Goal: Task Accomplishment & Management: Manage account settings

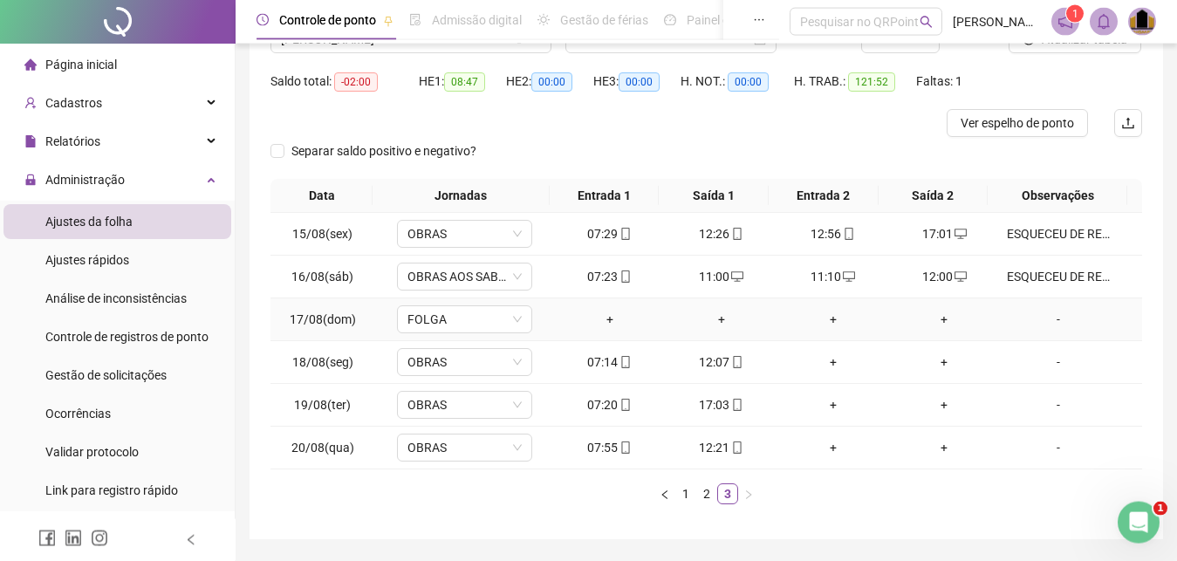
scroll to position [126, 0]
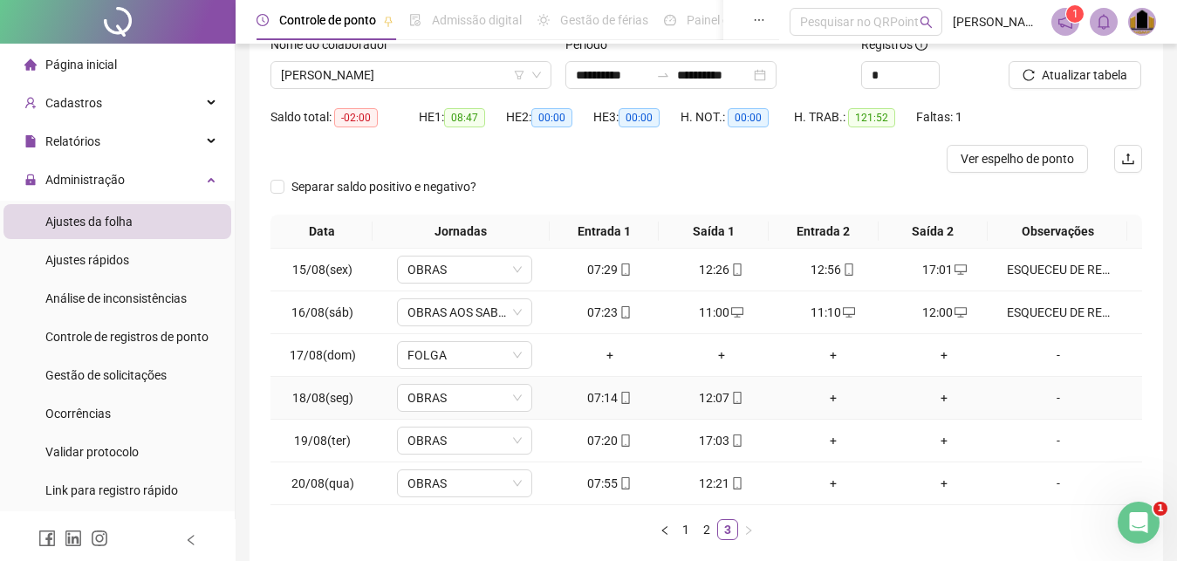
click at [826, 396] on div "+" at bounding box center [834, 397] width 98 height 19
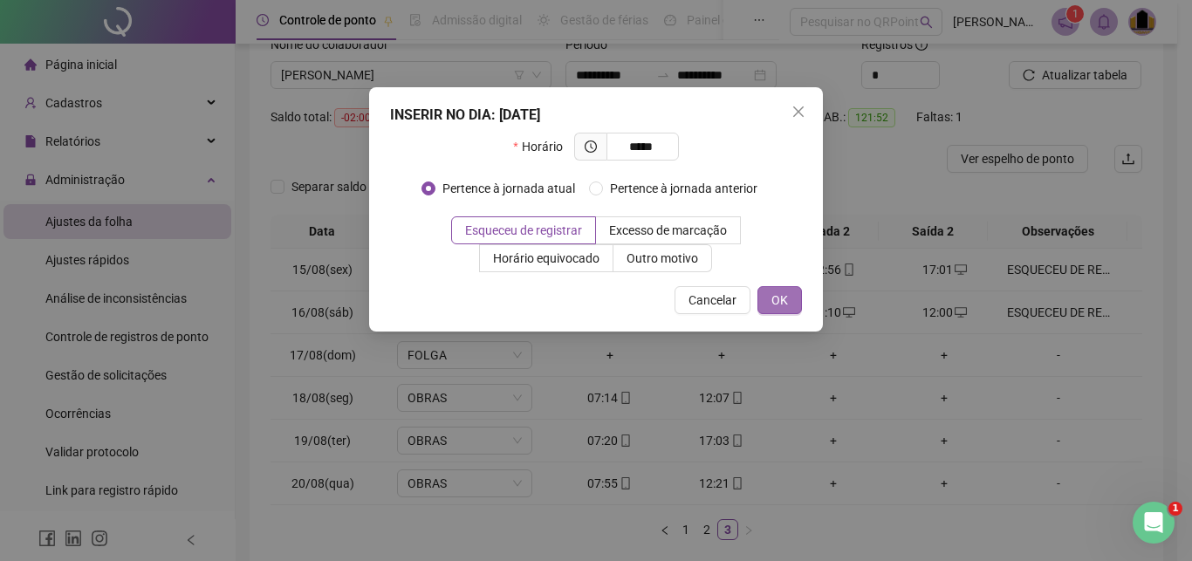
type input "*****"
click at [789, 305] on button "OK" at bounding box center [780, 300] width 45 height 28
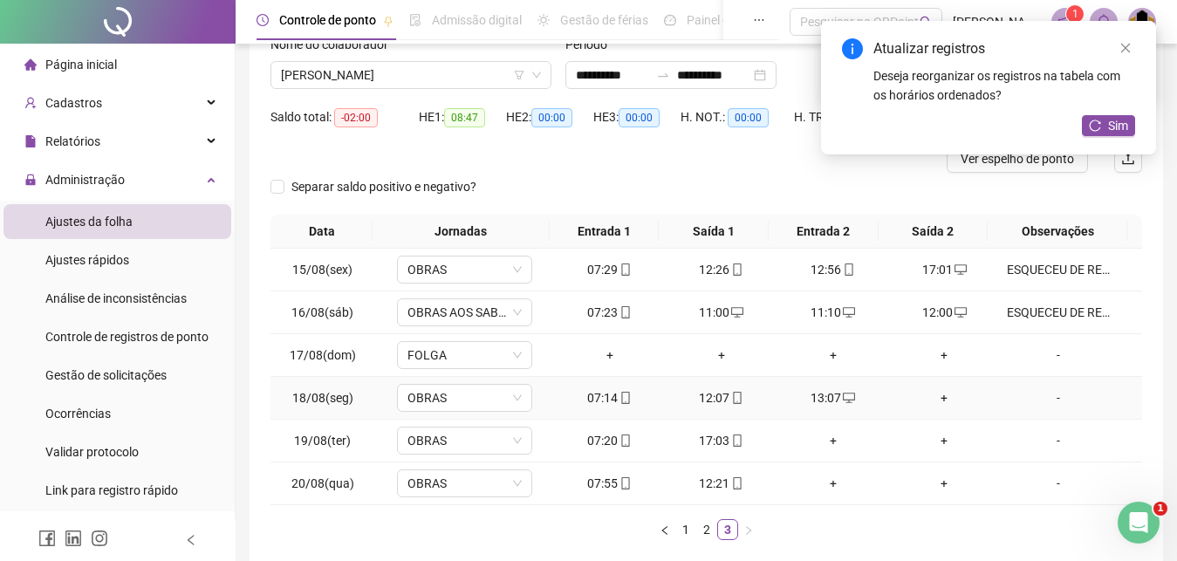
click at [936, 398] on div "+" at bounding box center [945, 397] width 98 height 19
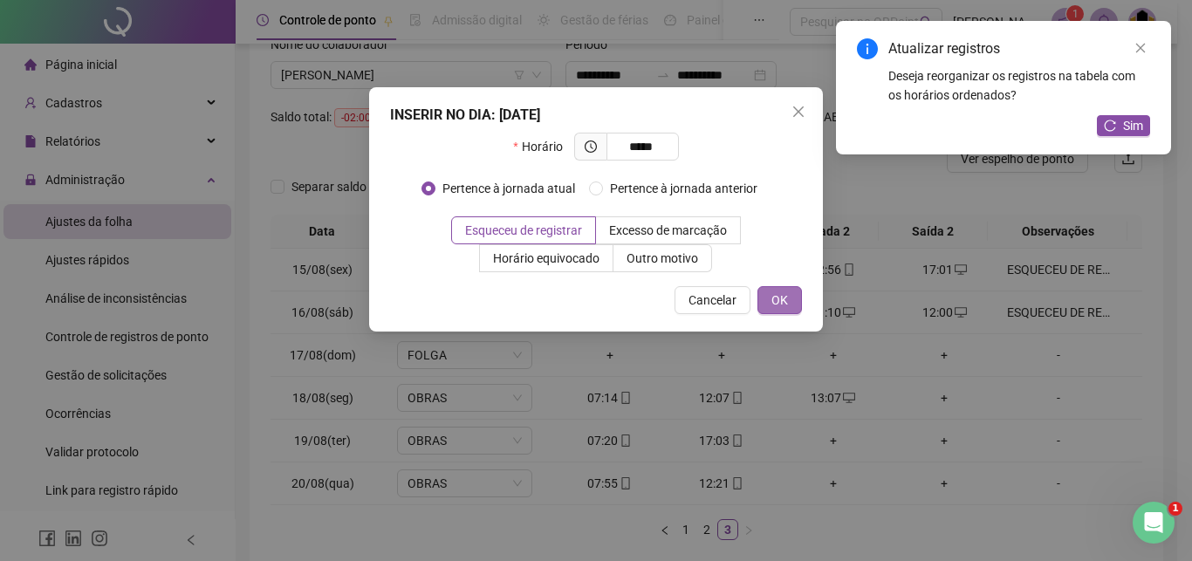
type input "*****"
click at [786, 312] on button "OK" at bounding box center [780, 300] width 45 height 28
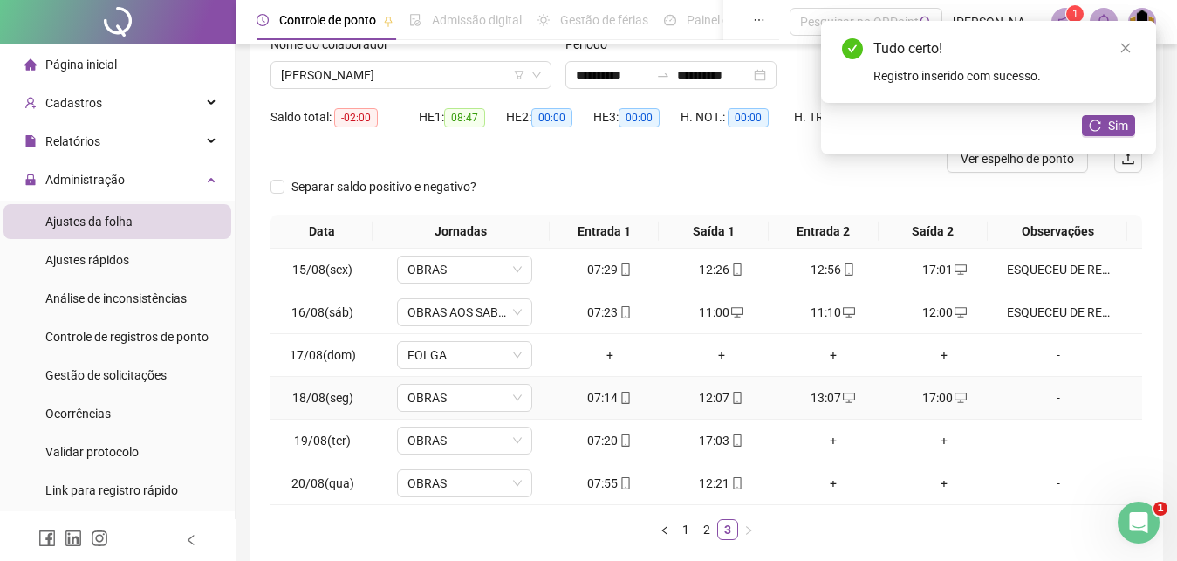
click at [1049, 401] on div "-" at bounding box center [1058, 397] width 103 height 19
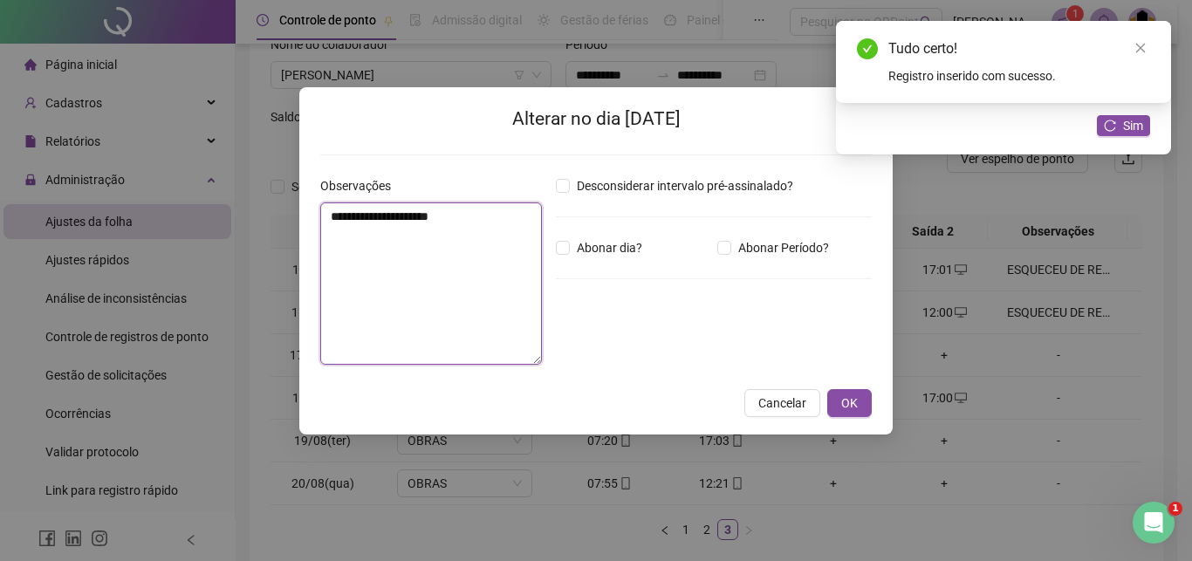
click at [389, 274] on textarea "**********" at bounding box center [431, 283] width 222 height 162
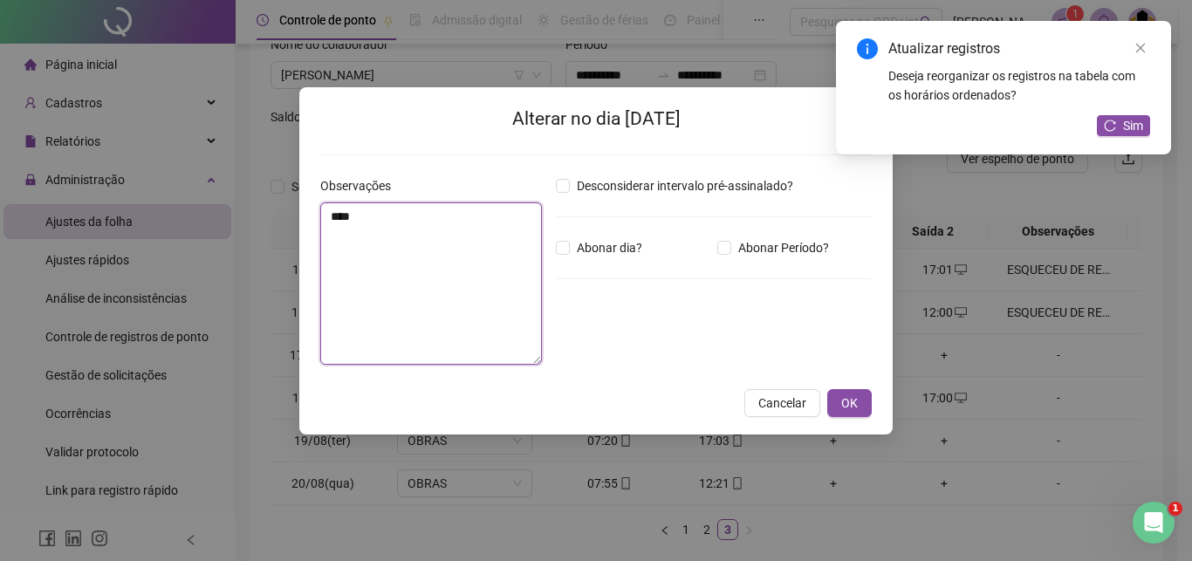
click at [418, 291] on textarea "****" at bounding box center [431, 283] width 222 height 162
paste textarea "**********"
click at [422, 216] on textarea "**********" at bounding box center [431, 283] width 222 height 162
type textarea "**********"
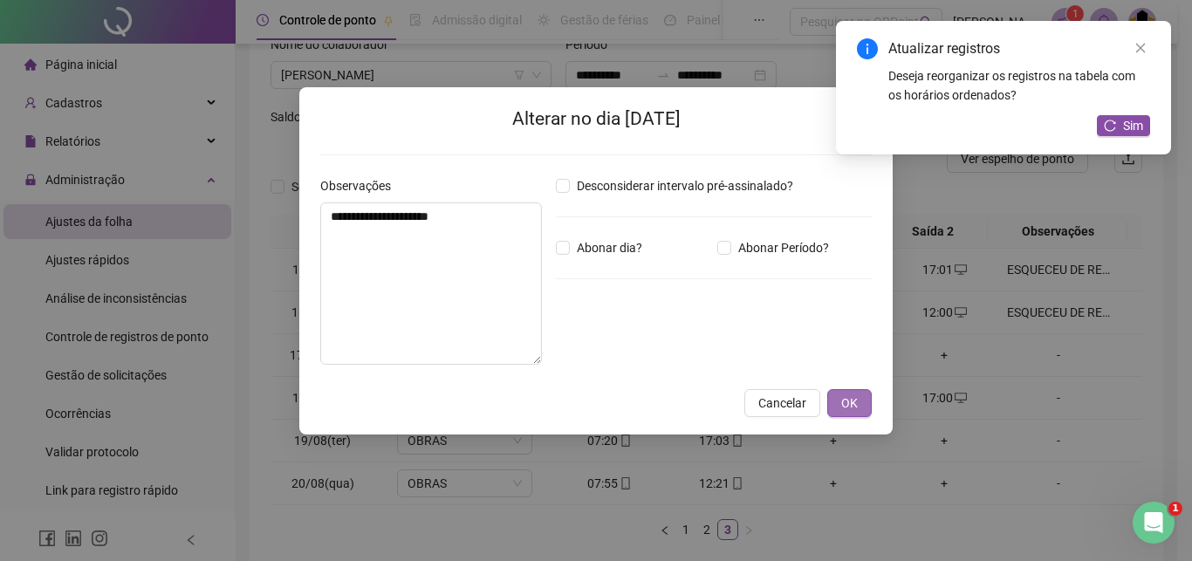
click at [844, 405] on span "OK" at bounding box center [849, 403] width 17 height 19
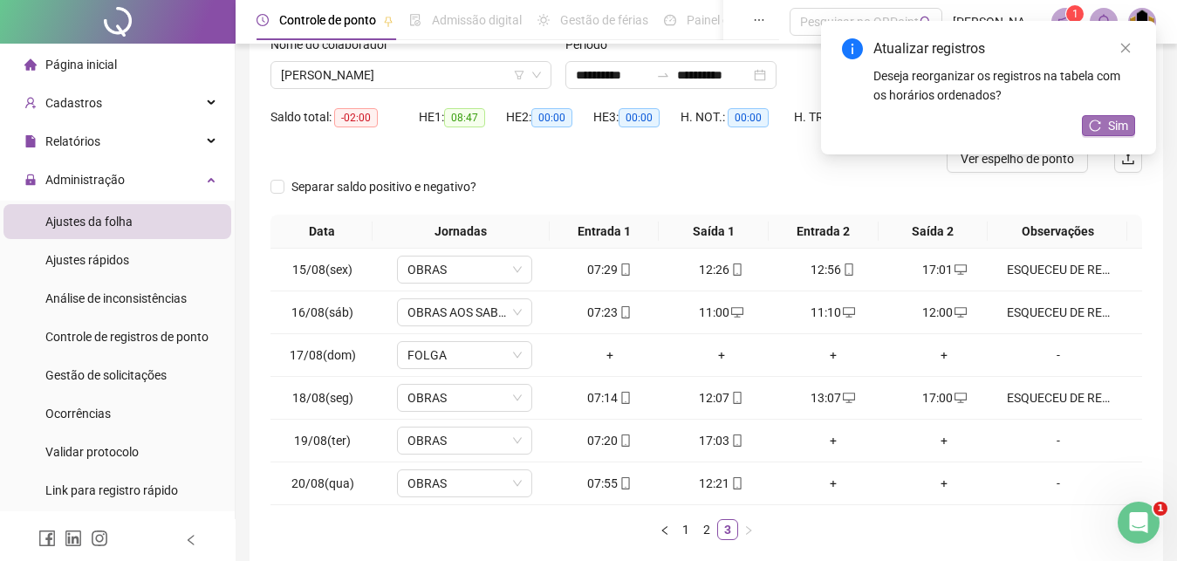
click at [1108, 126] on button "Sim" at bounding box center [1108, 125] width 53 height 21
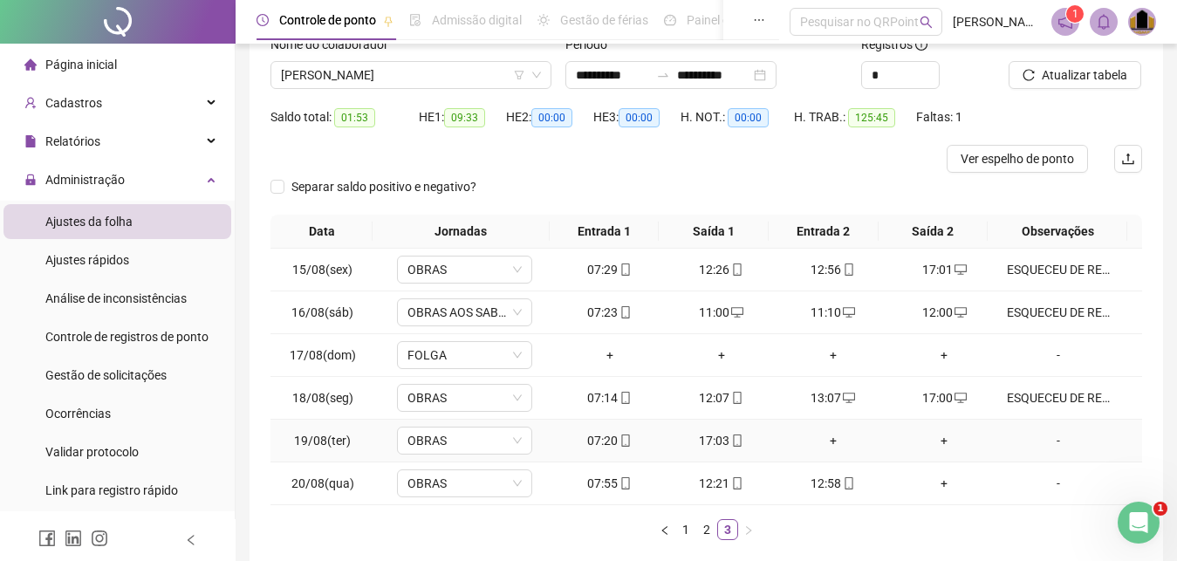
click at [824, 439] on div "+" at bounding box center [834, 440] width 98 height 19
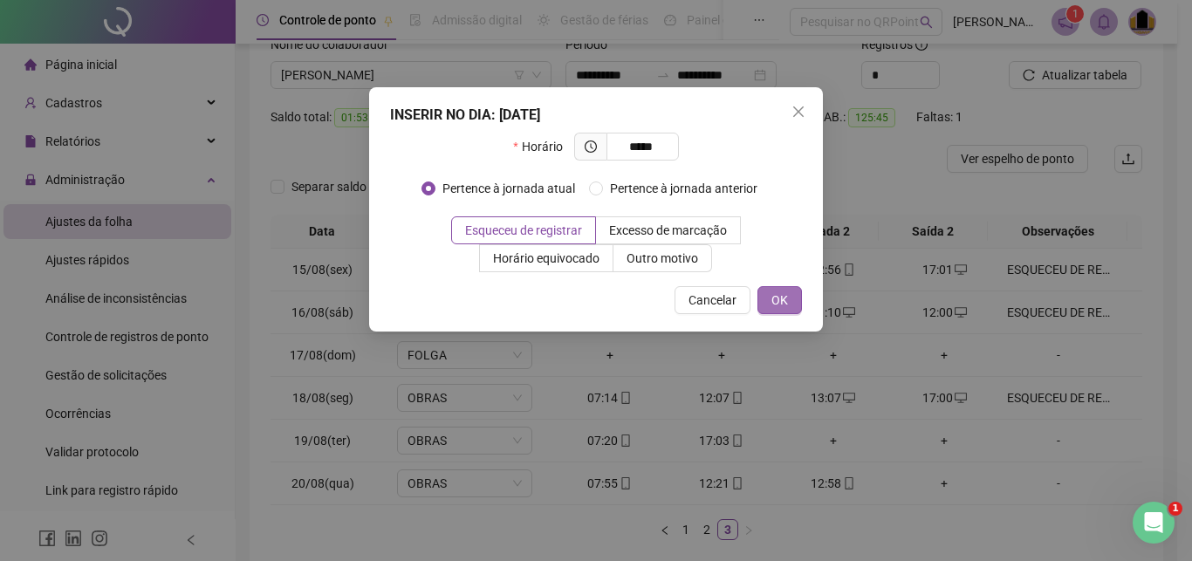
type input "*****"
click at [783, 298] on span "OK" at bounding box center [780, 300] width 17 height 19
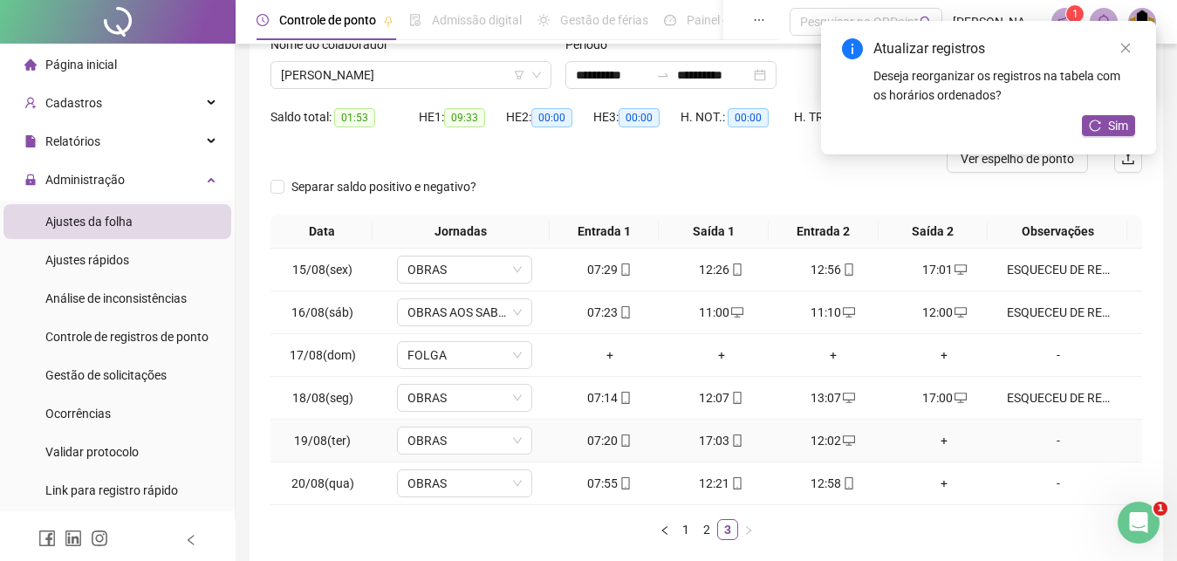
click at [933, 443] on div "+" at bounding box center [945, 440] width 98 height 19
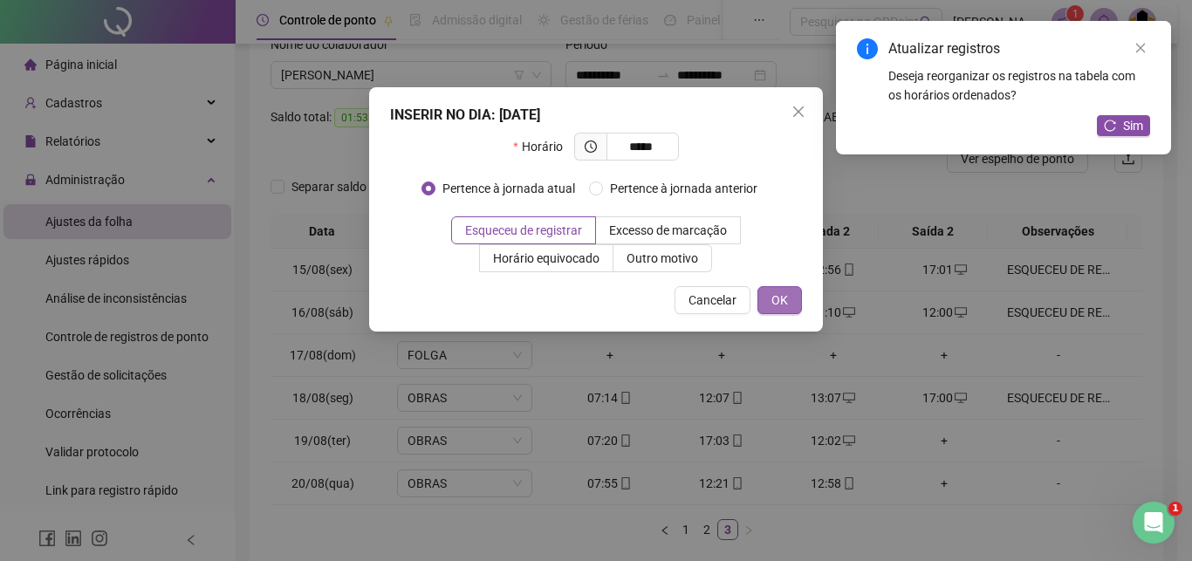
type input "*****"
click at [781, 300] on span "OK" at bounding box center [780, 300] width 17 height 19
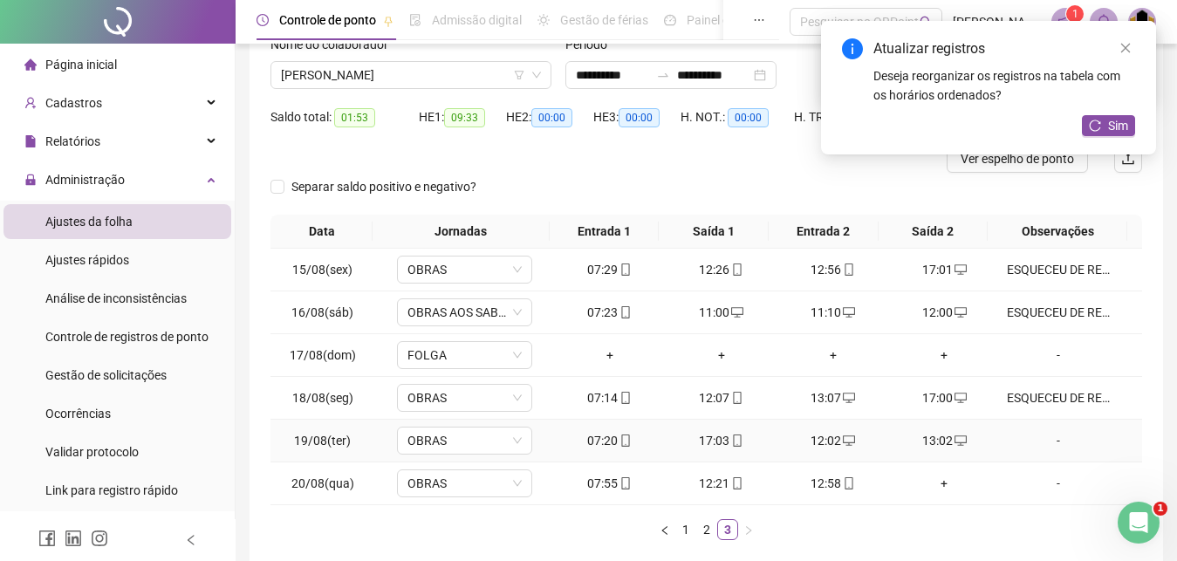
click at [1046, 440] on div "-" at bounding box center [1058, 440] width 103 height 19
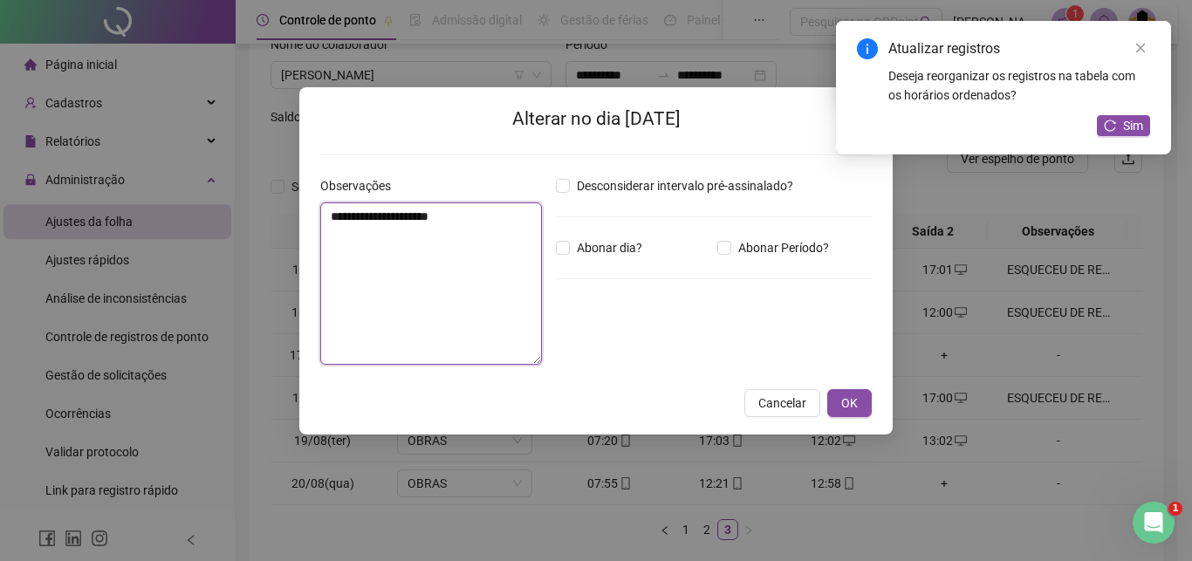
click at [368, 276] on textarea "**********" at bounding box center [431, 283] width 222 height 162
paste textarea
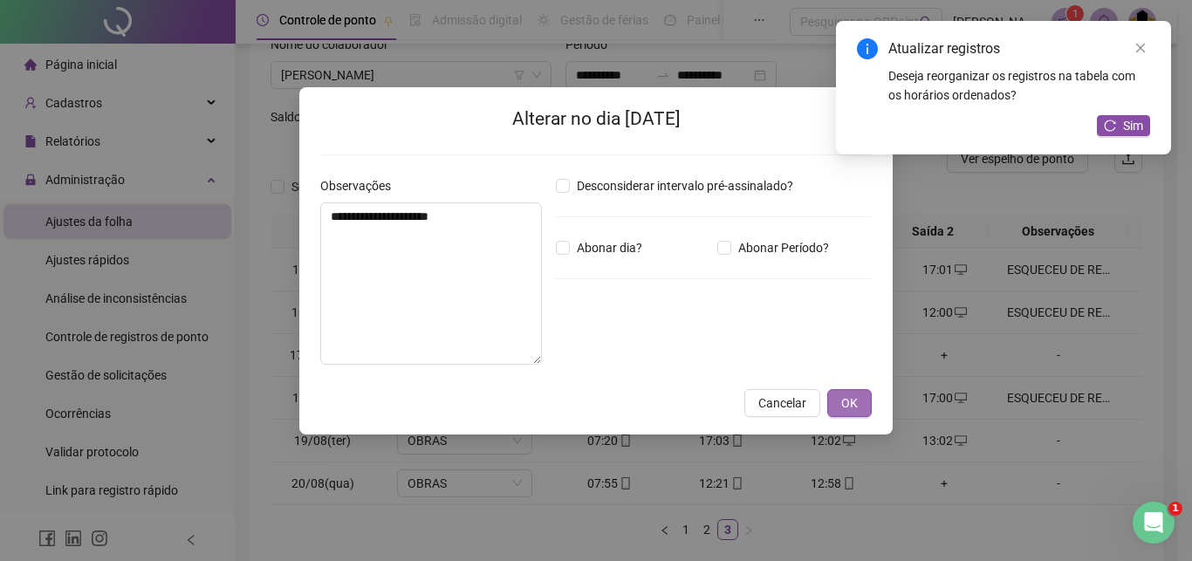
click at [851, 408] on span "OK" at bounding box center [849, 403] width 17 height 19
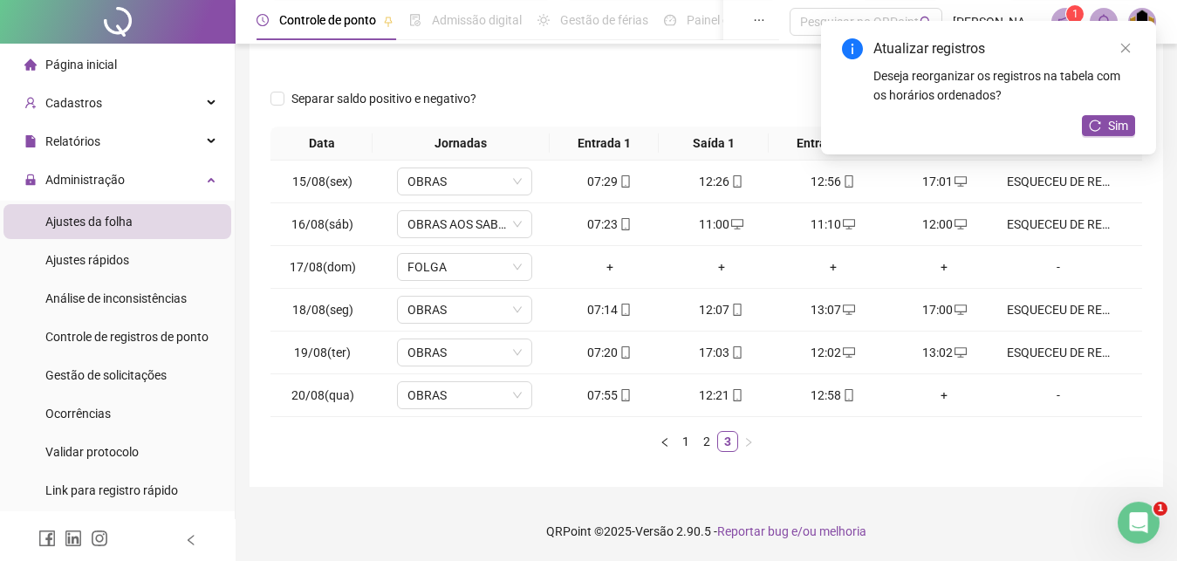
scroll to position [215, 0]
click at [1108, 127] on button "Sim" at bounding box center [1108, 125] width 53 height 21
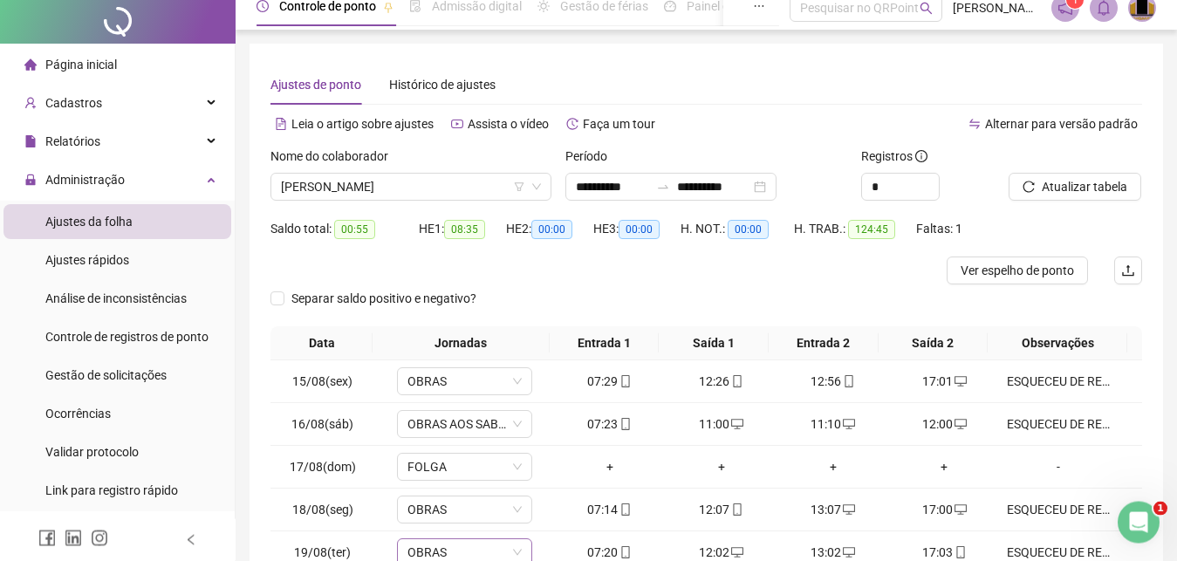
scroll to position [0, 0]
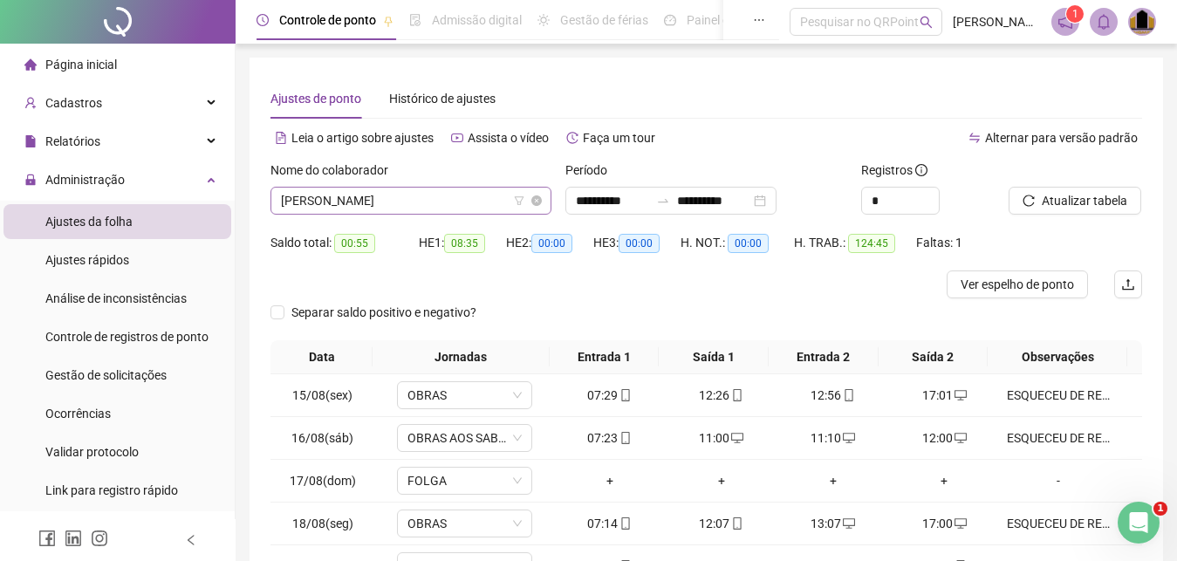
click at [503, 202] on span "[PERSON_NAME]" at bounding box center [411, 201] width 260 height 26
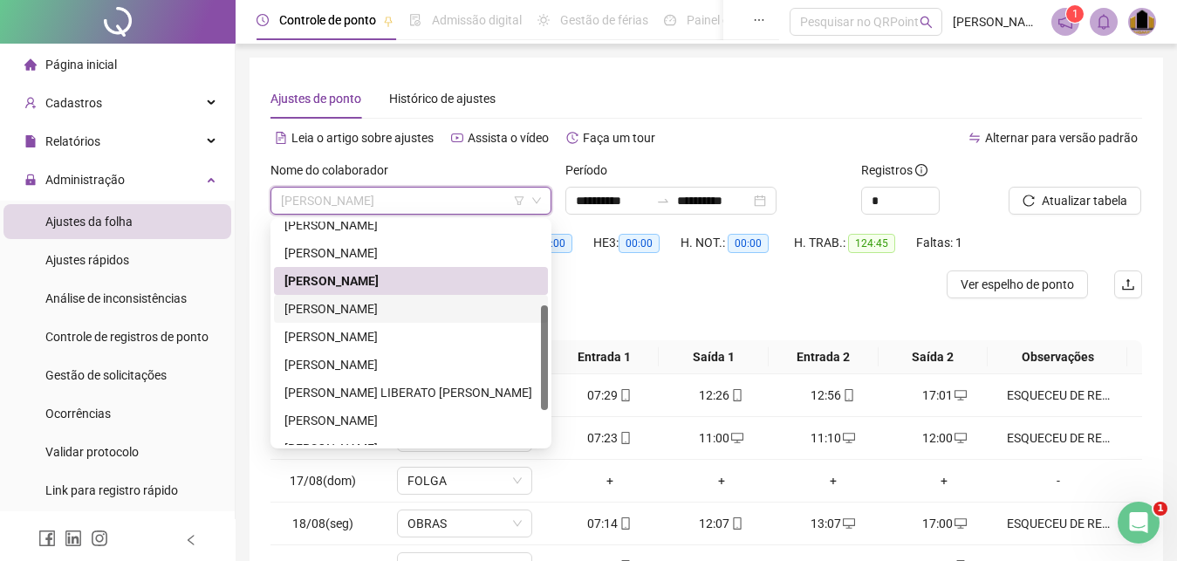
click at [394, 309] on div "[PERSON_NAME]" at bounding box center [411, 308] width 253 height 19
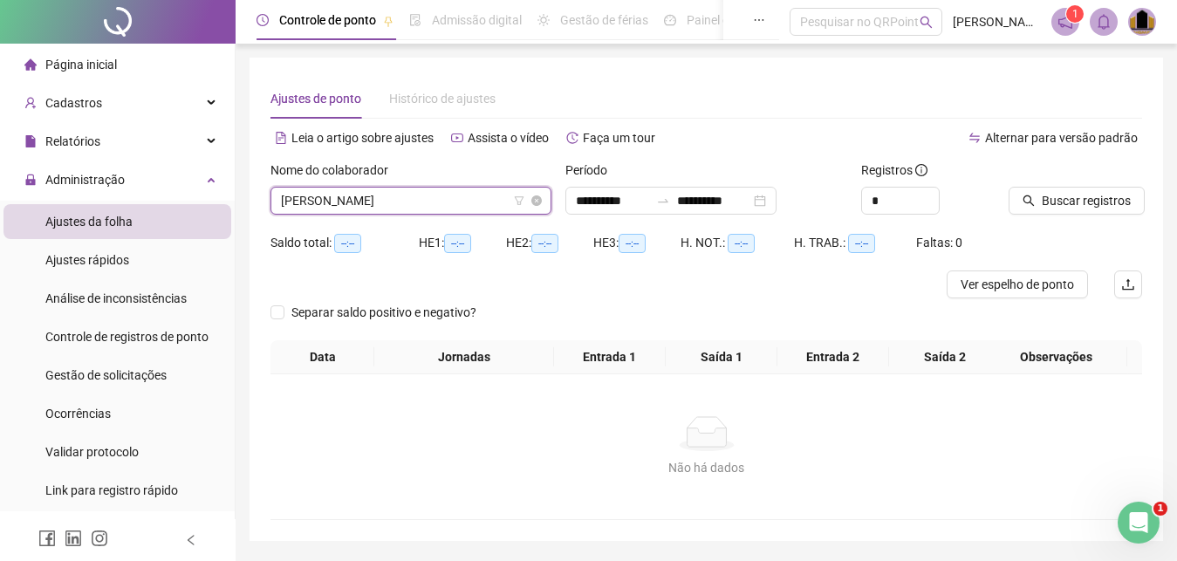
click at [473, 205] on span "[PERSON_NAME]" at bounding box center [411, 201] width 260 height 26
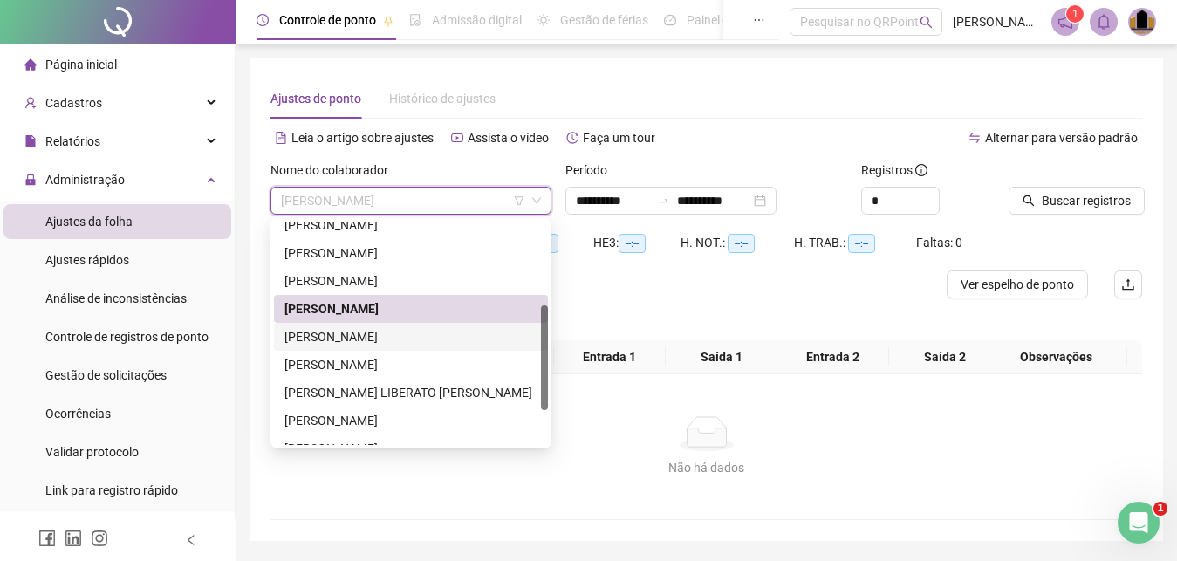
click at [382, 331] on div "[PERSON_NAME]" at bounding box center [411, 336] width 253 height 19
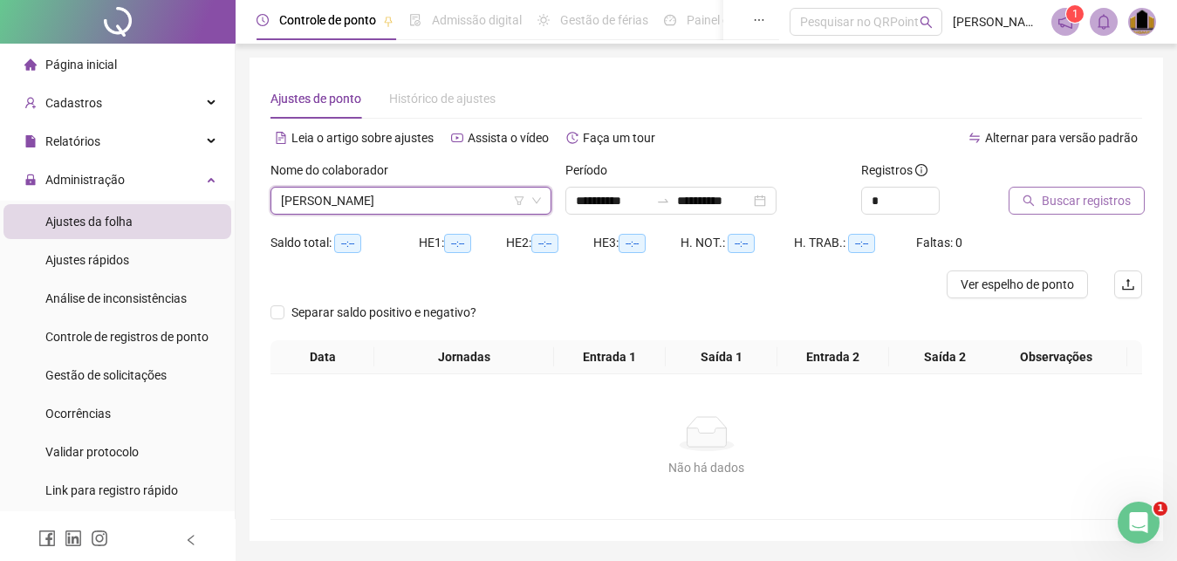
click at [1055, 204] on span "Buscar registros" at bounding box center [1086, 200] width 89 height 19
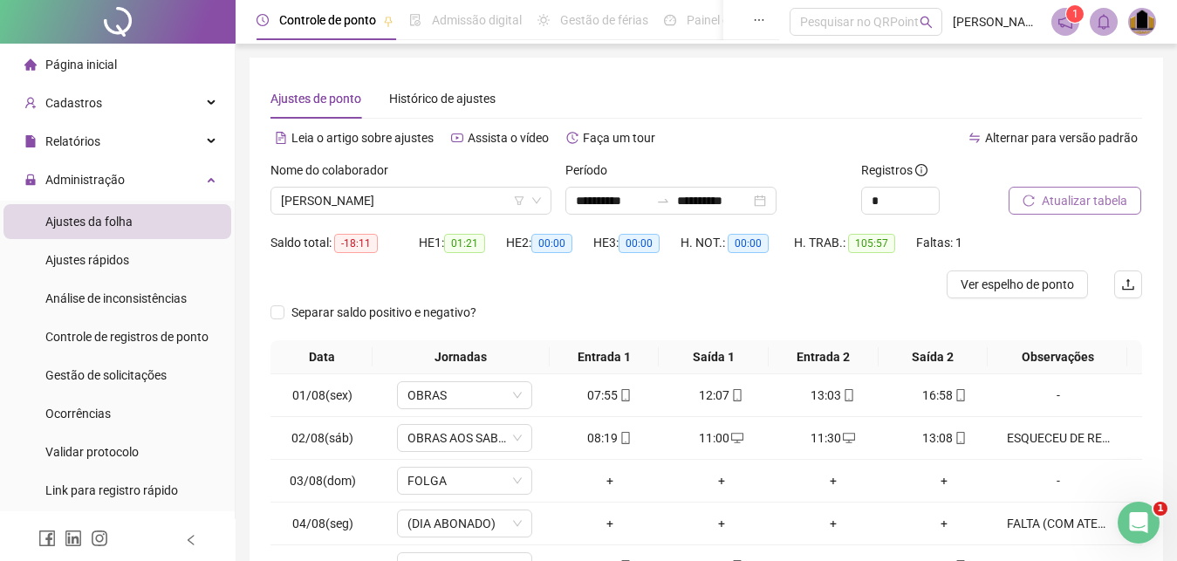
click at [1080, 195] on span "Atualizar tabela" at bounding box center [1085, 200] width 86 height 19
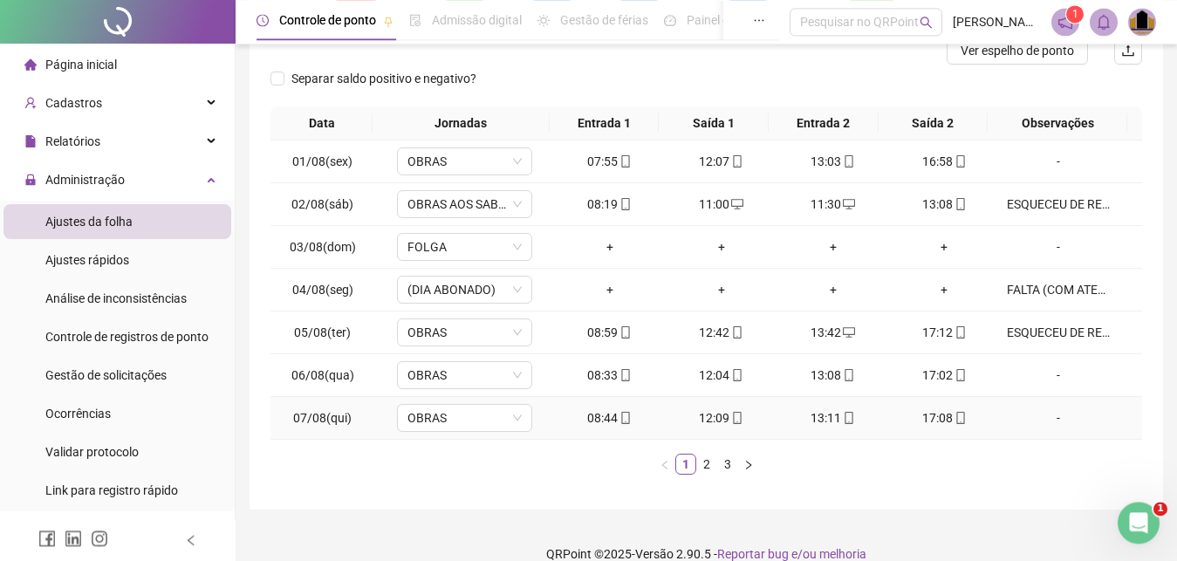
scroll to position [257, 0]
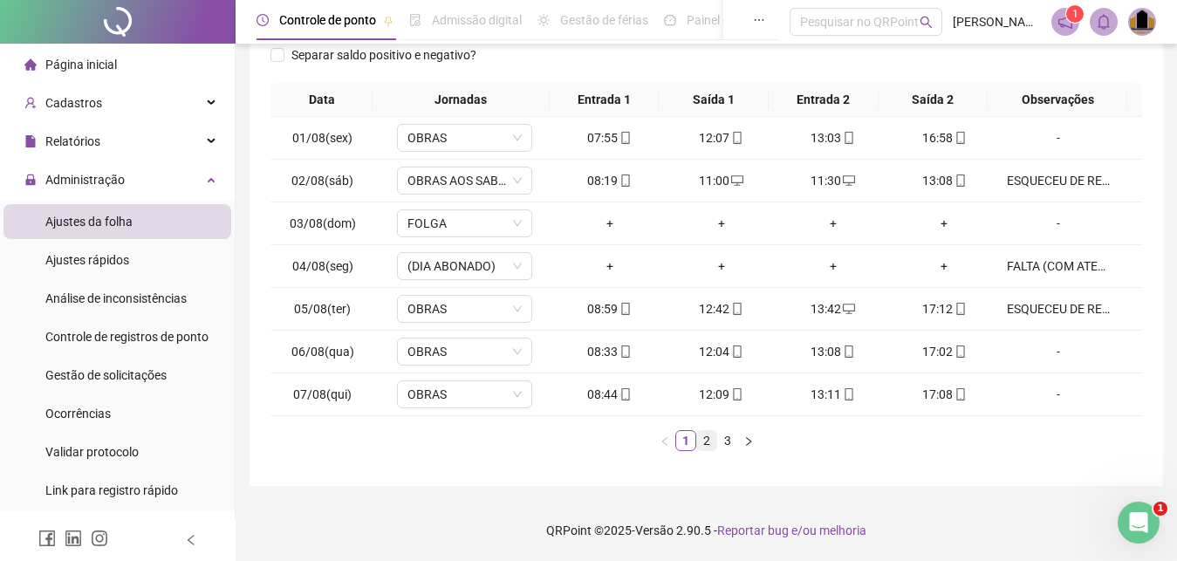
click at [707, 447] on link "2" at bounding box center [706, 440] width 19 height 19
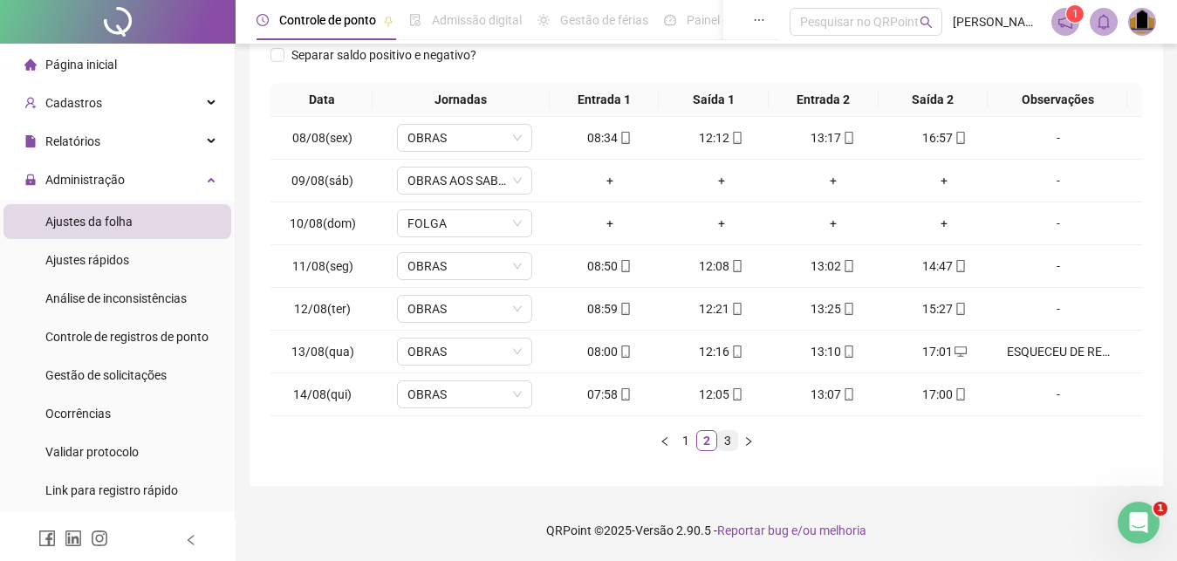
click at [730, 442] on link "3" at bounding box center [727, 440] width 19 height 19
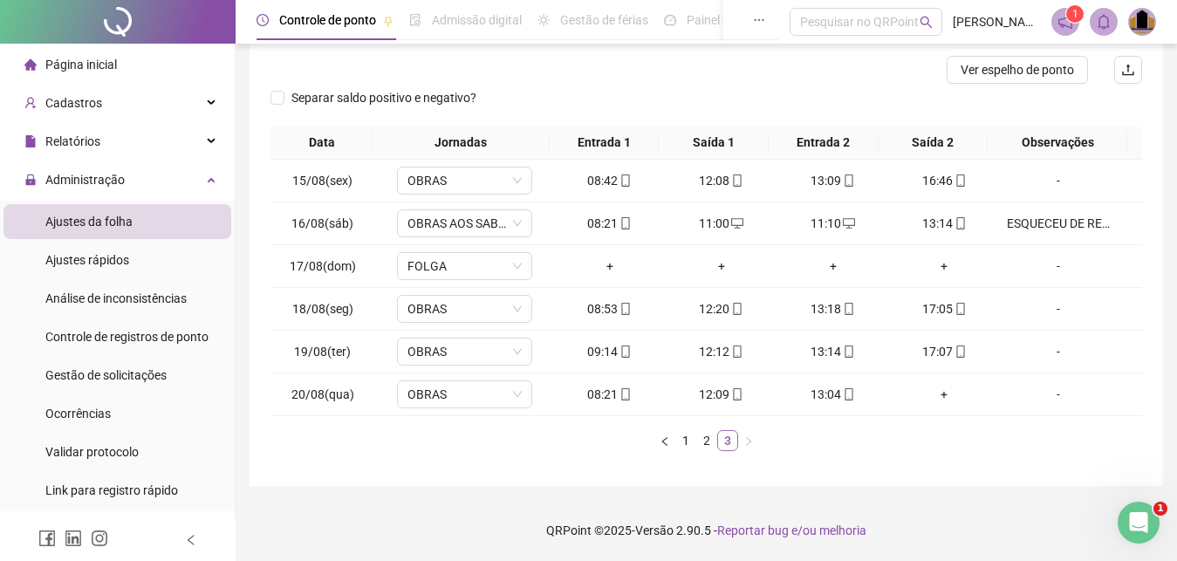
scroll to position [215, 0]
click at [705, 447] on link "2" at bounding box center [706, 440] width 19 height 19
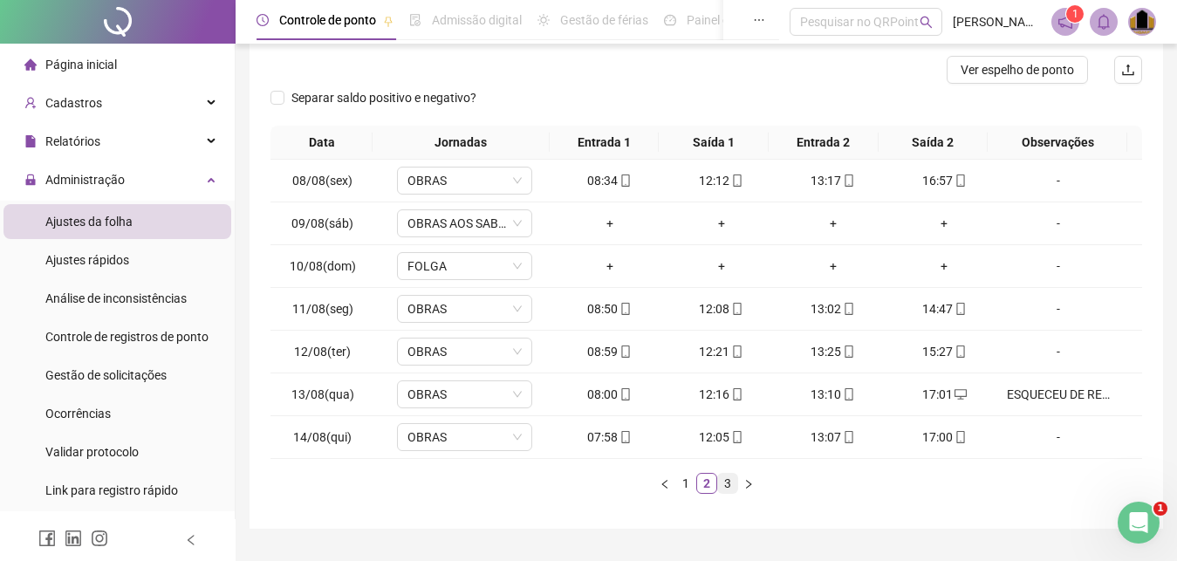
click at [726, 485] on link "3" at bounding box center [727, 483] width 19 height 19
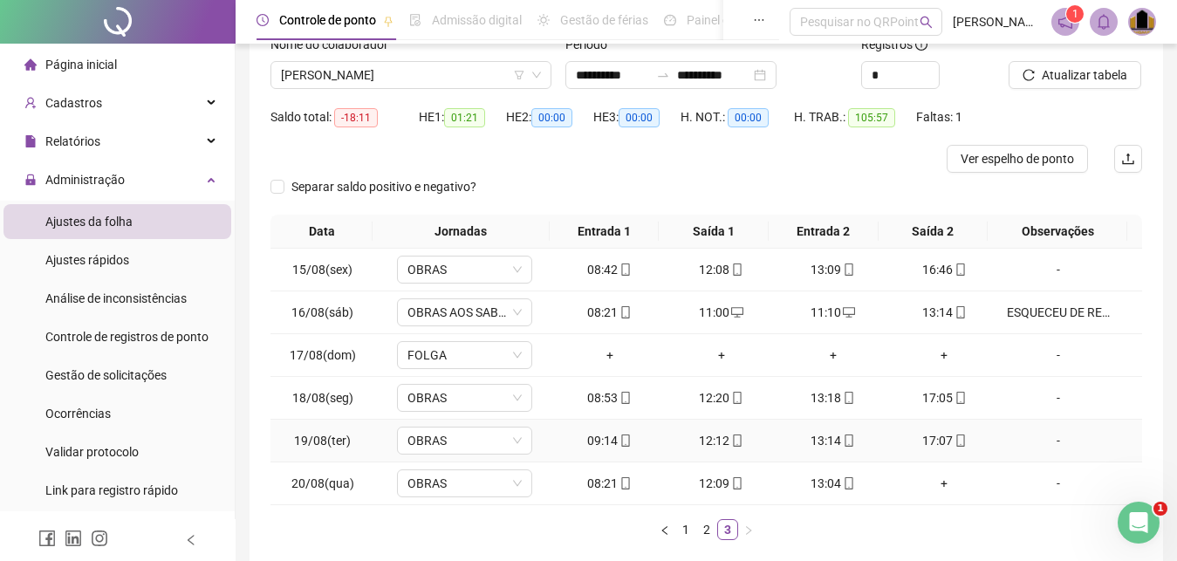
scroll to position [37, 0]
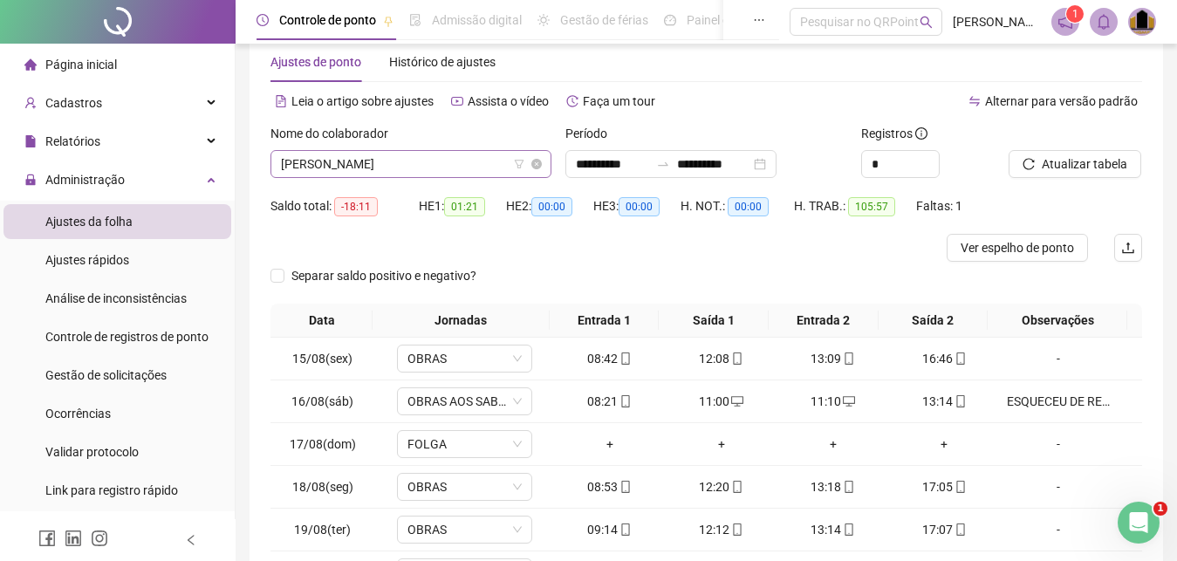
click at [456, 166] on span "[PERSON_NAME]" at bounding box center [411, 164] width 260 height 26
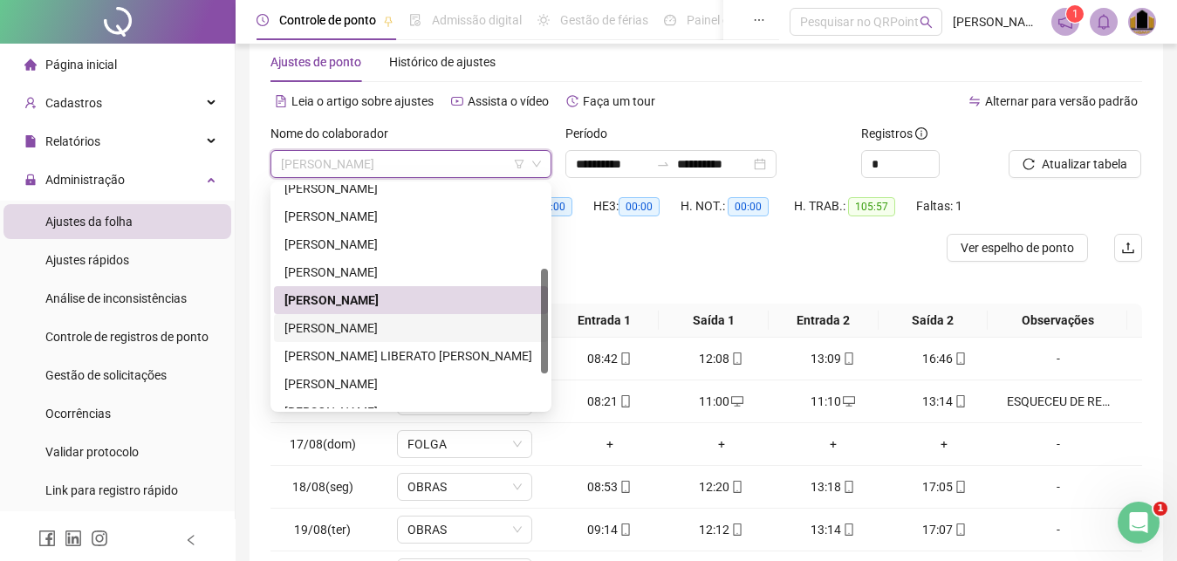
click at [406, 322] on div "[PERSON_NAME]" at bounding box center [411, 328] width 253 height 19
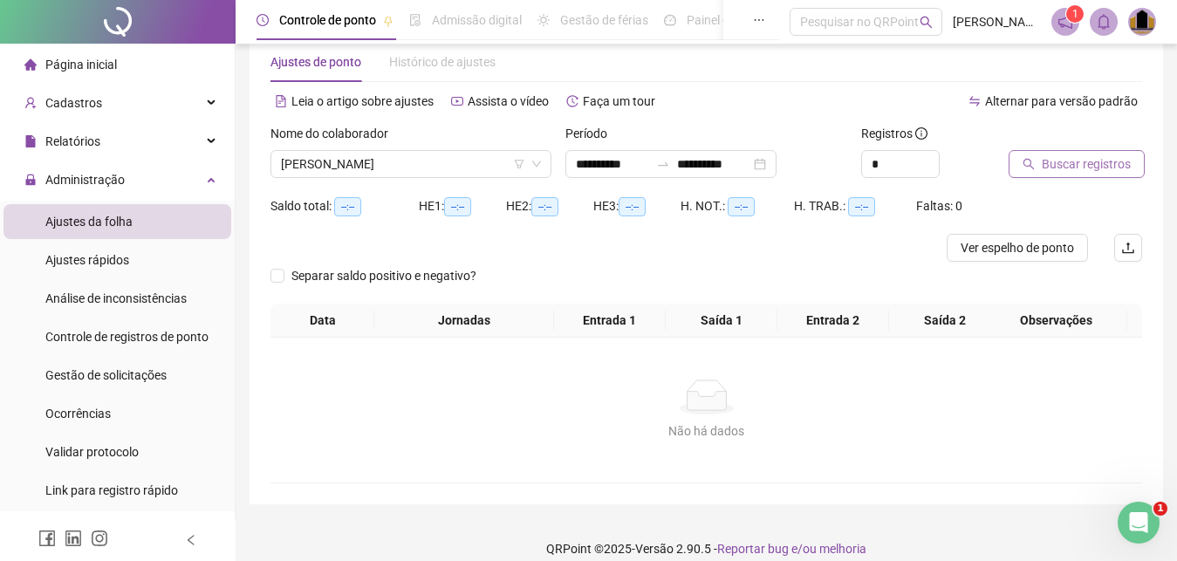
click at [1068, 169] on span "Buscar registros" at bounding box center [1086, 163] width 89 height 19
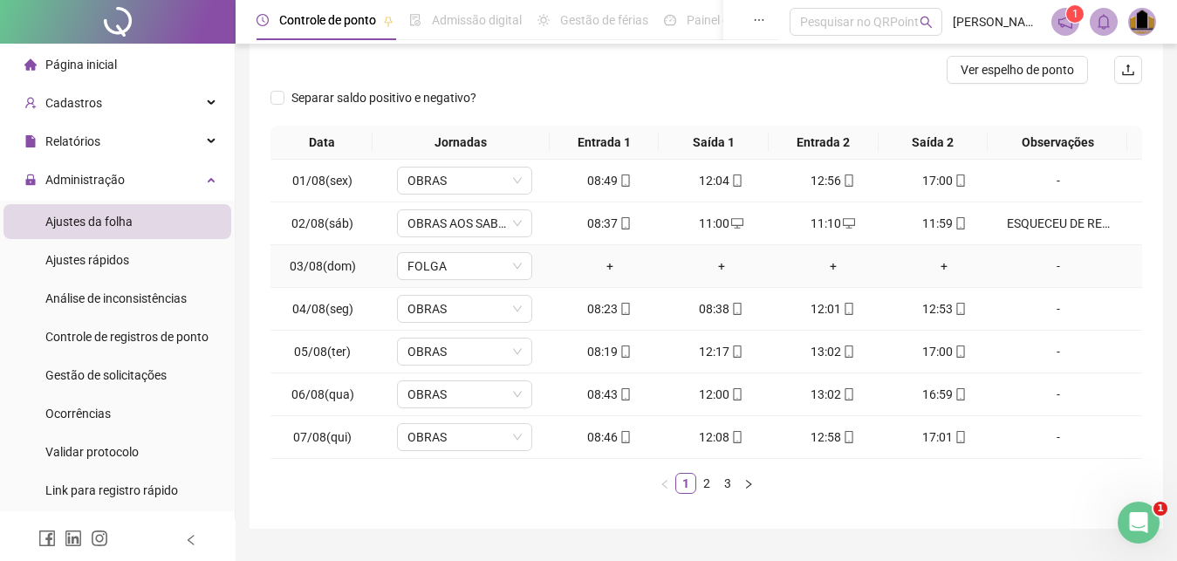
scroll to position [257, 0]
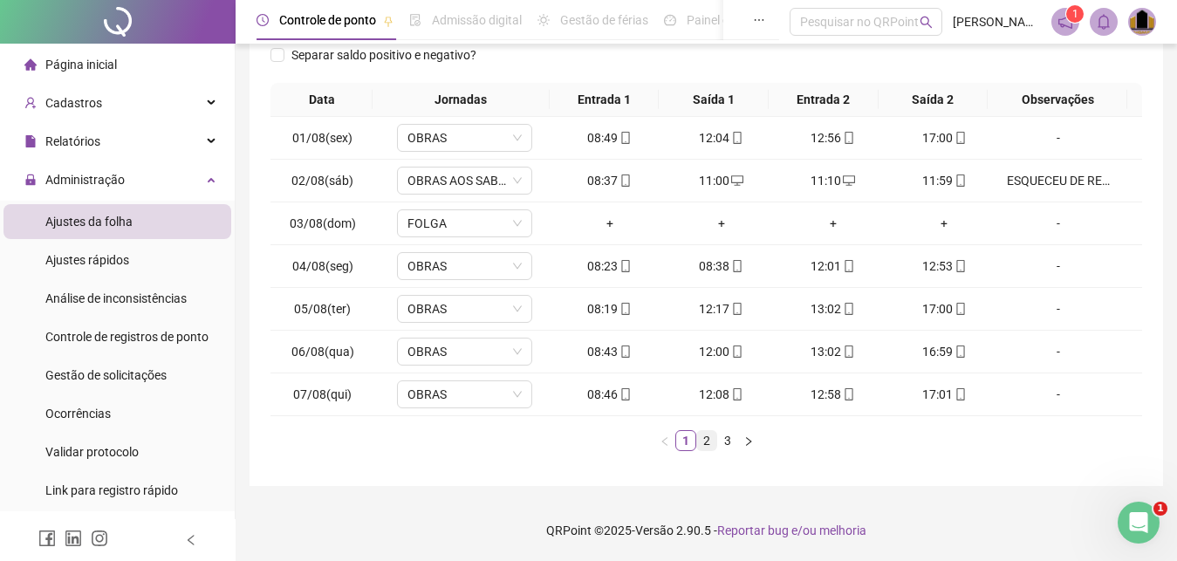
click at [701, 445] on link "2" at bounding box center [706, 440] width 19 height 19
click at [730, 443] on link "3" at bounding box center [727, 440] width 19 height 19
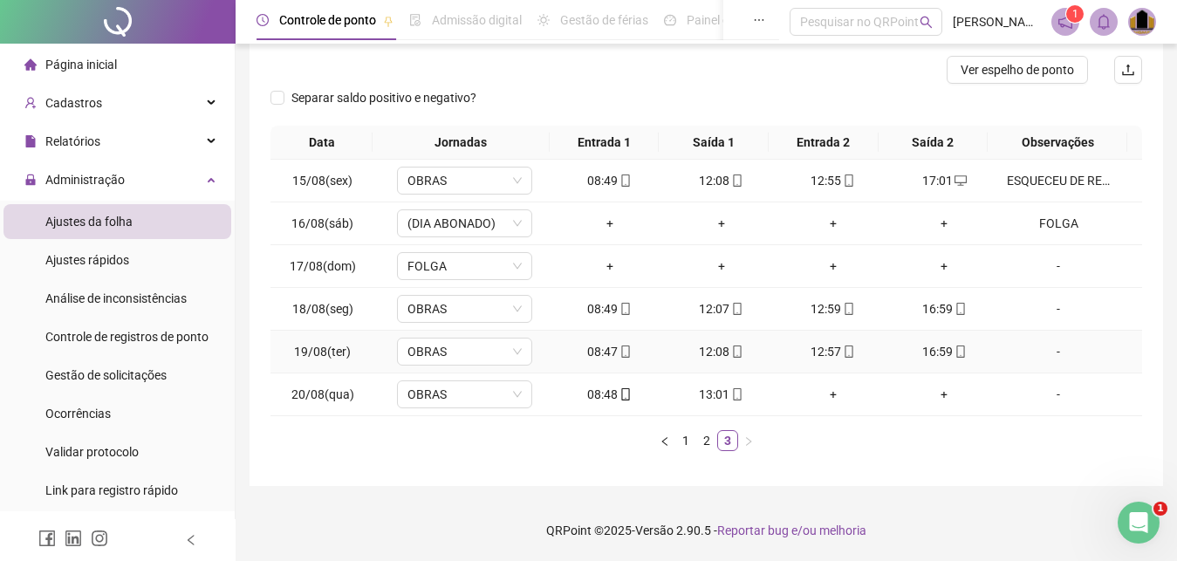
scroll to position [37, 0]
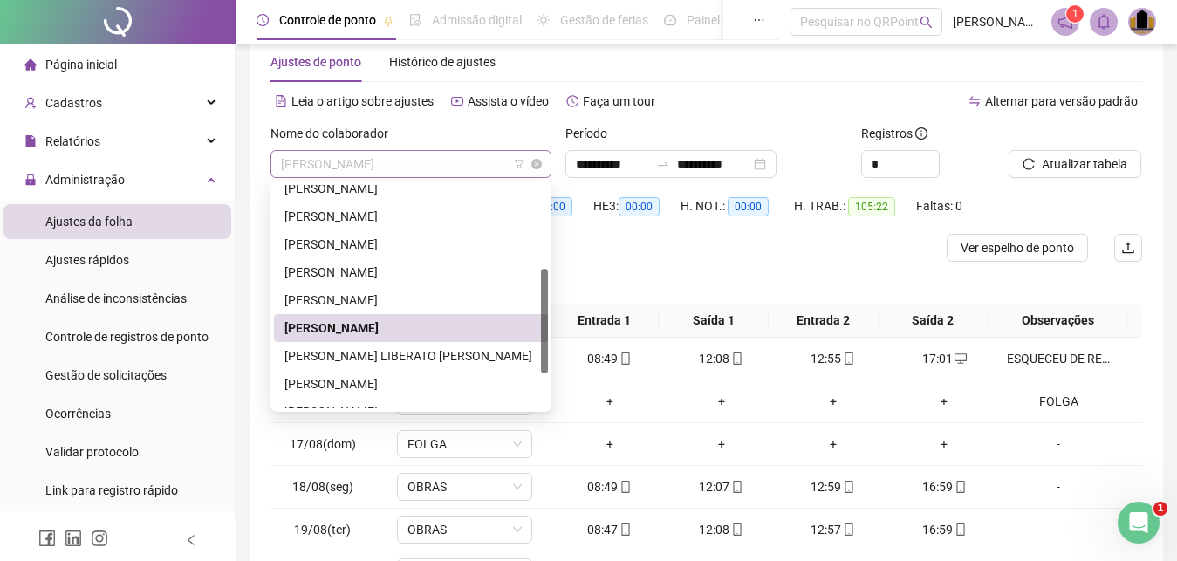
click at [488, 161] on span "[PERSON_NAME]" at bounding box center [411, 164] width 260 height 26
click at [415, 388] on div "[PERSON_NAME]" at bounding box center [411, 383] width 253 height 19
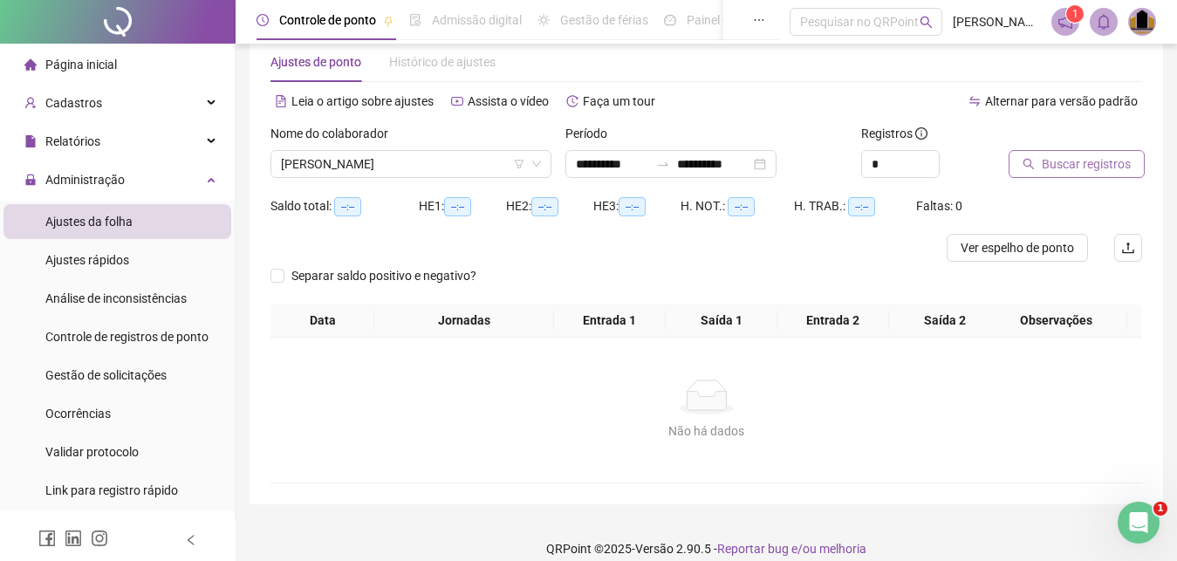
click at [1105, 168] on span "Buscar registros" at bounding box center [1086, 163] width 89 height 19
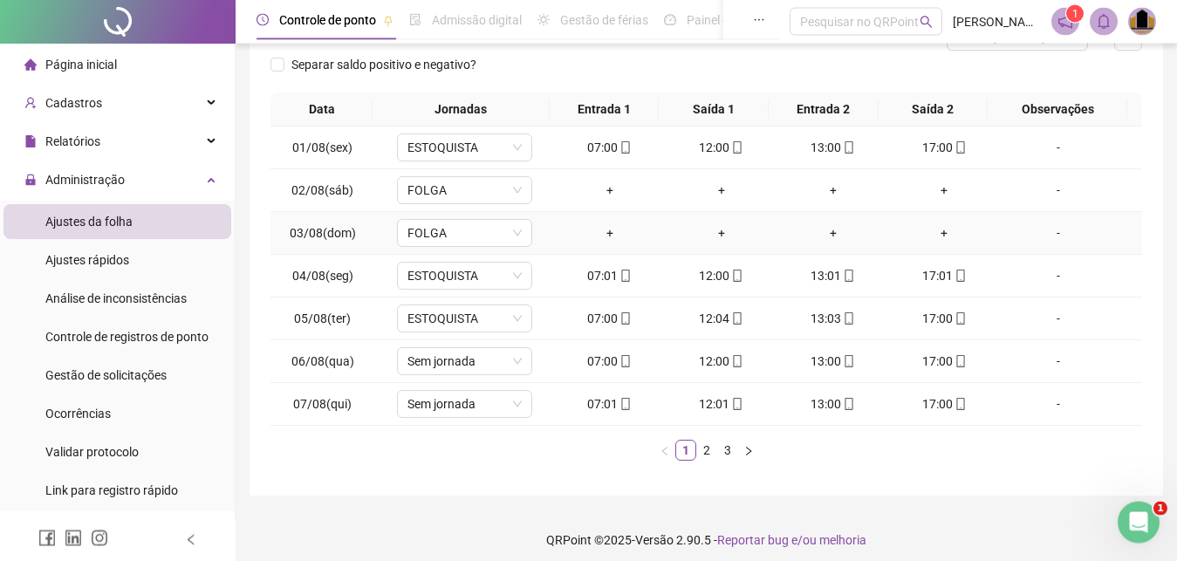
scroll to position [257, 0]
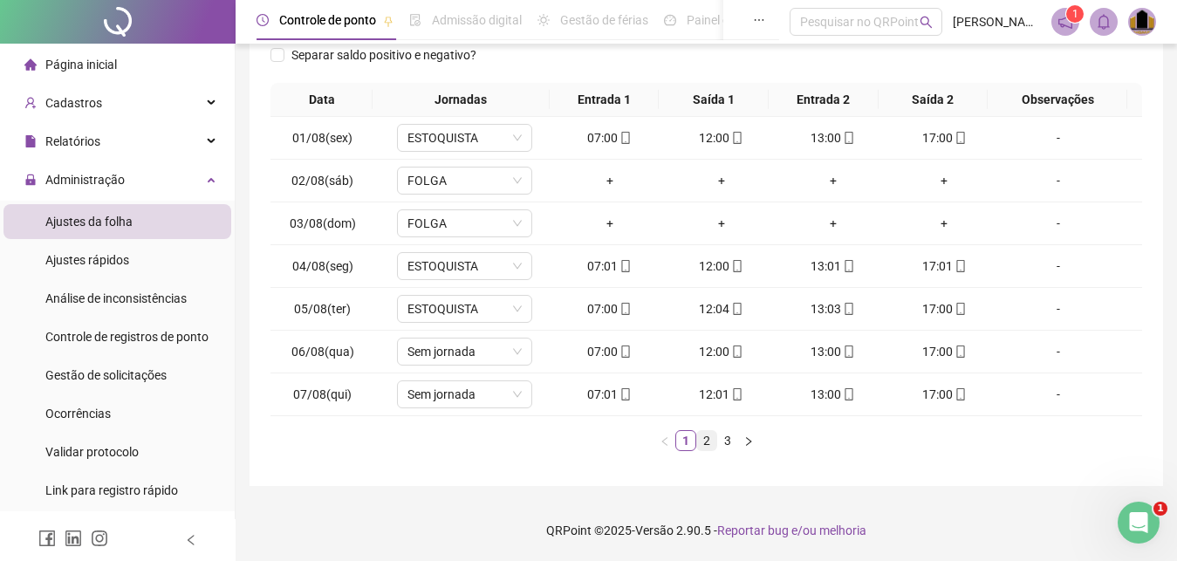
click at [705, 441] on link "2" at bounding box center [706, 440] width 19 height 19
click at [725, 441] on link "3" at bounding box center [727, 440] width 19 height 19
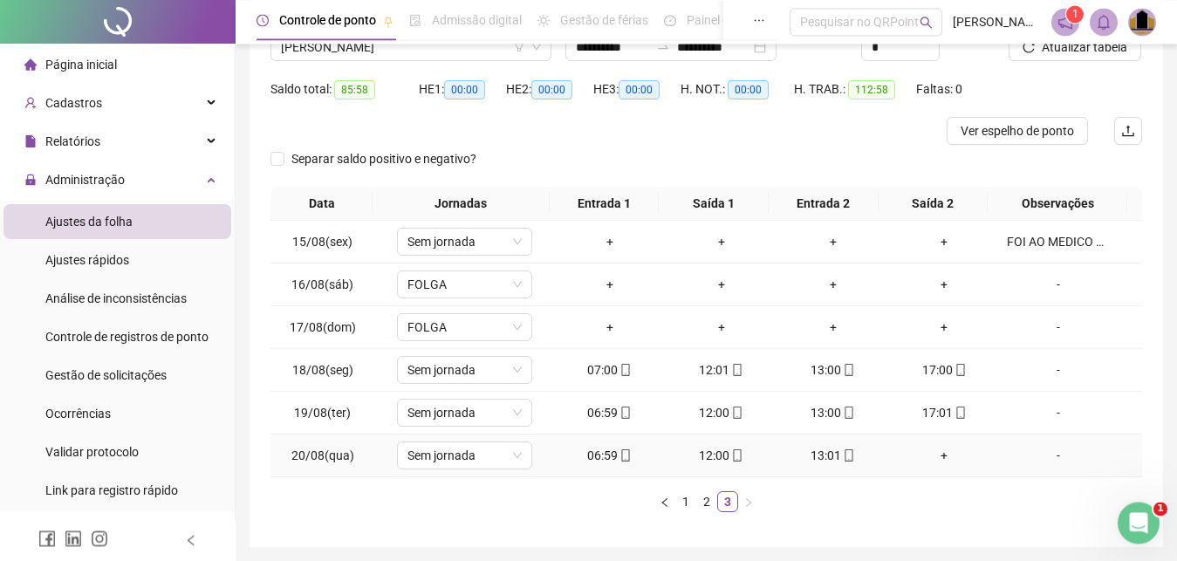
scroll to position [126, 0]
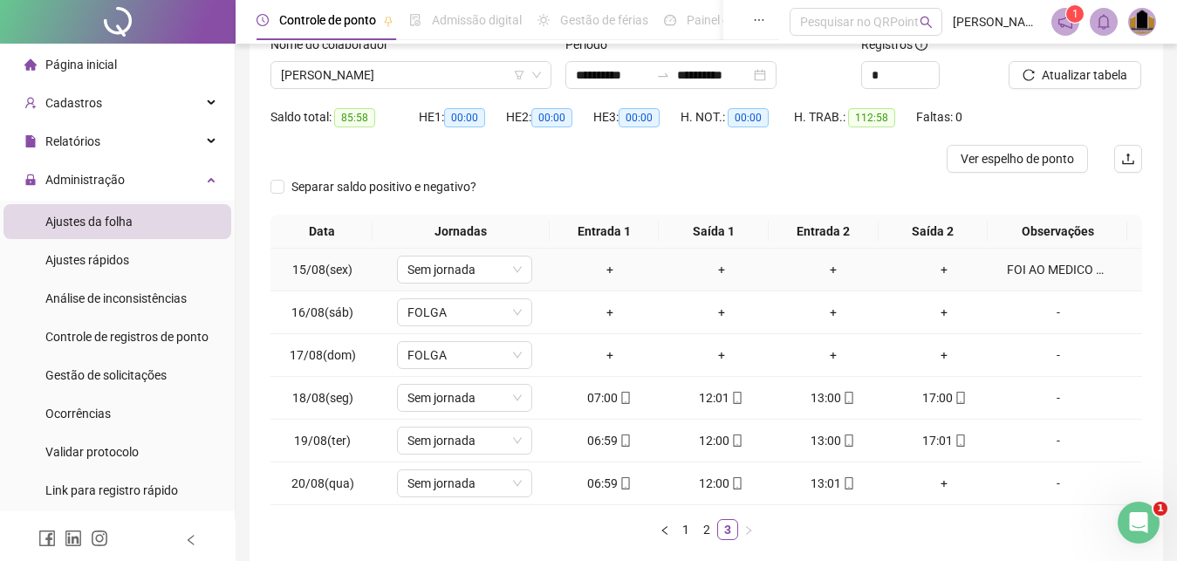
click at [1048, 271] on div "FOI AO MEDICO COM ATESTADO" at bounding box center [1058, 269] width 103 height 19
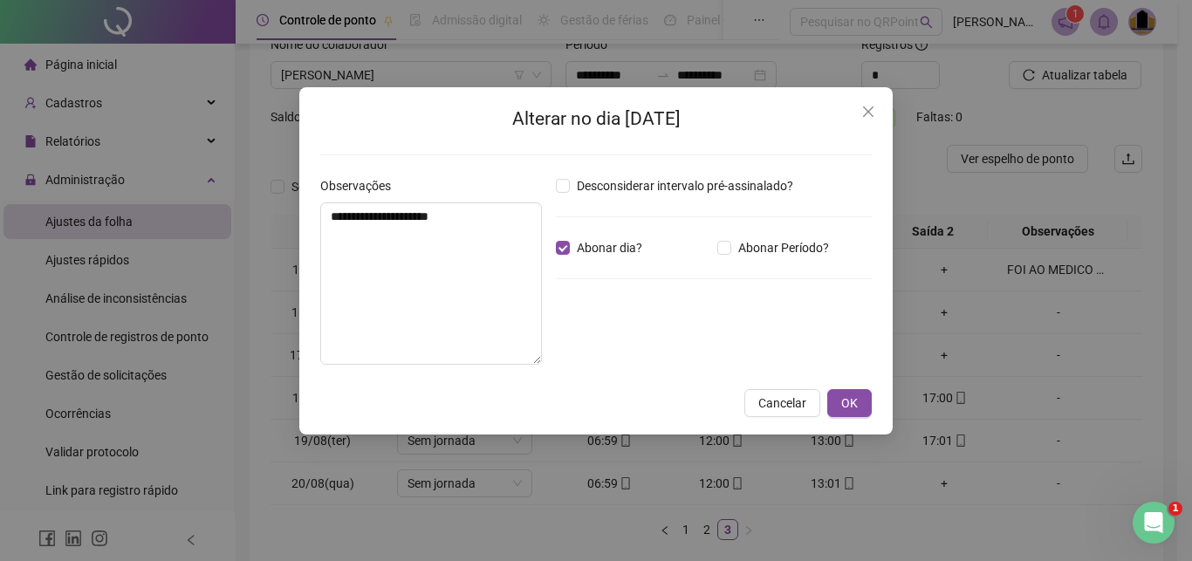
click at [1048, 271] on div "**********" at bounding box center [596, 280] width 1192 height 561
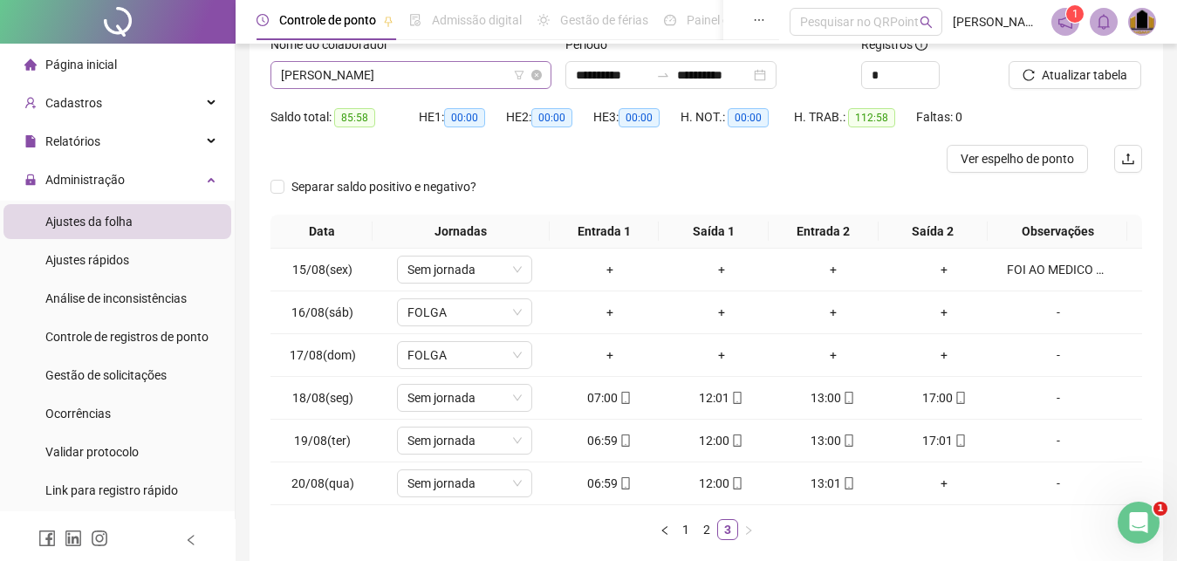
click at [483, 69] on span "[PERSON_NAME]" at bounding box center [411, 75] width 260 height 26
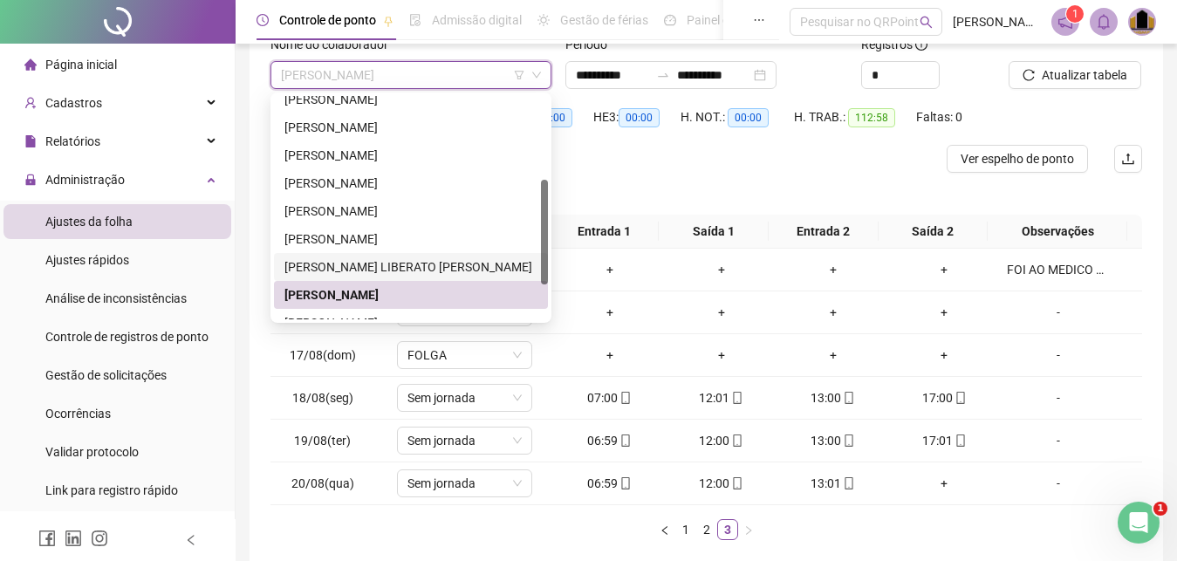
scroll to position [251, 0]
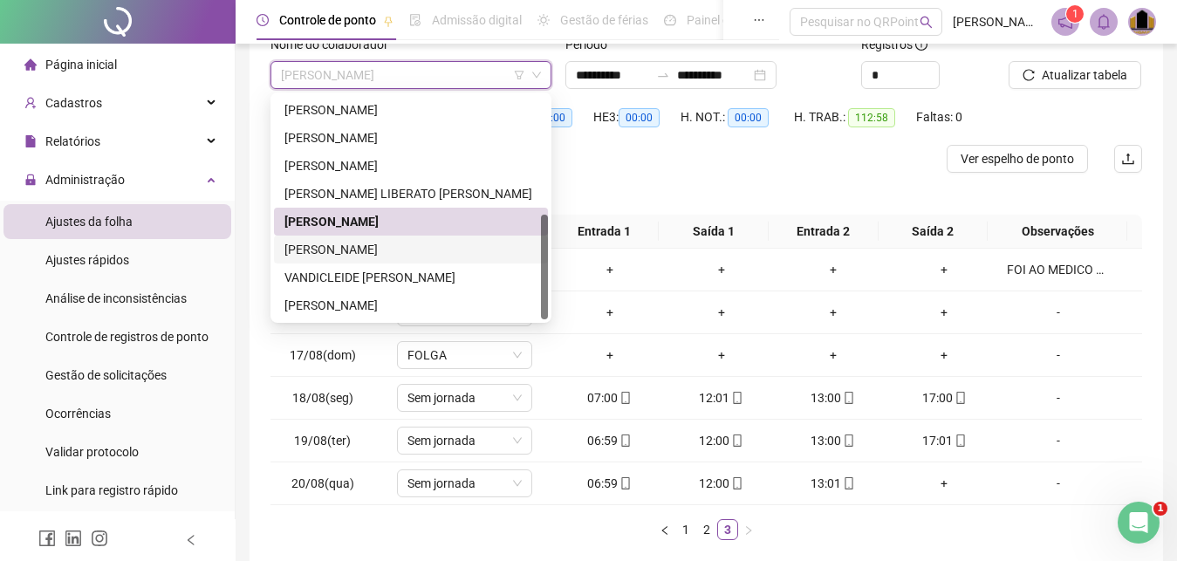
click at [409, 250] on div "[PERSON_NAME]" at bounding box center [411, 249] width 253 height 19
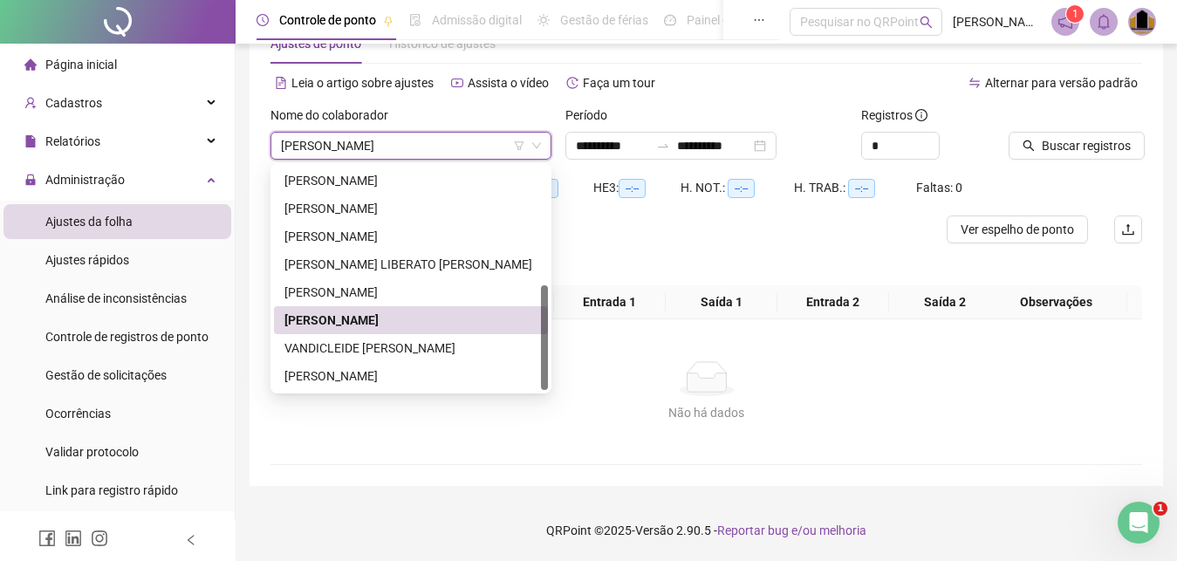
scroll to position [55, 0]
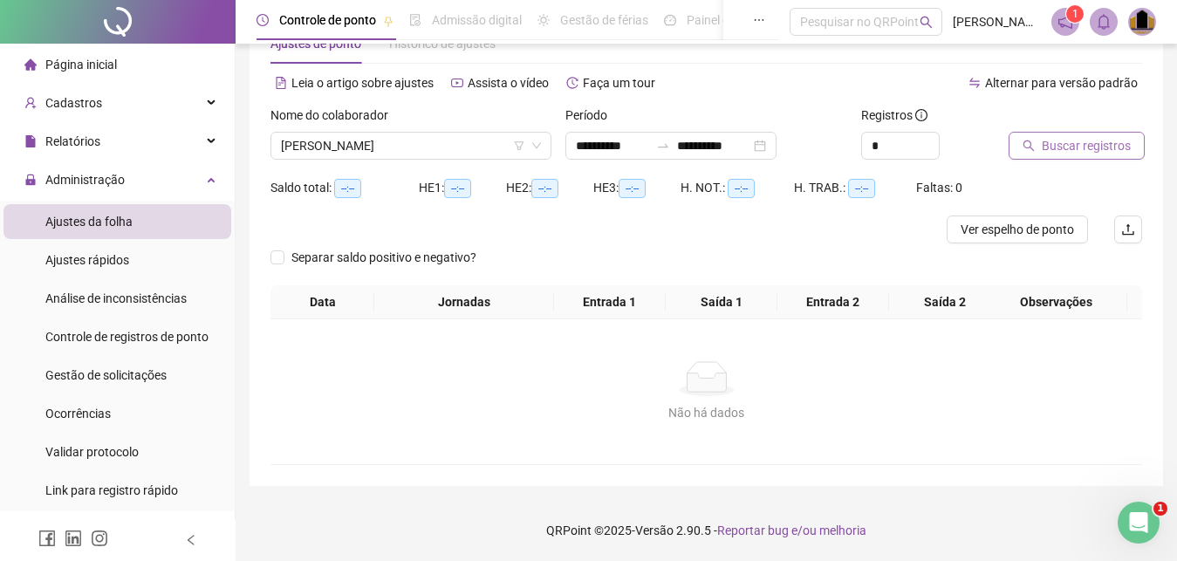
click at [1063, 147] on span "Buscar registros" at bounding box center [1086, 145] width 89 height 19
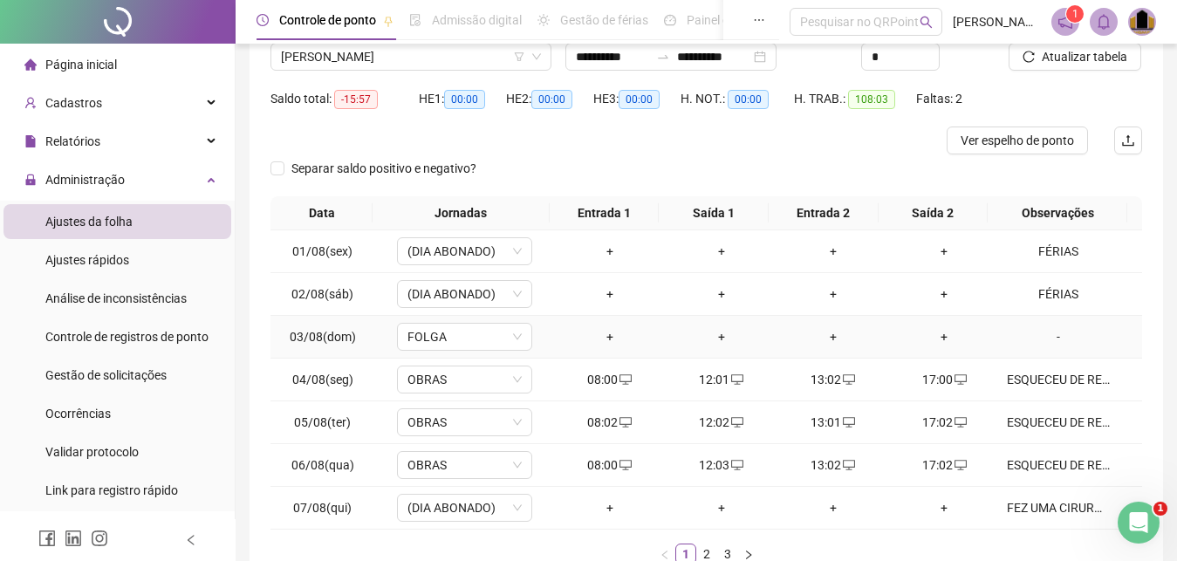
scroll to position [233, 0]
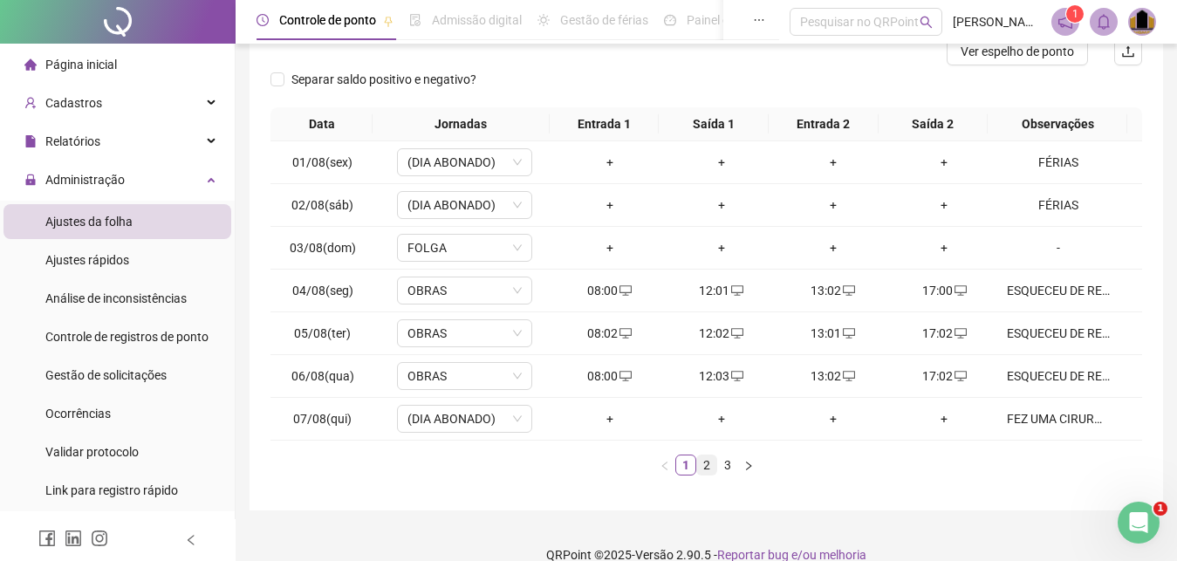
click at [708, 471] on link "2" at bounding box center [706, 465] width 19 height 19
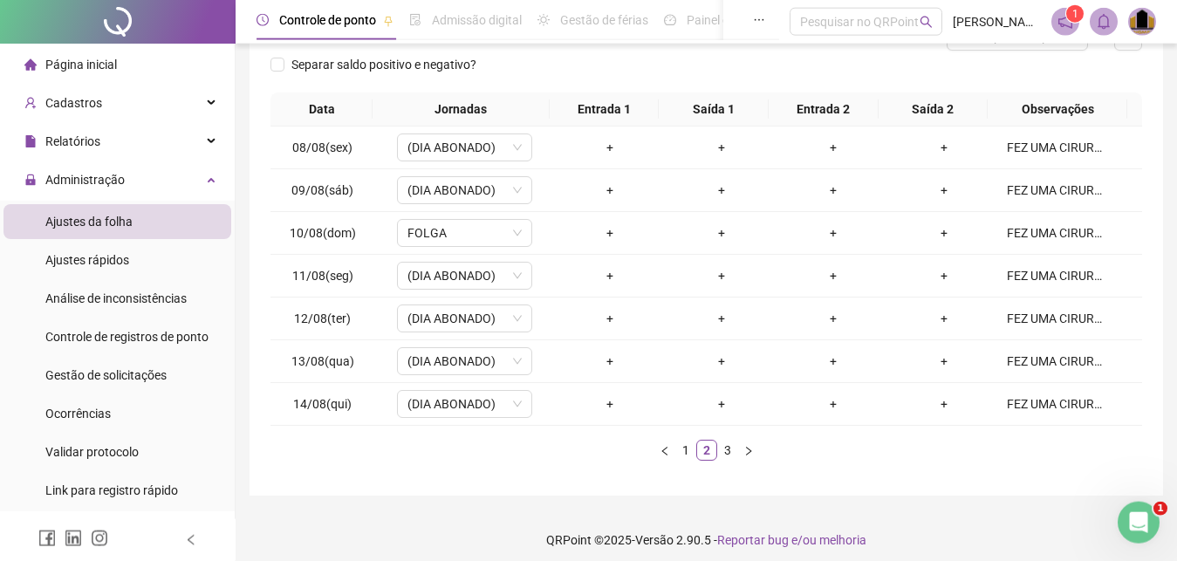
scroll to position [257, 0]
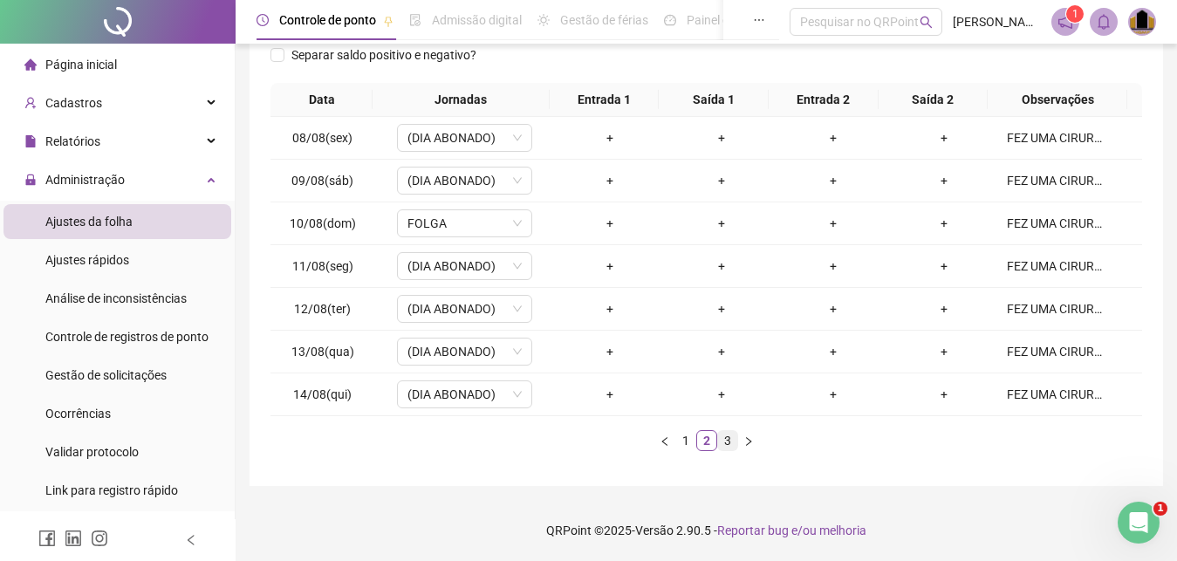
click at [726, 449] on link "3" at bounding box center [727, 440] width 19 height 19
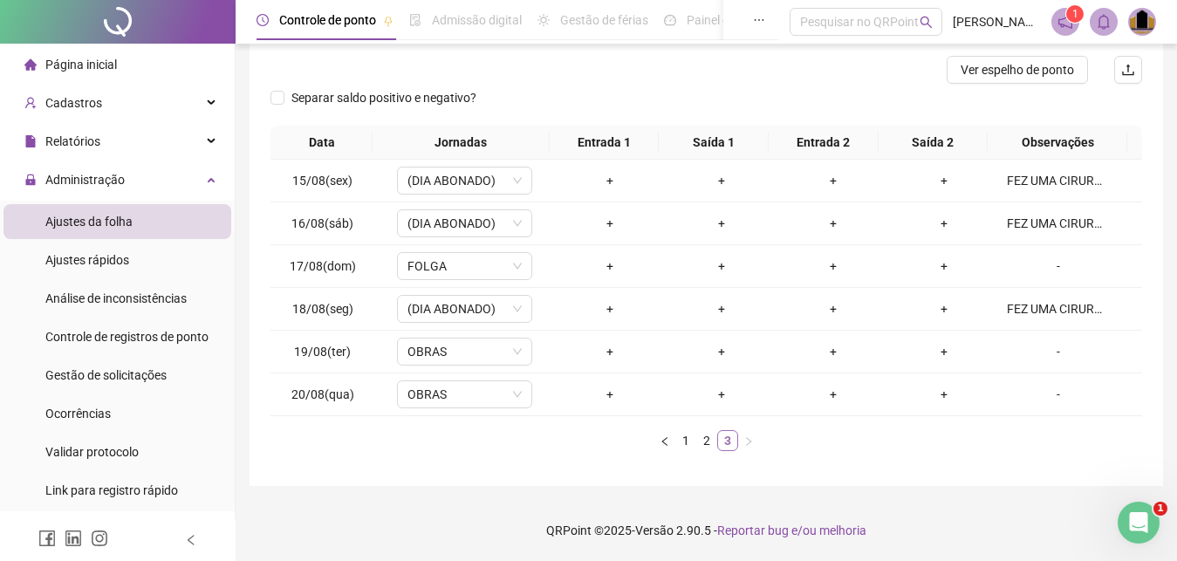
scroll to position [215, 0]
click at [1046, 317] on div "FEZ UMA CIRURGIA E ESTÁ DE ATESTADO" at bounding box center [1058, 308] width 103 height 19
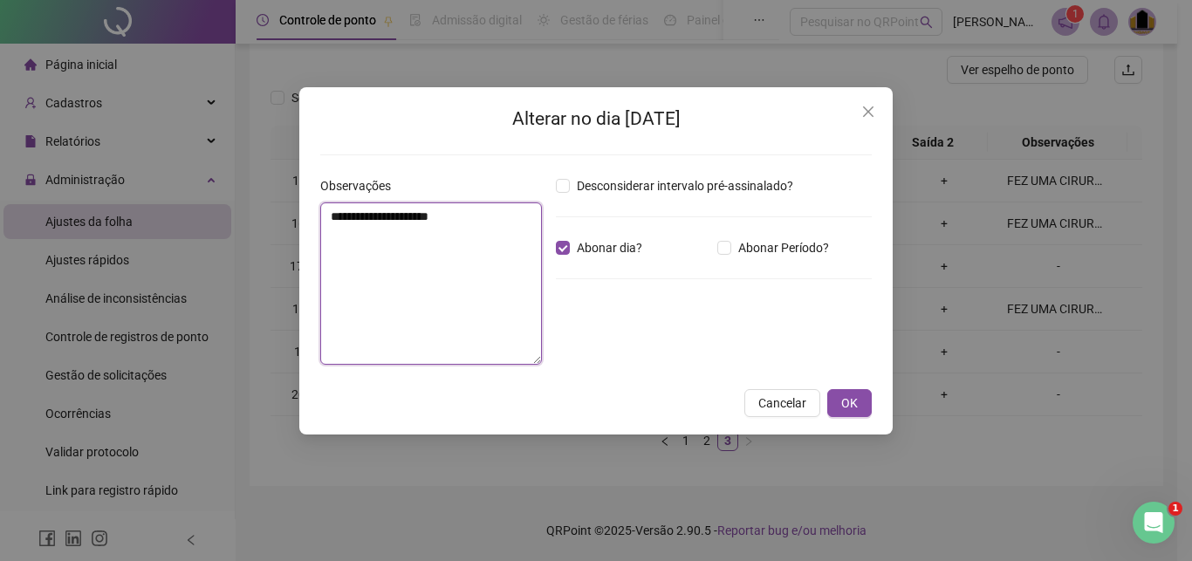
drag, startPoint x: 329, startPoint y: 215, endPoint x: 499, endPoint y: 239, distance: 171.9
click at [499, 239] on textarea "**********" at bounding box center [431, 283] width 222 height 162
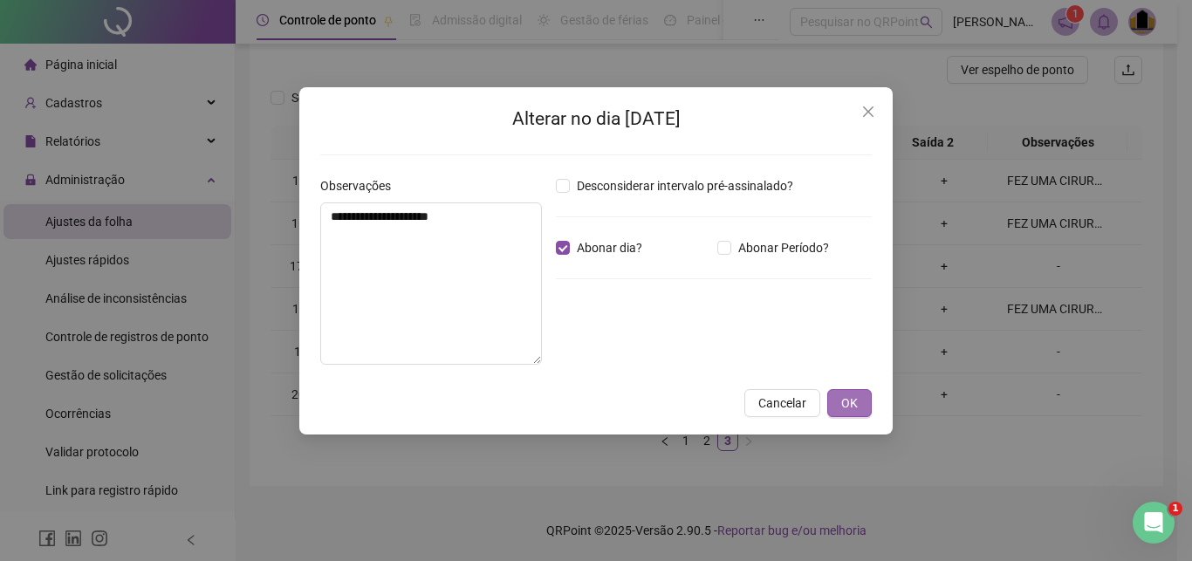
click at [850, 407] on span "OK" at bounding box center [849, 403] width 17 height 19
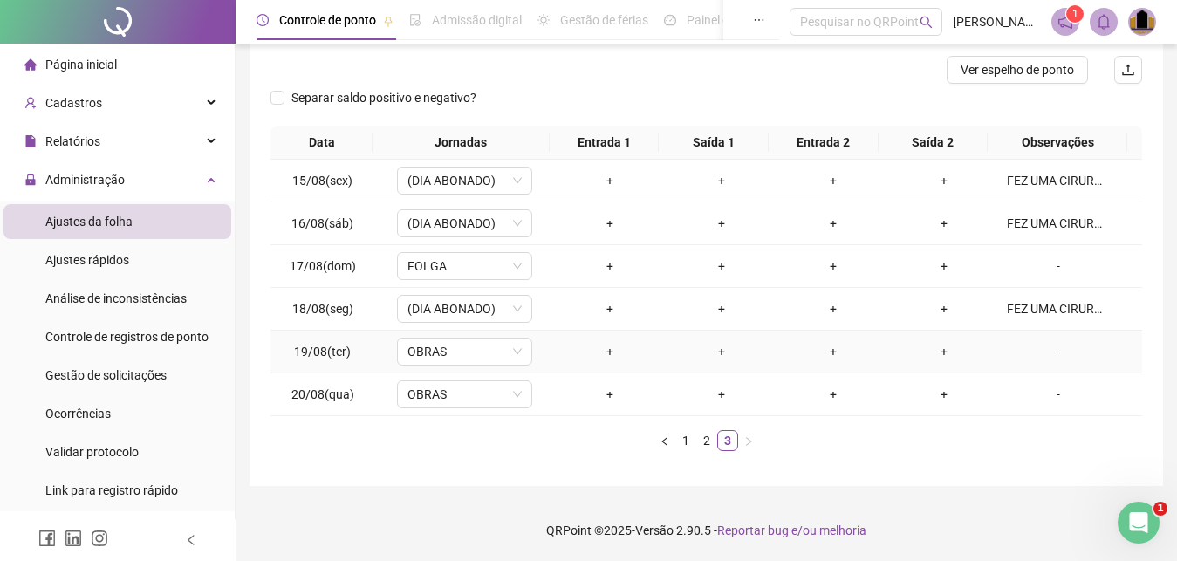
click at [1048, 355] on div "-" at bounding box center [1058, 351] width 103 height 19
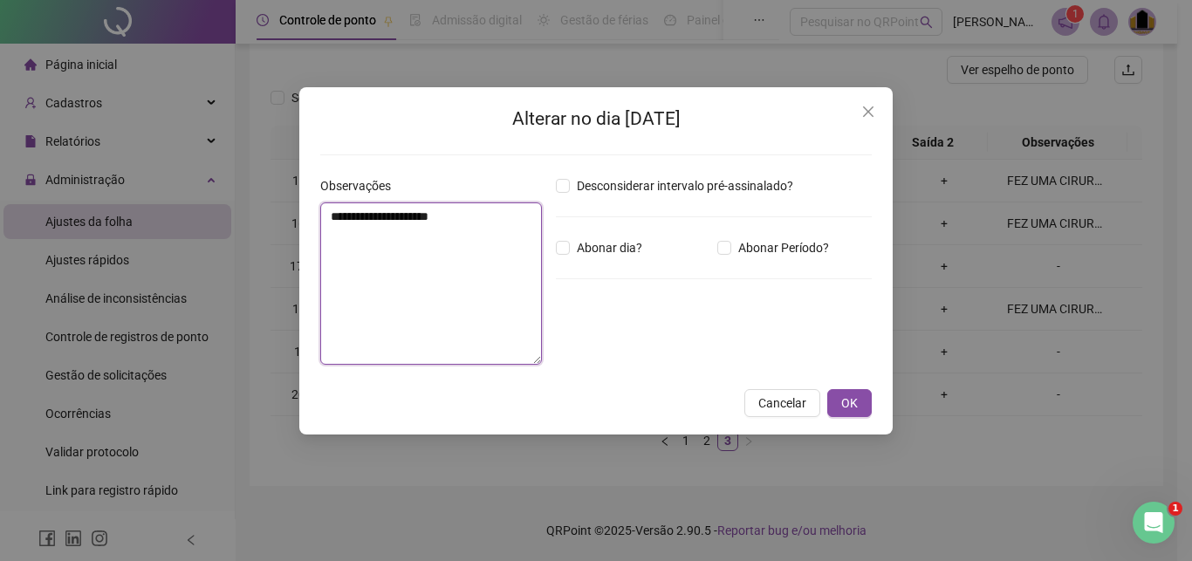
click at [438, 301] on textarea "**********" at bounding box center [431, 283] width 222 height 162
paste textarea "**********"
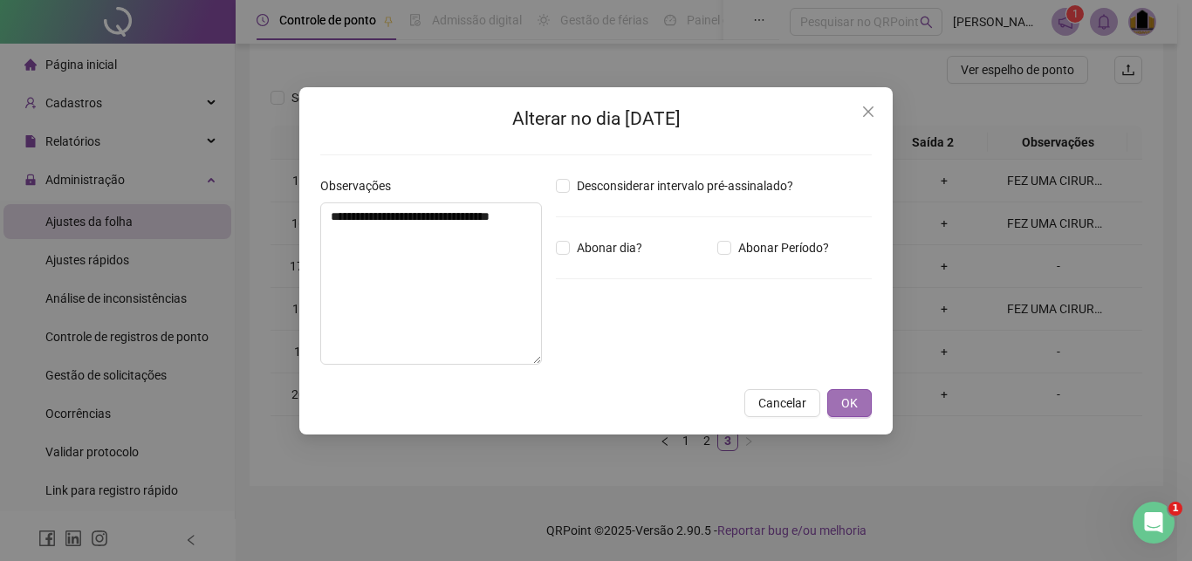
click at [861, 404] on button "OK" at bounding box center [849, 403] width 45 height 28
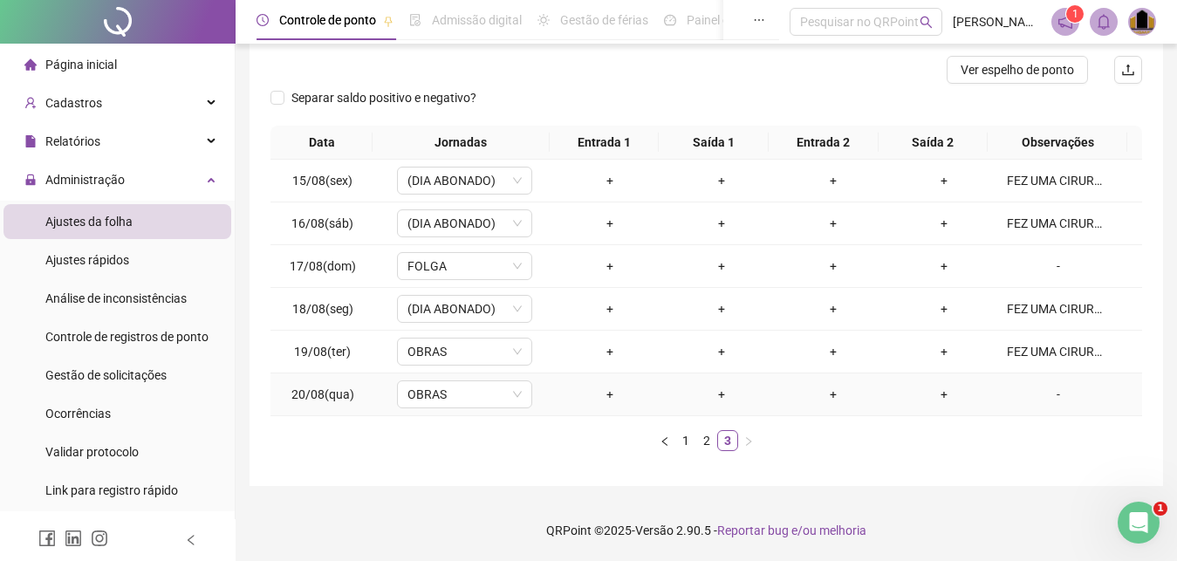
click at [1048, 393] on div "-" at bounding box center [1058, 394] width 103 height 19
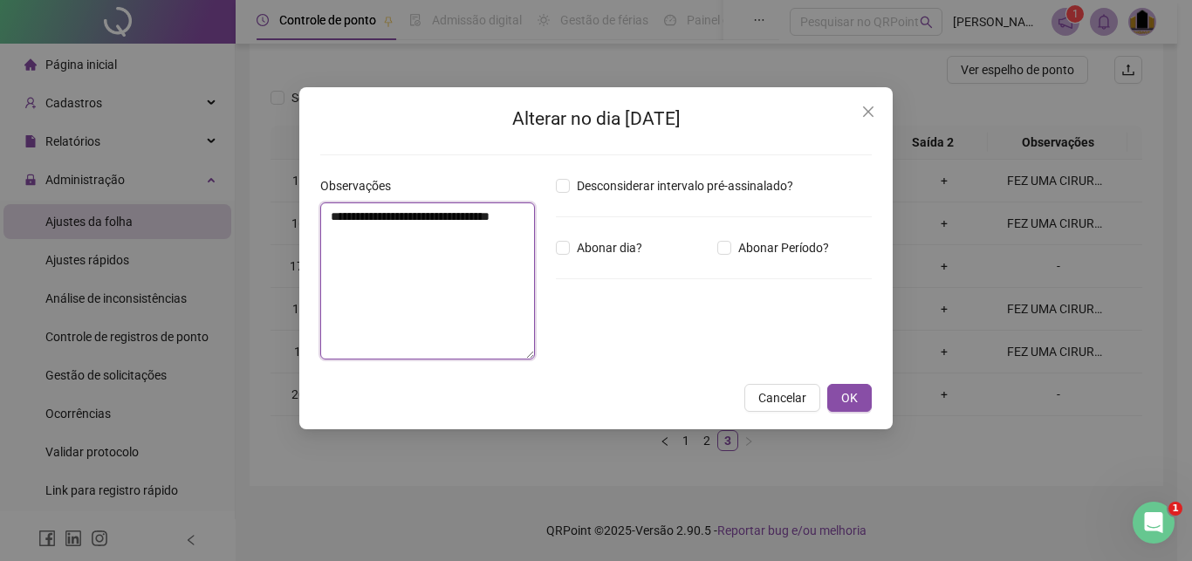
click at [468, 290] on textarea "**********" at bounding box center [427, 280] width 215 height 157
paste textarea
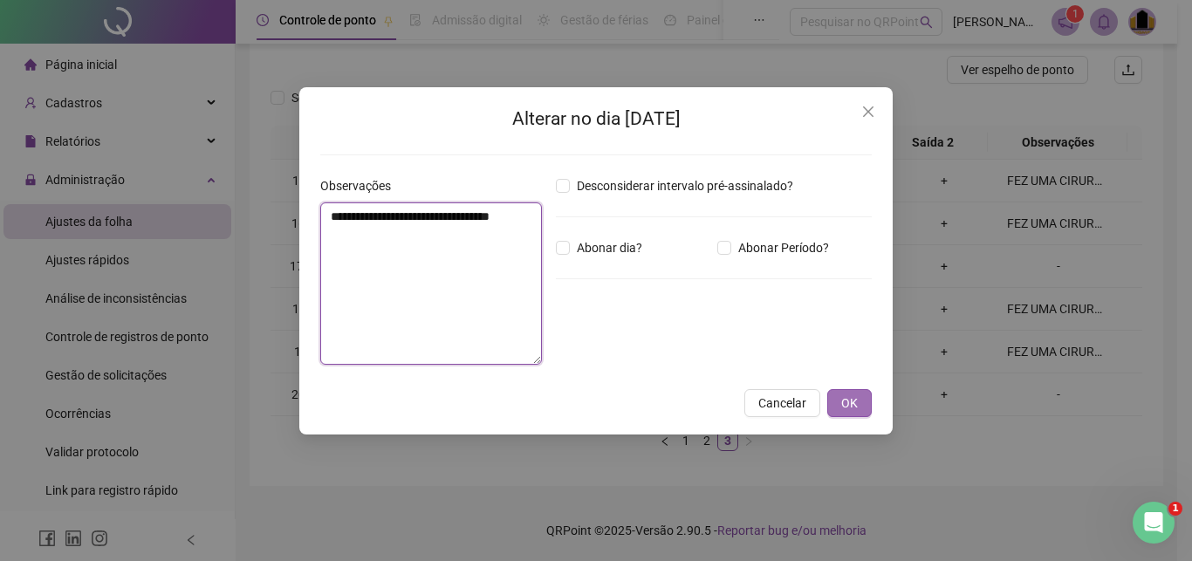
type textarea "**********"
click at [849, 399] on span "OK" at bounding box center [849, 403] width 17 height 19
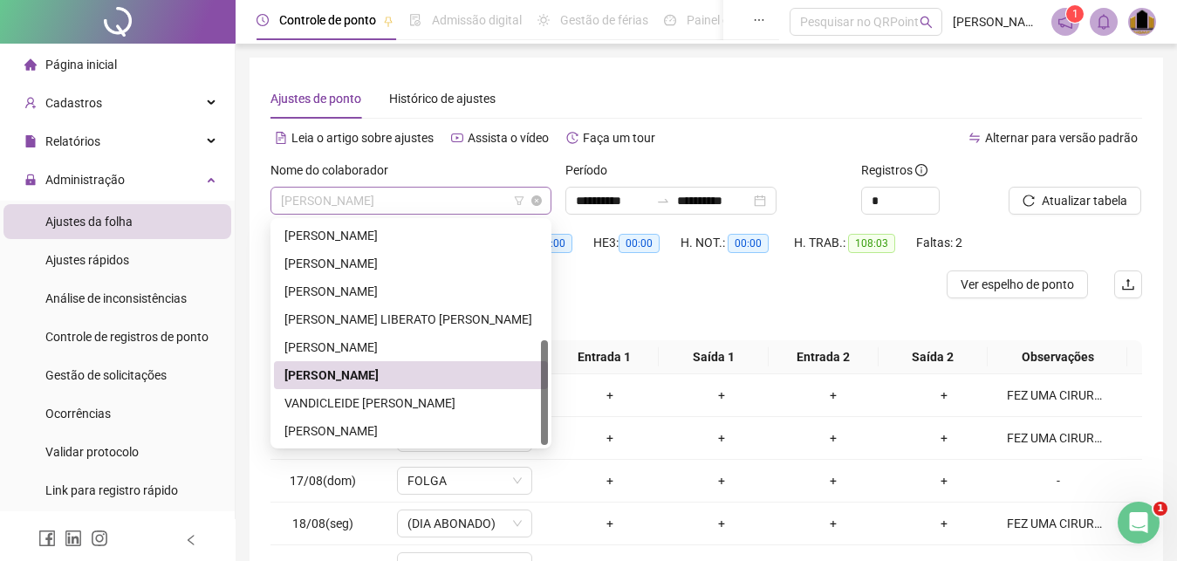
scroll to position [251, 0]
click at [456, 195] on span "[PERSON_NAME]" at bounding box center [411, 201] width 260 height 26
click at [402, 400] on div "VANDICLEIDE [PERSON_NAME]" at bounding box center [411, 403] width 253 height 19
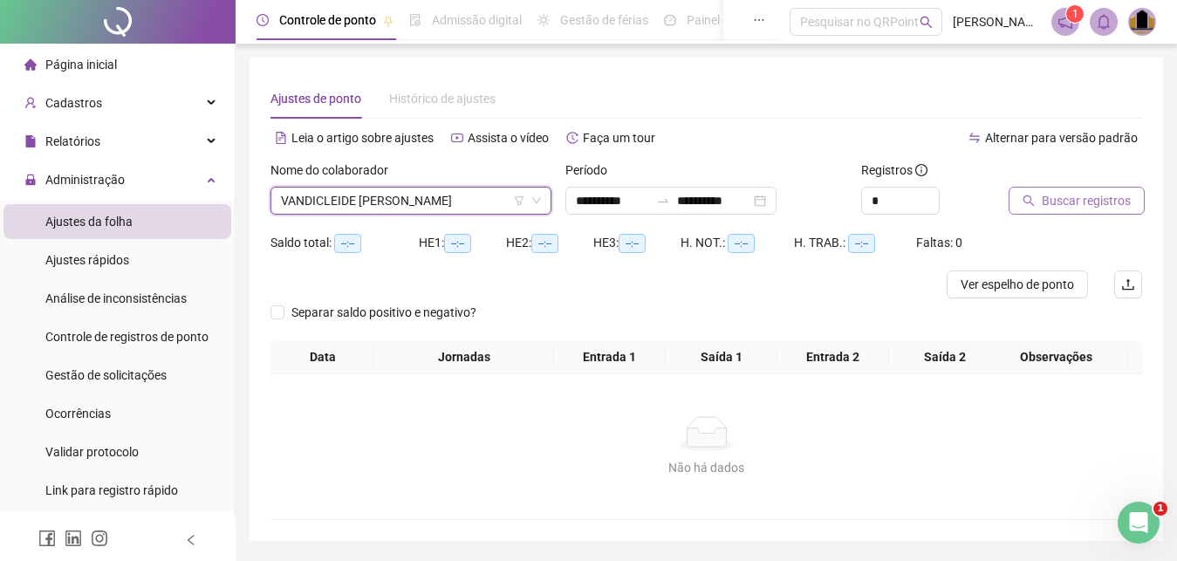
click at [1118, 202] on span "Buscar registros" at bounding box center [1086, 200] width 89 height 19
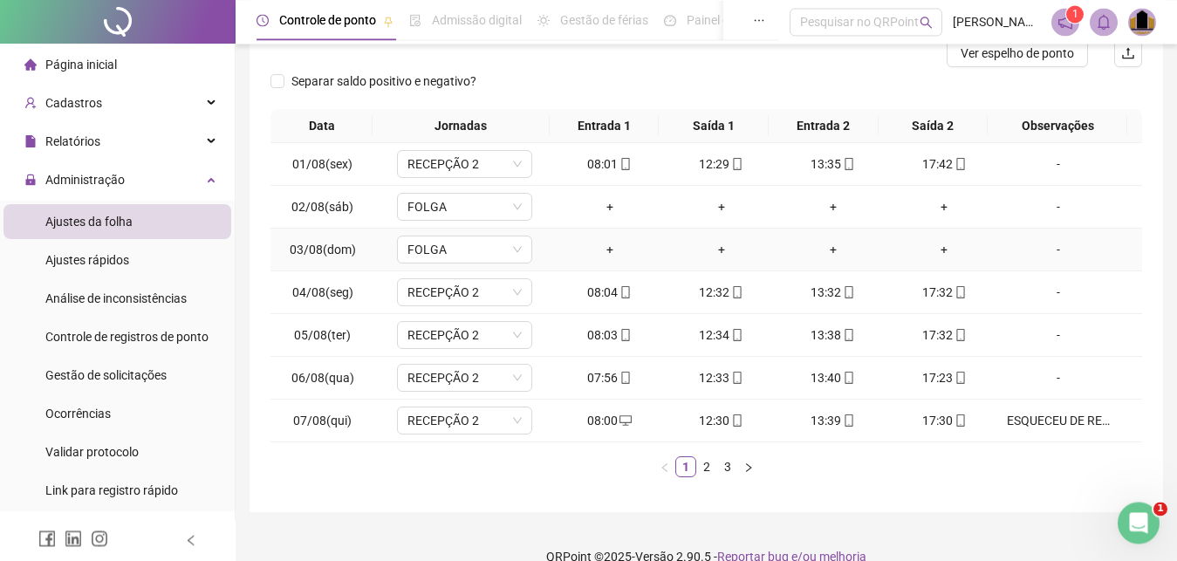
scroll to position [257, 0]
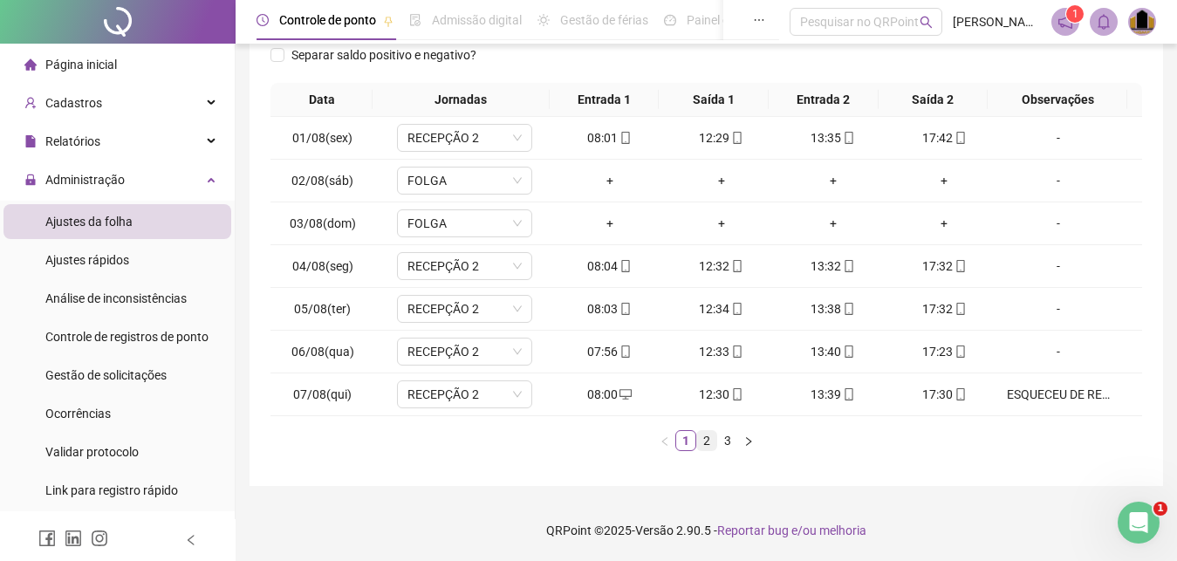
click at [709, 446] on link "2" at bounding box center [706, 440] width 19 height 19
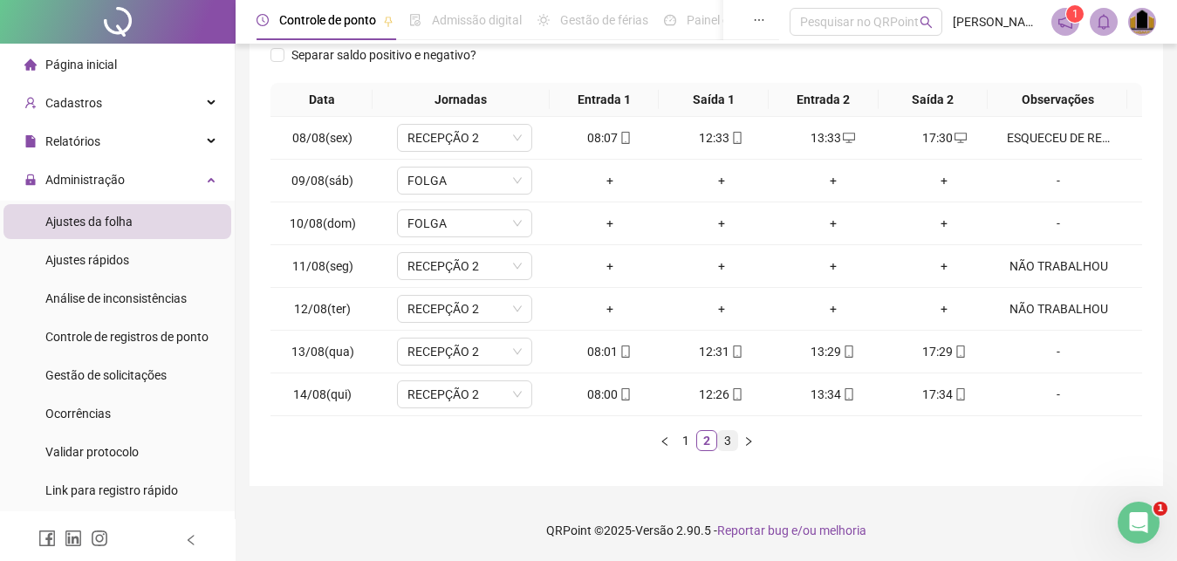
click at [724, 443] on link "3" at bounding box center [727, 440] width 19 height 19
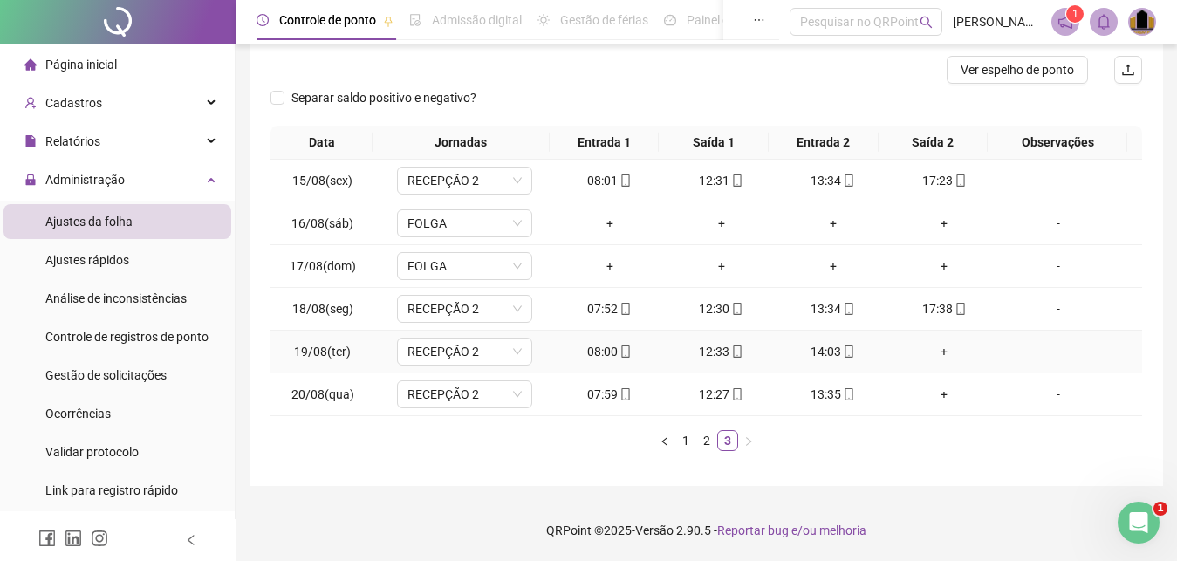
click at [1051, 350] on div "-" at bounding box center [1058, 351] width 103 height 19
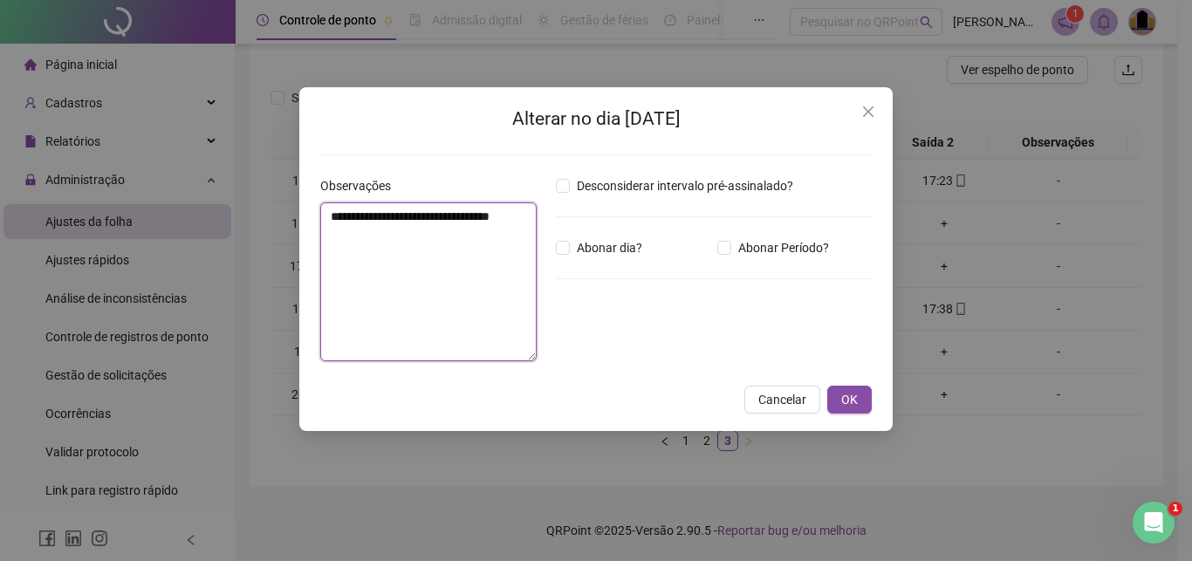
click at [415, 283] on textarea "**********" at bounding box center [428, 281] width 216 height 159
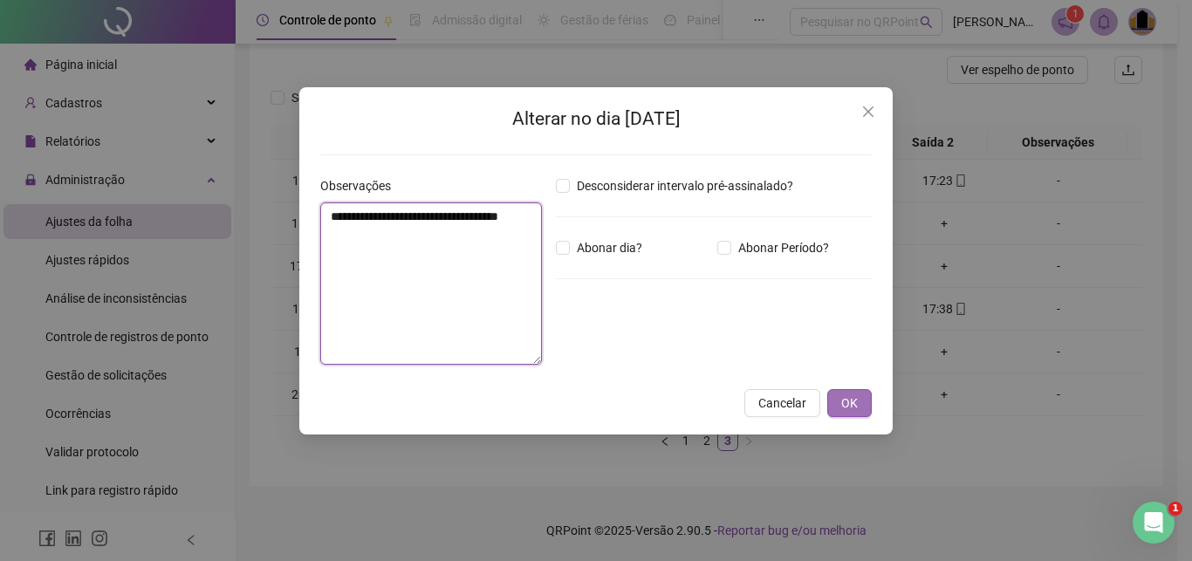
type textarea "**********"
click at [847, 408] on span "OK" at bounding box center [849, 403] width 17 height 19
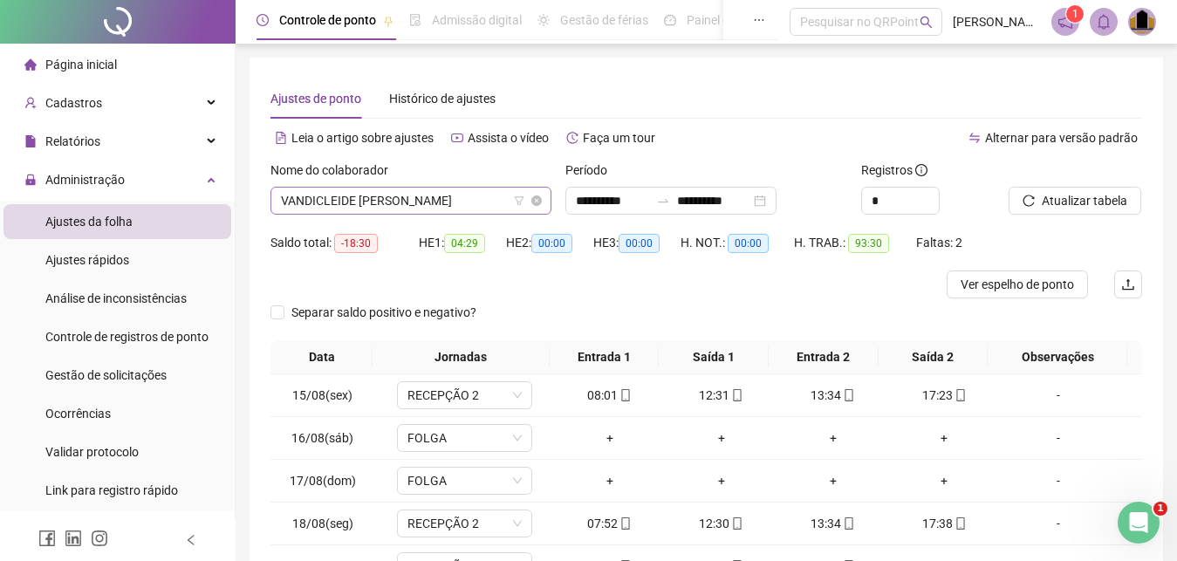
scroll to position [251, 0]
click at [494, 199] on span "VANDICLEIDE [PERSON_NAME]" at bounding box center [411, 201] width 260 height 26
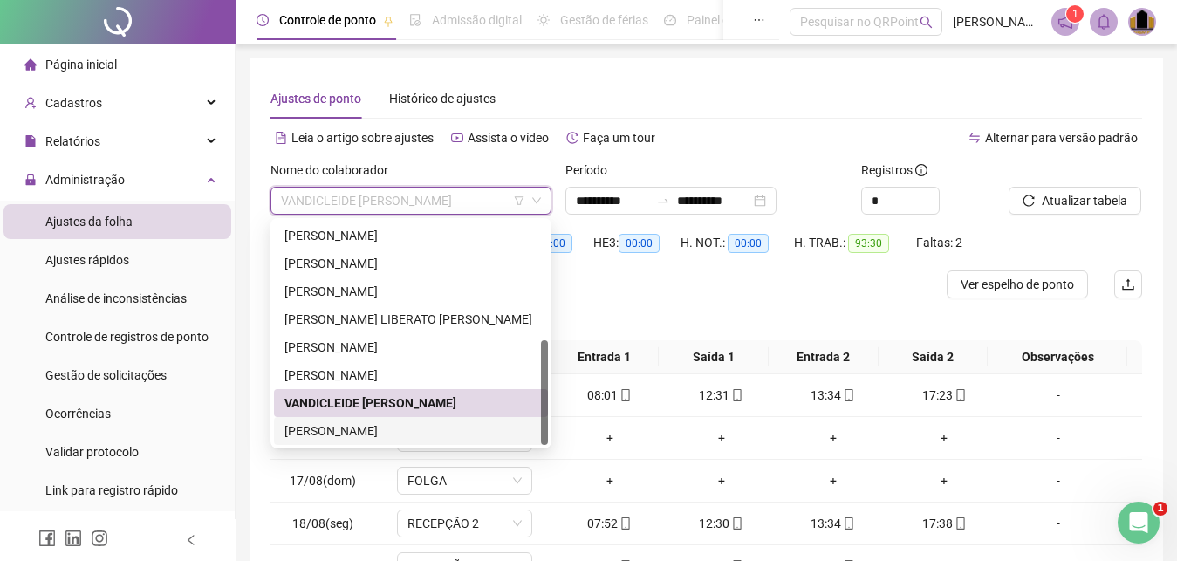
click at [397, 432] on div "[PERSON_NAME]" at bounding box center [411, 431] width 253 height 19
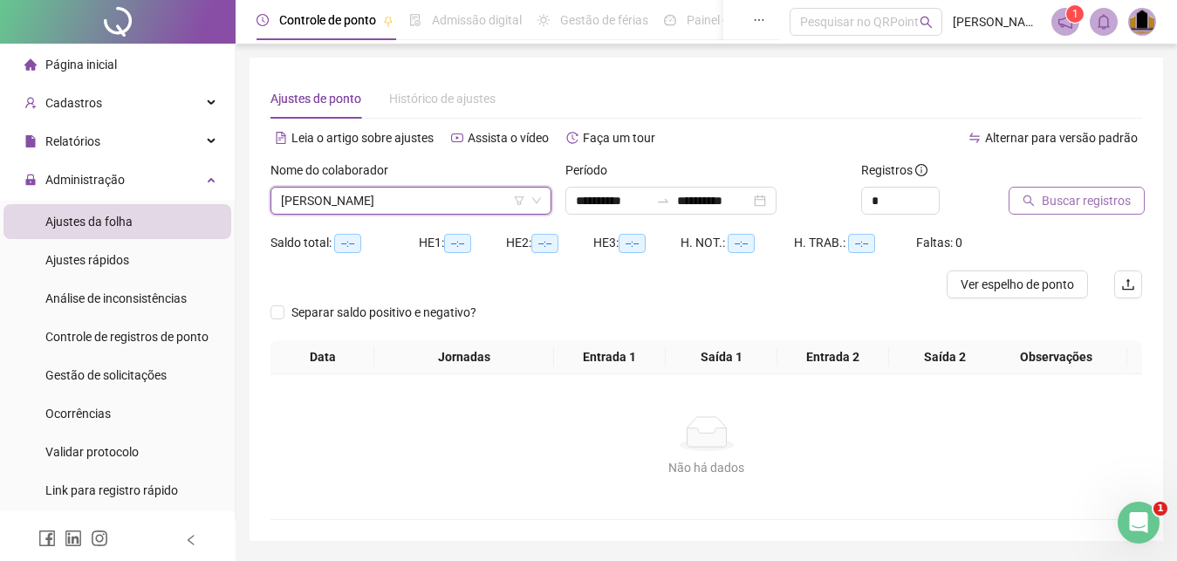
click at [1058, 199] on span "Buscar registros" at bounding box center [1086, 200] width 89 height 19
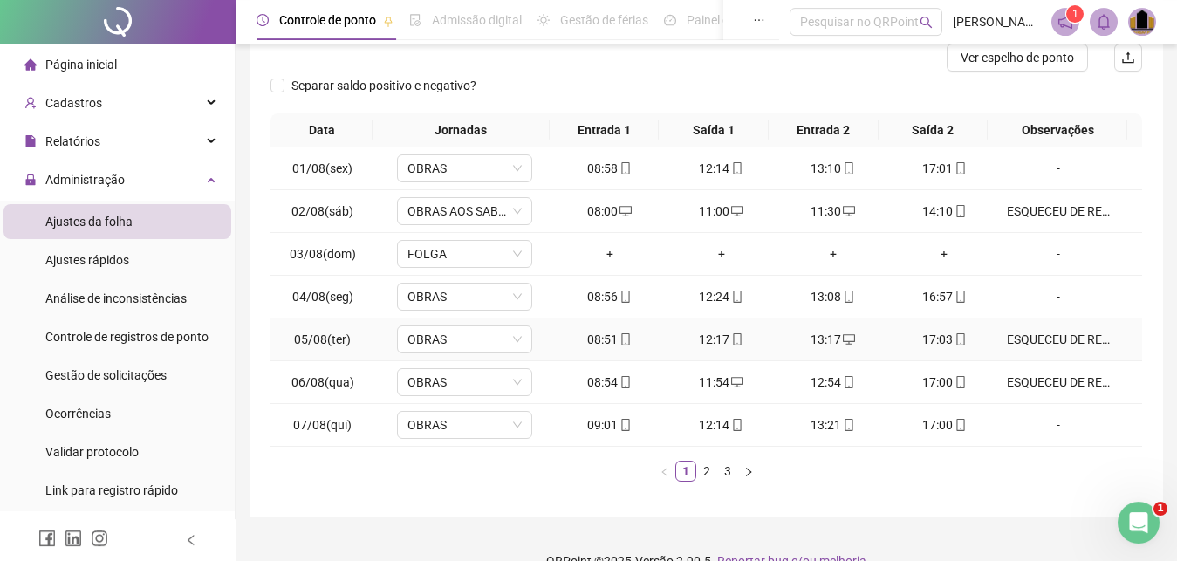
scroll to position [257, 0]
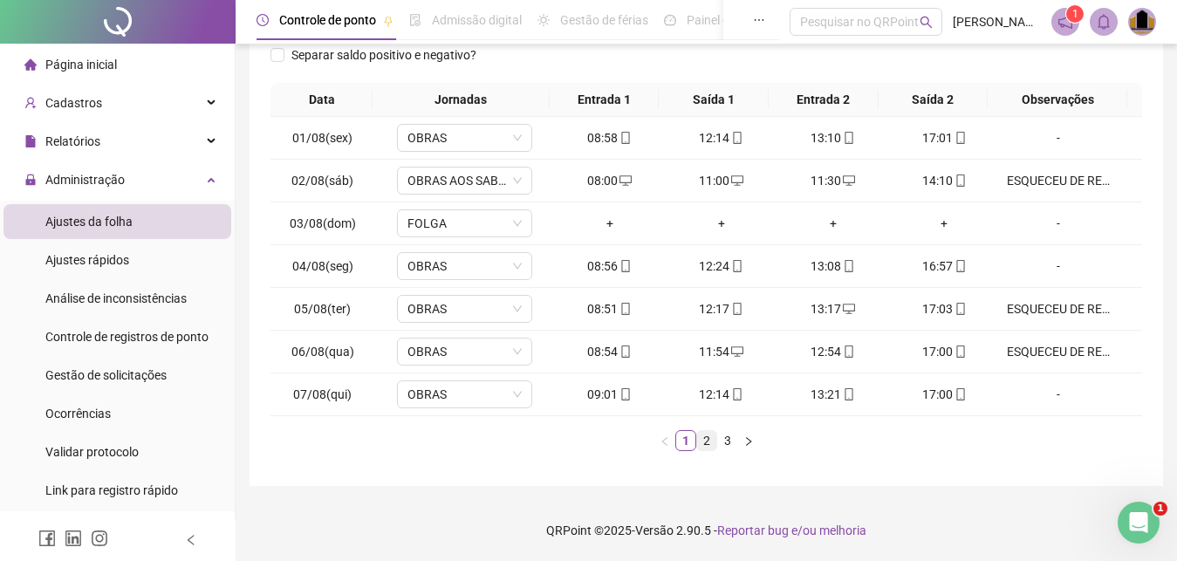
click at [710, 447] on link "2" at bounding box center [706, 440] width 19 height 19
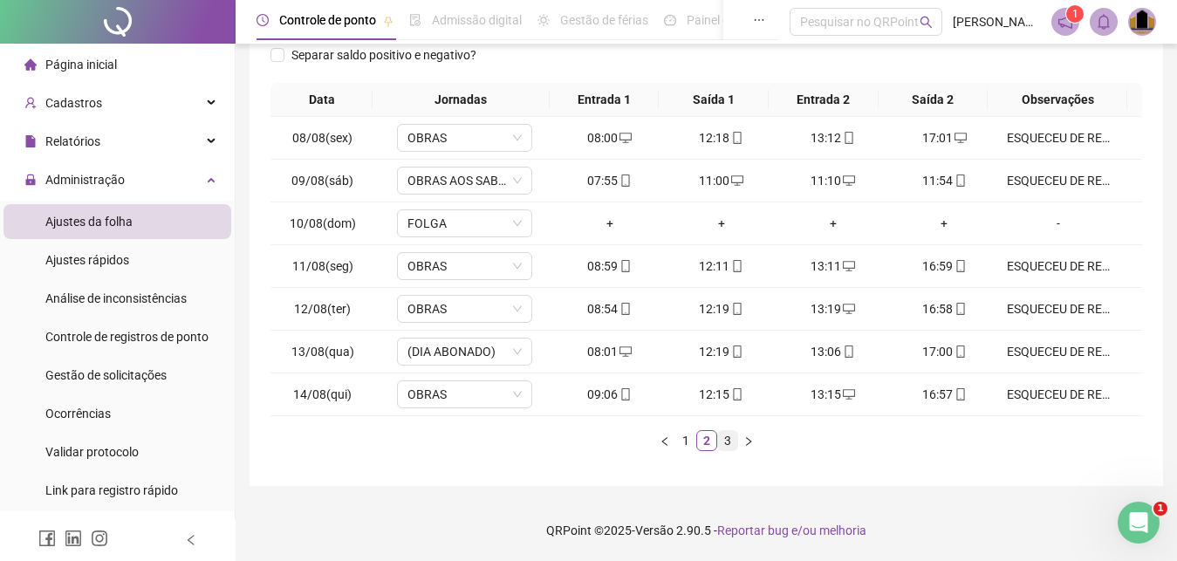
click at [727, 447] on link "3" at bounding box center [727, 440] width 19 height 19
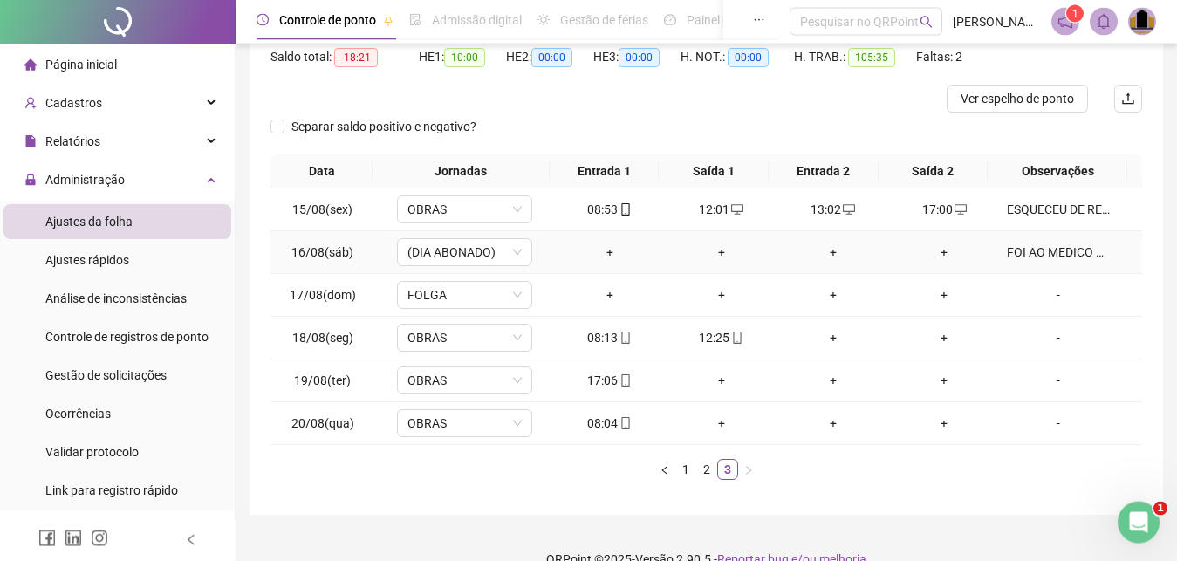
scroll to position [215, 0]
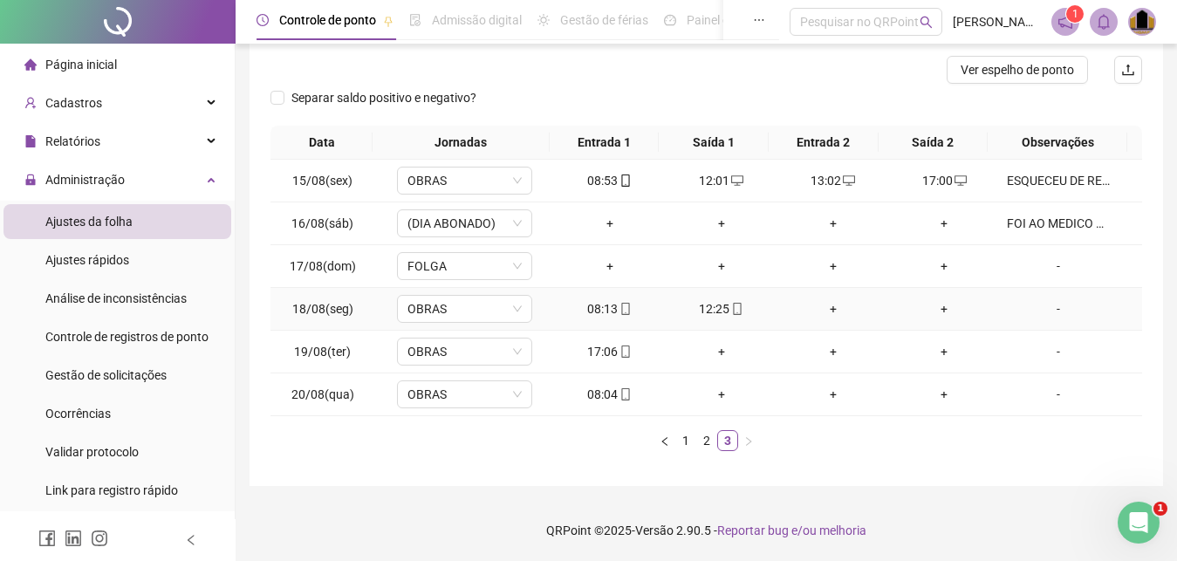
click at [826, 308] on div "+" at bounding box center [834, 308] width 98 height 19
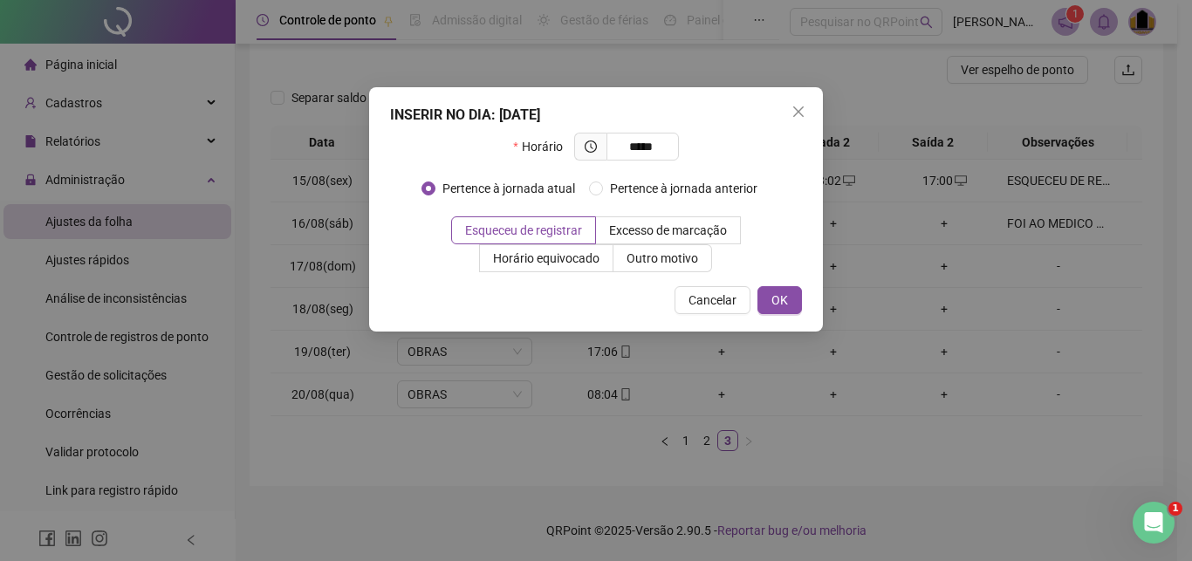
type input "*****"
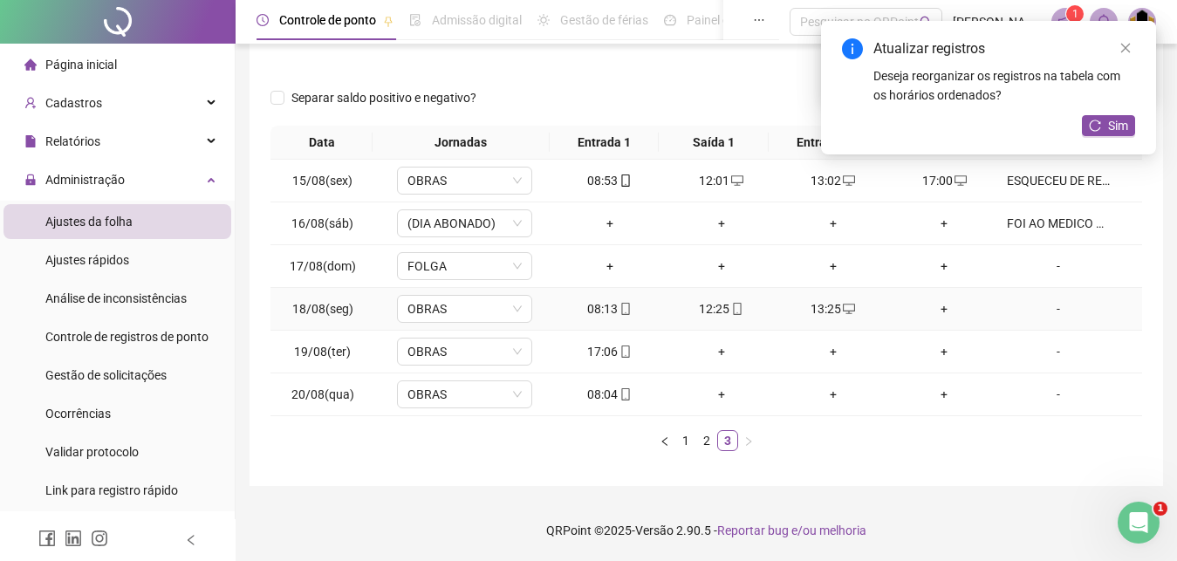
click at [936, 309] on div "+" at bounding box center [945, 308] width 98 height 19
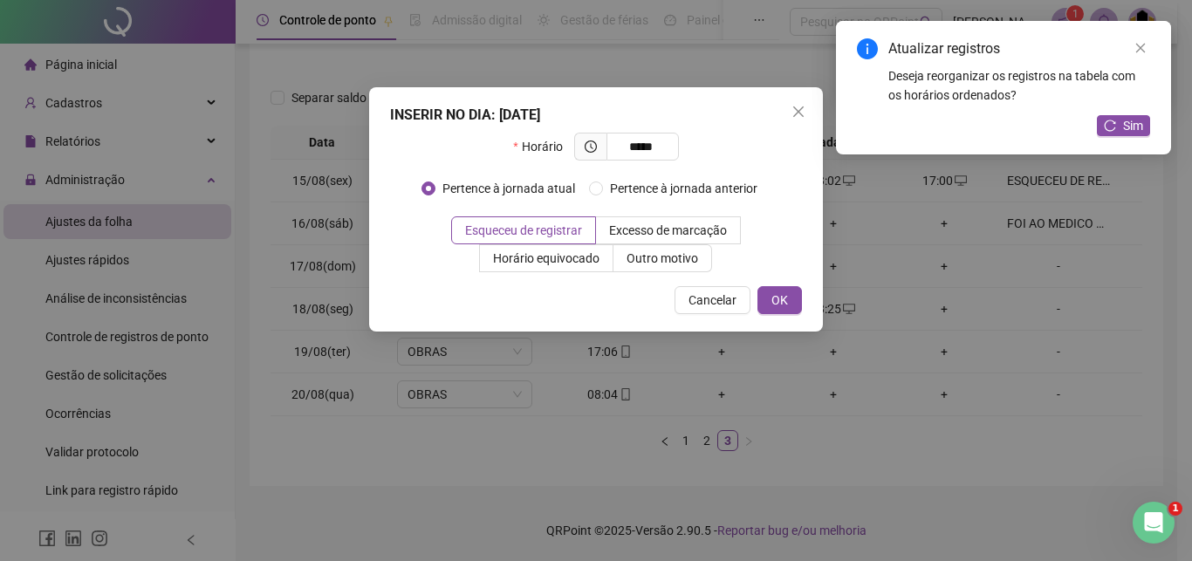
type input "*****"
click at [773, 285] on div "INSERIR NO DIA : [DATE] Horário ***** Pertence à jornada atual Pertence à jorna…" at bounding box center [596, 209] width 454 height 244
click at [772, 298] on button "OK" at bounding box center [780, 300] width 45 height 28
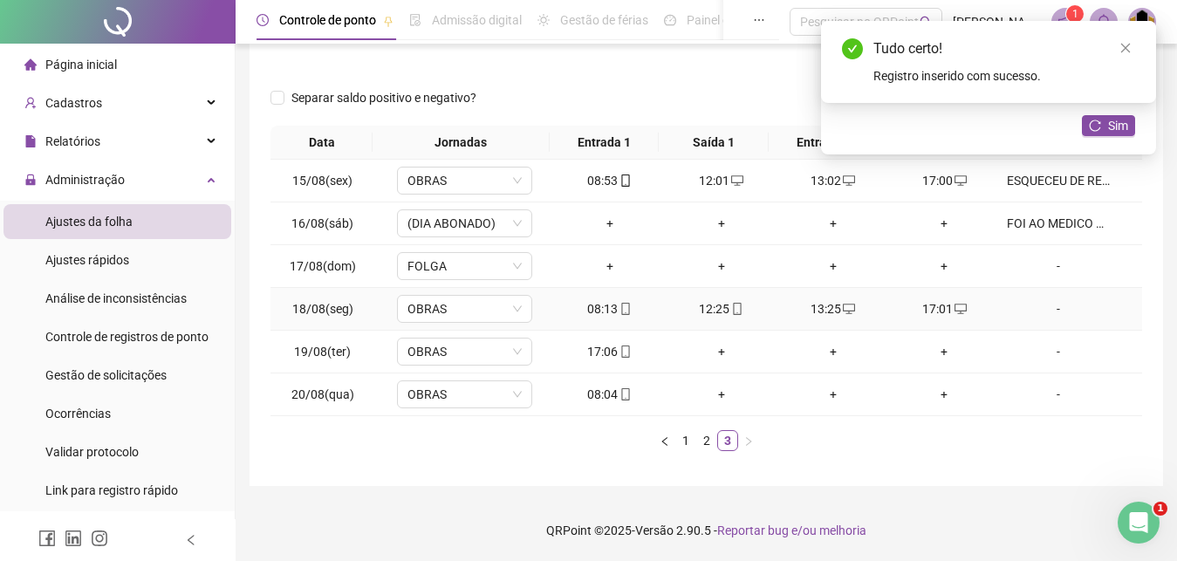
drag, startPoint x: 1046, startPoint y: 312, endPoint x: 1028, endPoint y: 308, distance: 17.8
click at [1046, 311] on div "-" at bounding box center [1058, 308] width 103 height 19
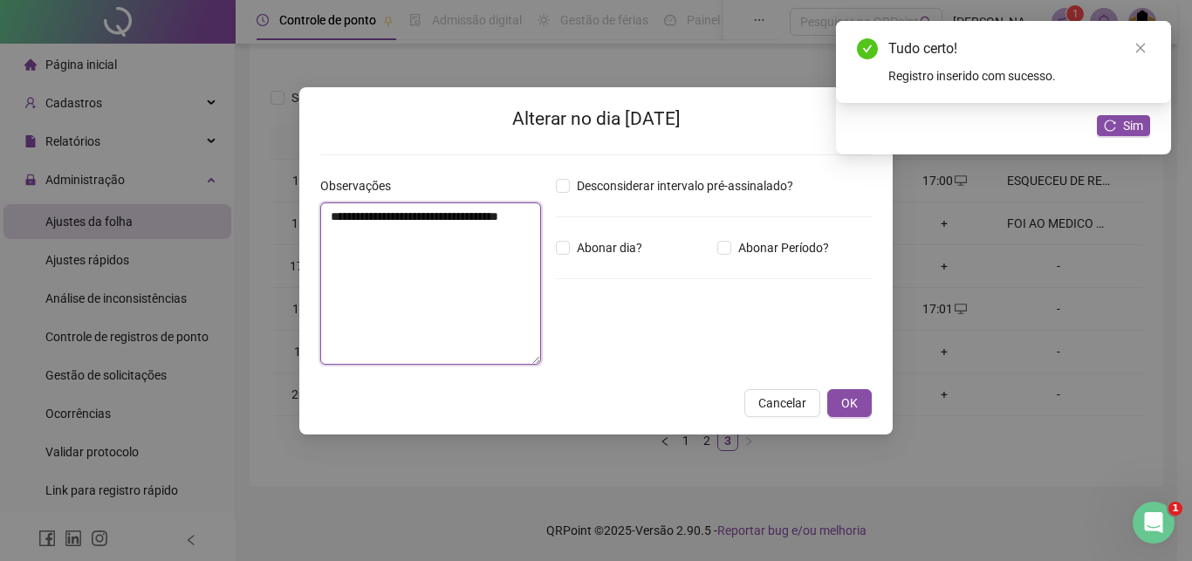
click at [477, 270] on textarea "**********" at bounding box center [430, 283] width 221 height 162
paste textarea
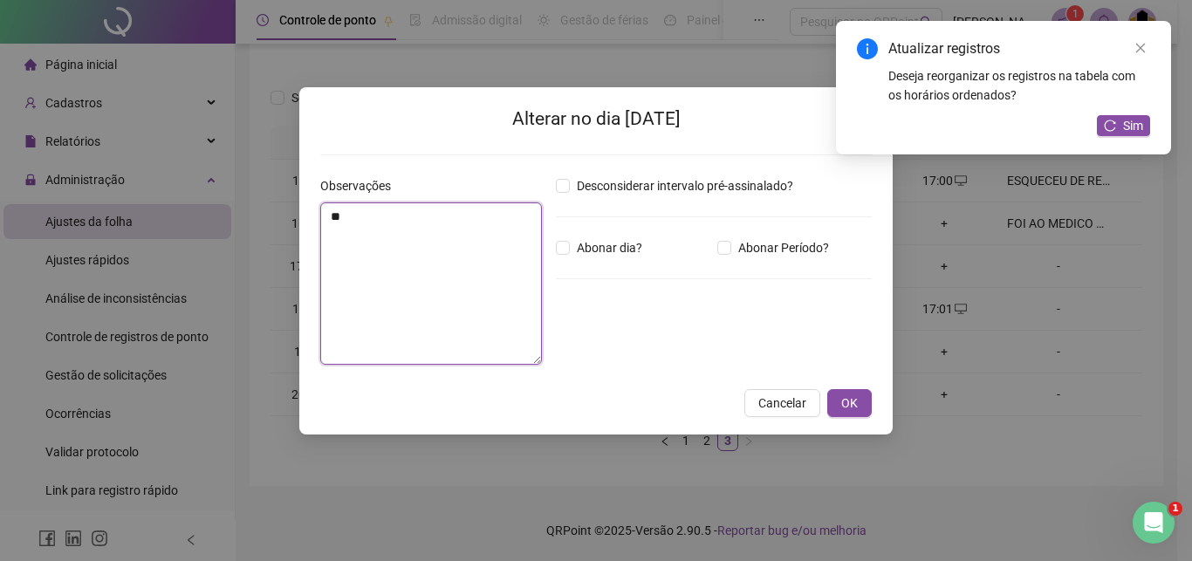
type textarea "*"
drag, startPoint x: 326, startPoint y: 214, endPoint x: 490, endPoint y: 230, distance: 164.9
click at [491, 220] on textarea "**********" at bounding box center [431, 283] width 222 height 162
type textarea "**********"
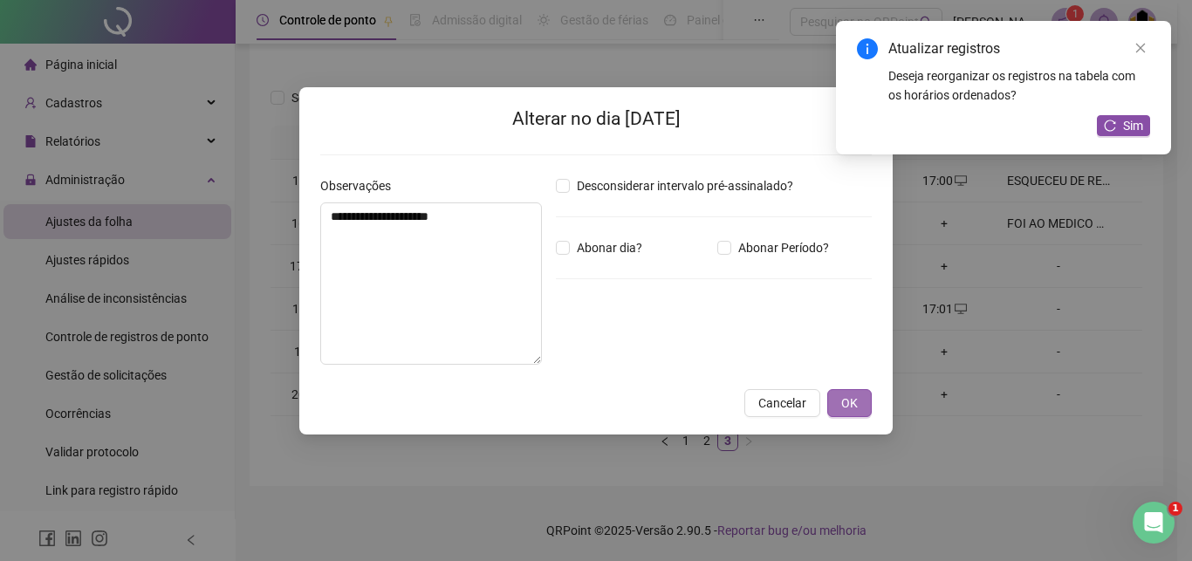
click at [837, 401] on button "OK" at bounding box center [849, 403] width 45 height 28
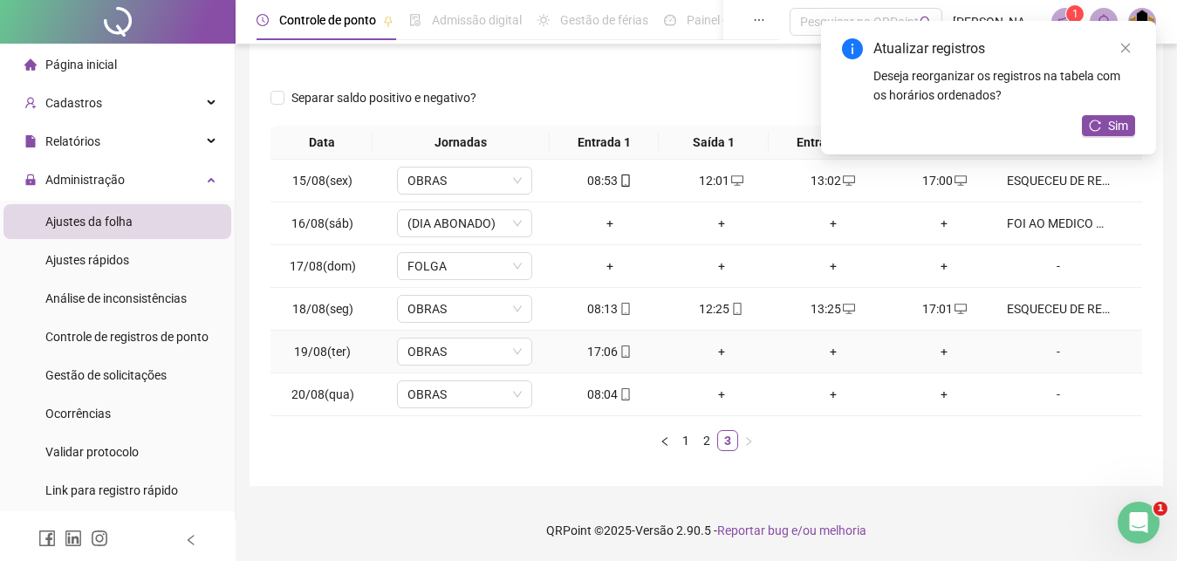
click at [715, 356] on div "+" at bounding box center [722, 351] width 98 height 19
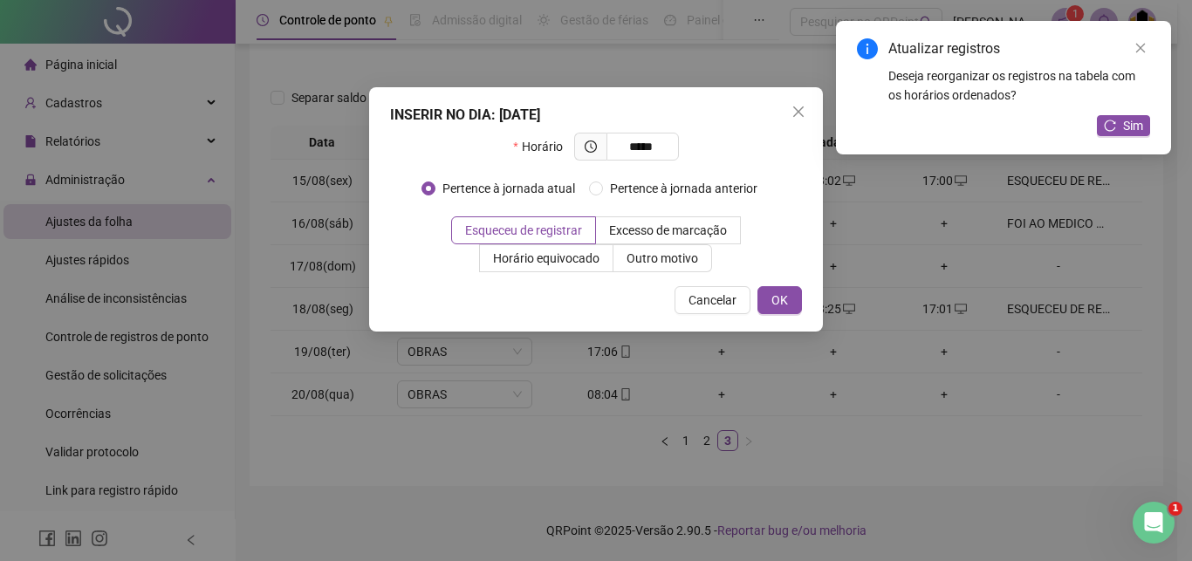
type input "*****"
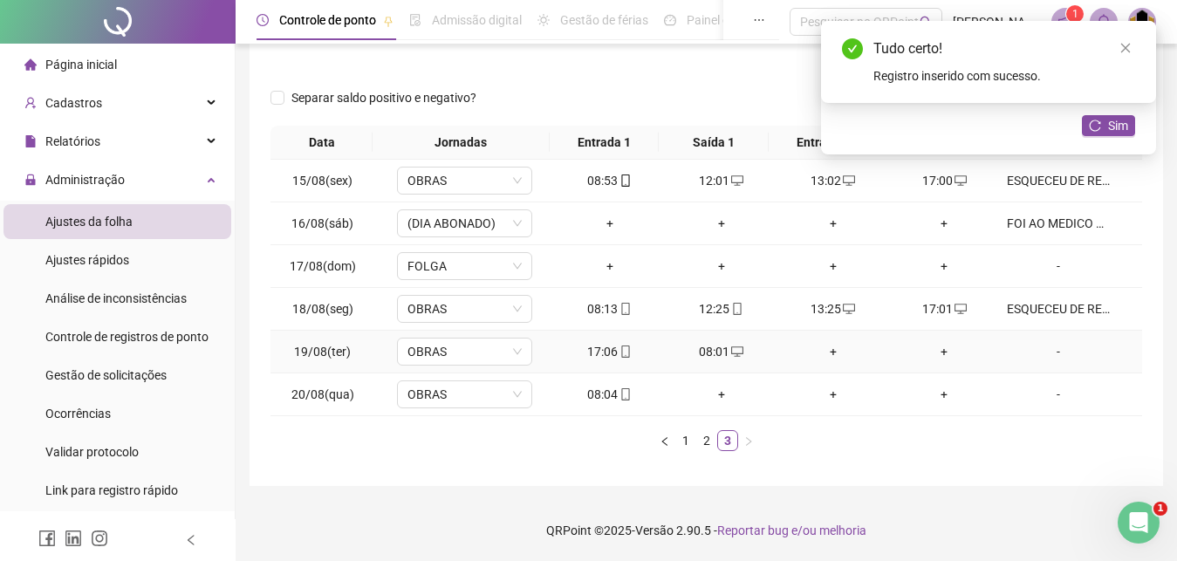
click at [825, 353] on div "+" at bounding box center [834, 351] width 98 height 19
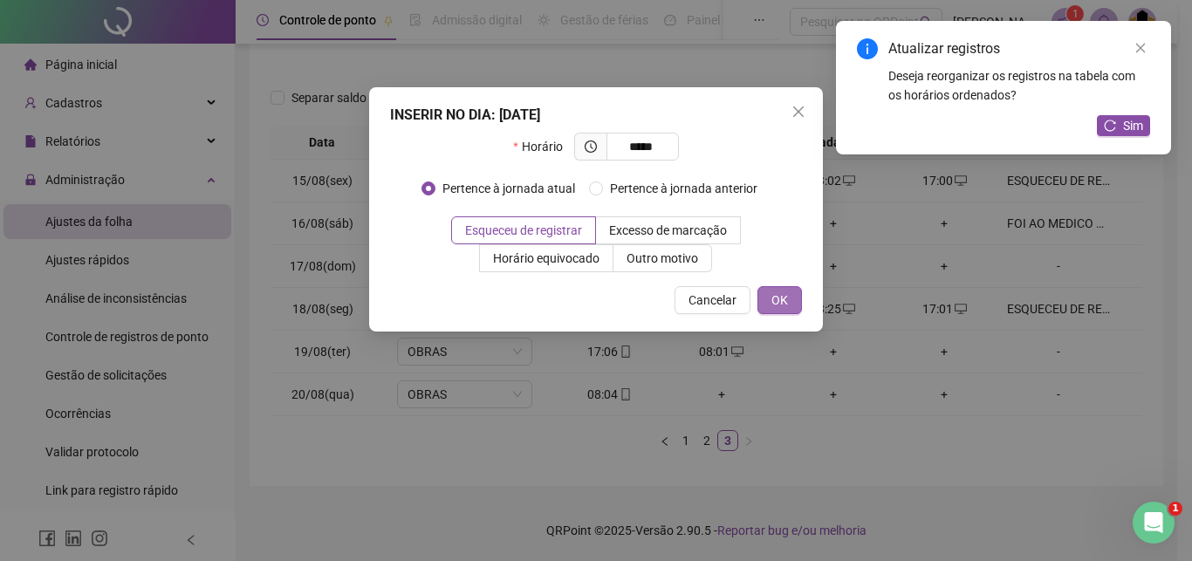
type input "*****"
drag, startPoint x: 788, startPoint y: 304, endPoint x: 800, endPoint y: 320, distance: 20.6
click at [787, 304] on button "OK" at bounding box center [780, 300] width 45 height 28
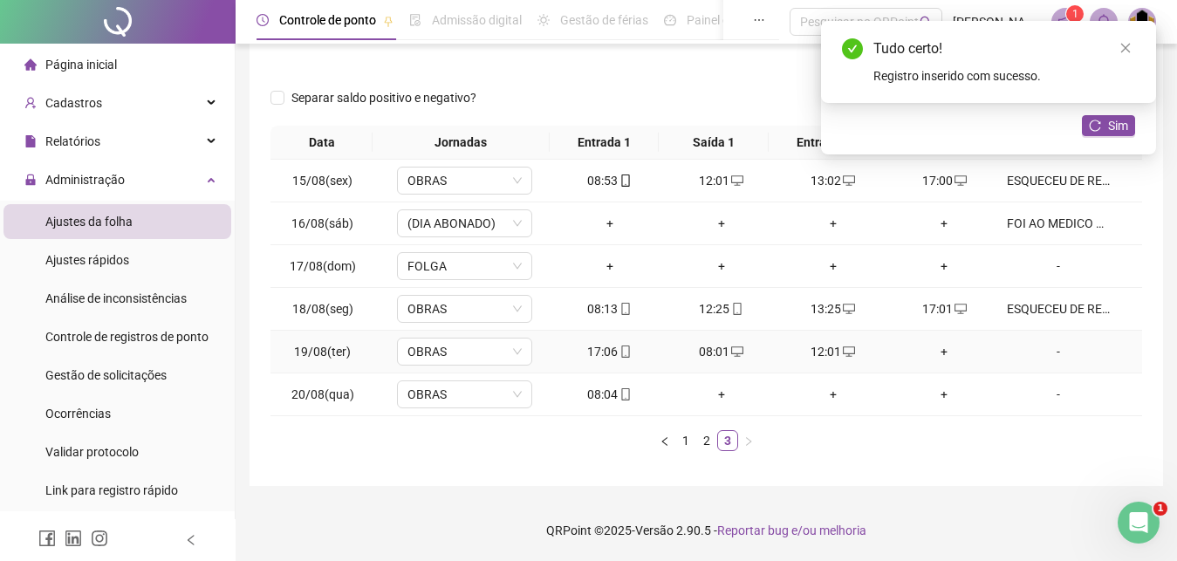
click at [933, 353] on div "+" at bounding box center [945, 351] width 98 height 19
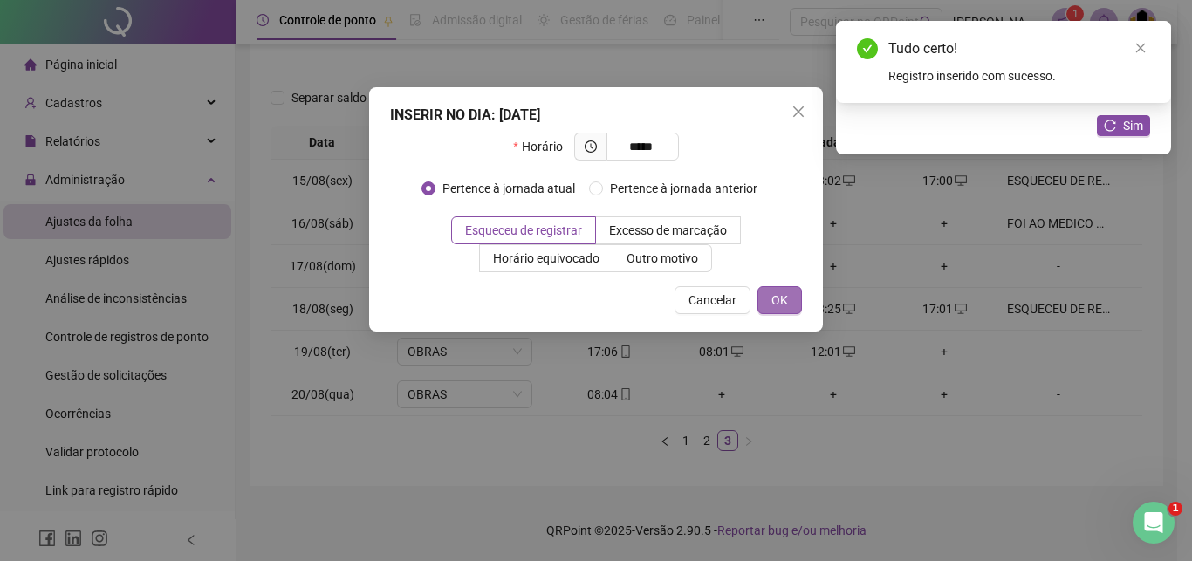
type input "*****"
click at [794, 301] on button "OK" at bounding box center [780, 300] width 45 height 28
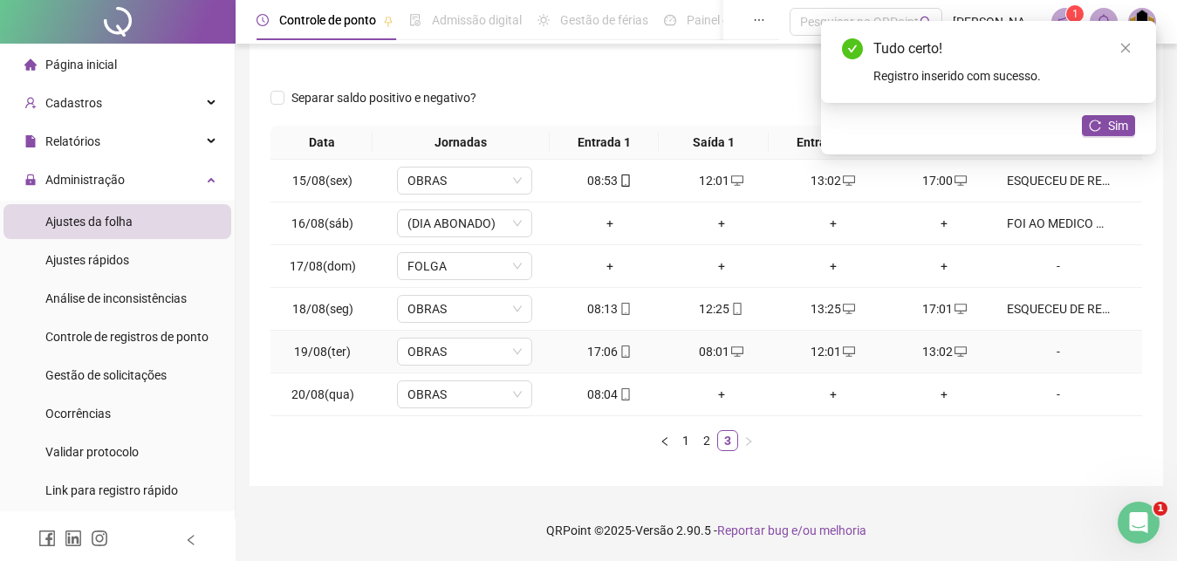
click at [1050, 353] on div "-" at bounding box center [1058, 351] width 103 height 19
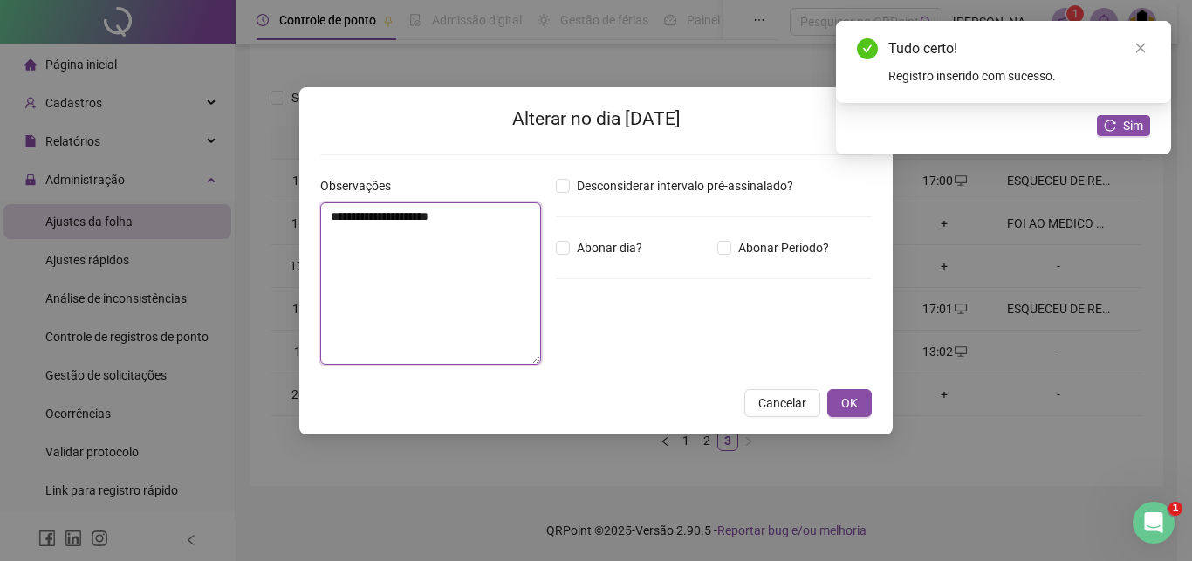
click at [415, 263] on textarea "**********" at bounding box center [430, 283] width 221 height 162
paste textarea
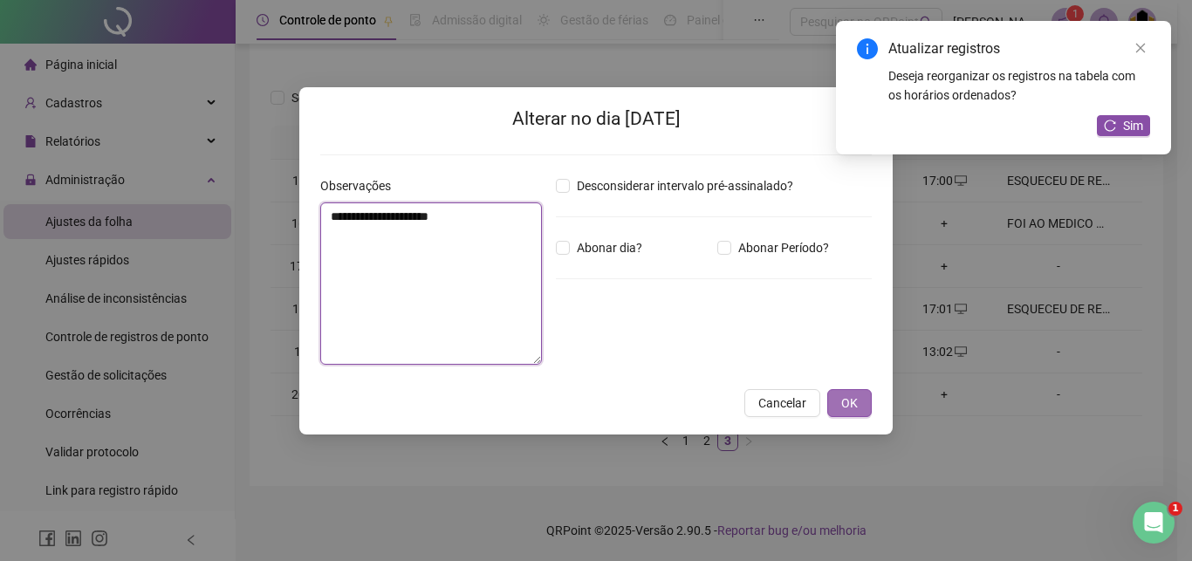
type textarea "**********"
click at [845, 410] on span "OK" at bounding box center [849, 403] width 17 height 19
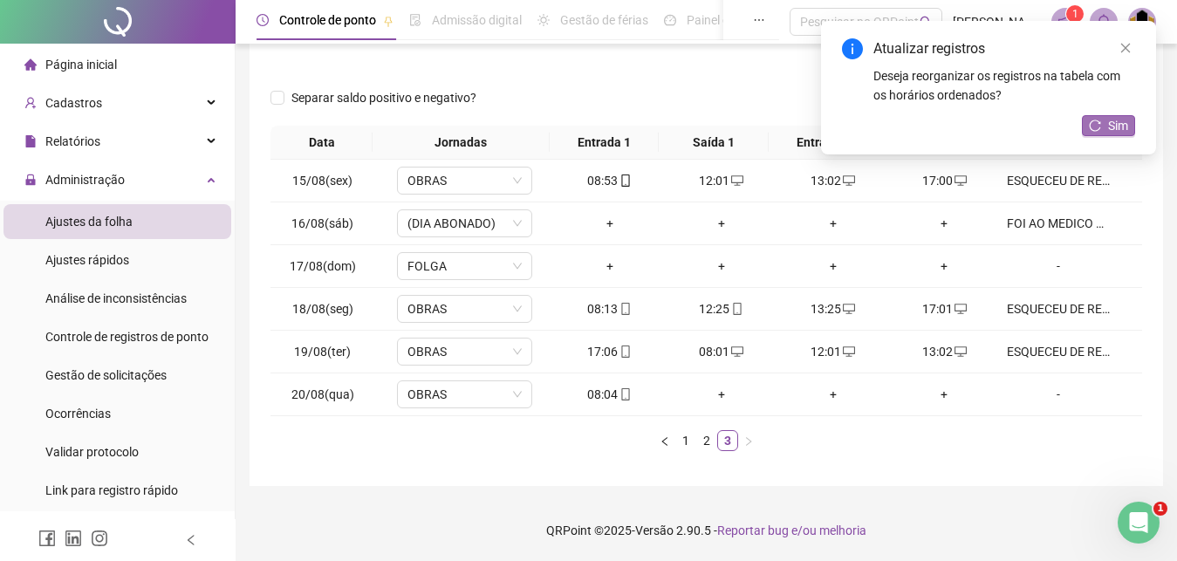
click at [1107, 129] on button "Sim" at bounding box center [1108, 125] width 53 height 21
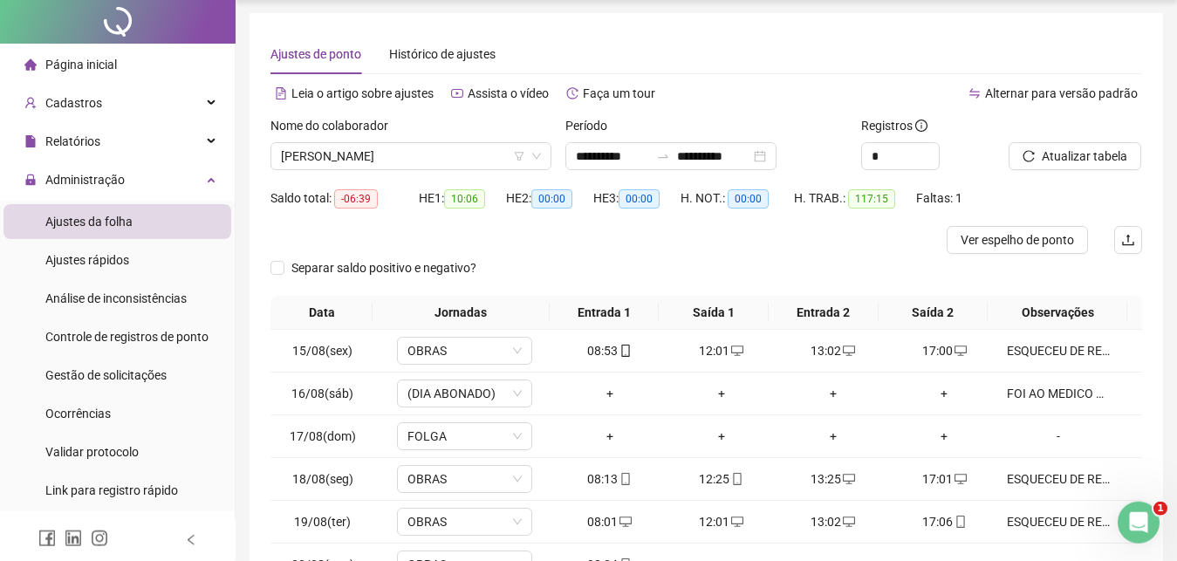
scroll to position [0, 0]
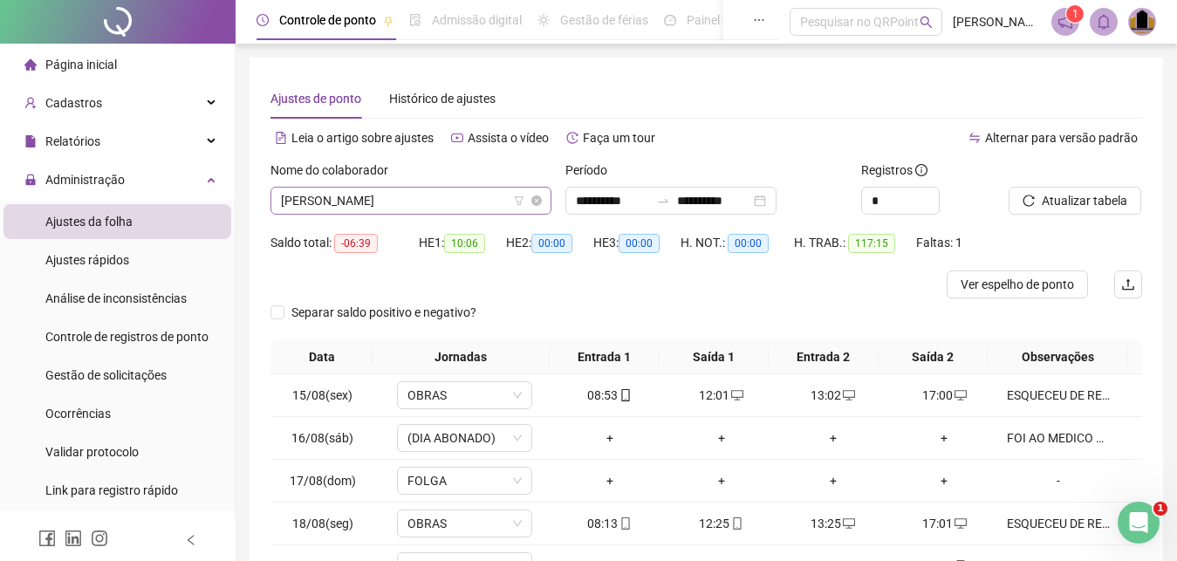
click at [466, 206] on span "[PERSON_NAME]" at bounding box center [411, 201] width 260 height 26
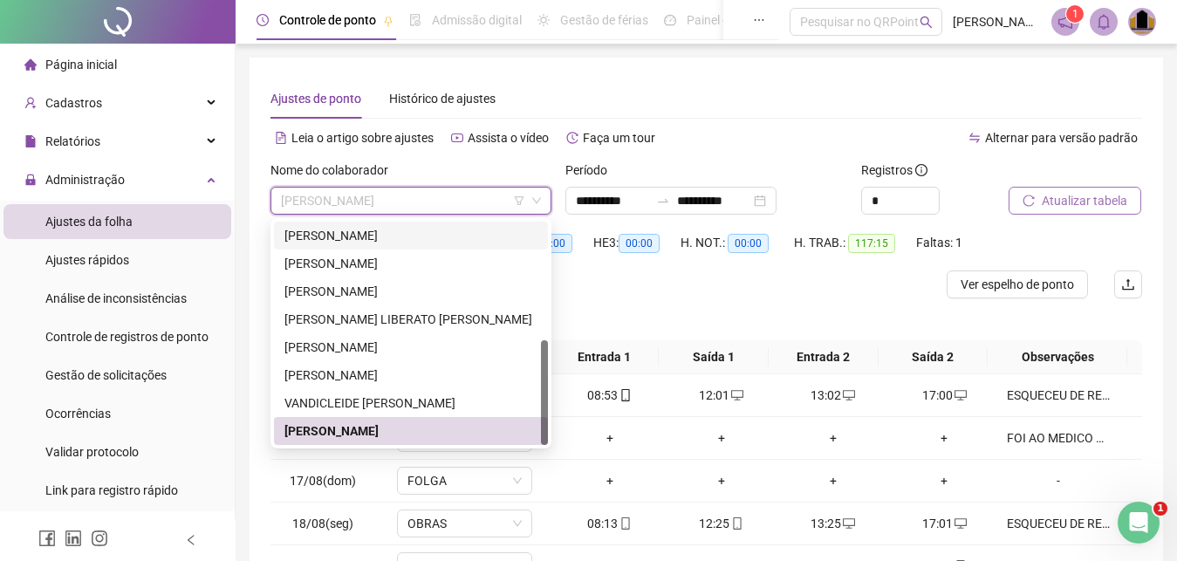
click at [1088, 202] on span "Atualizar tabela" at bounding box center [1085, 200] width 86 height 19
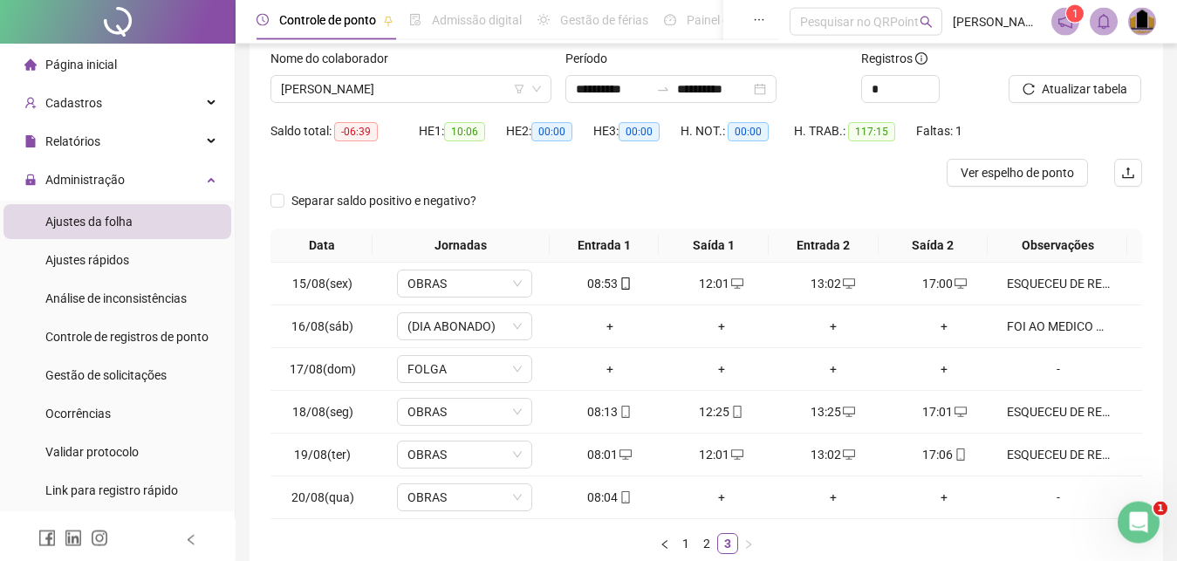
scroll to position [178, 0]
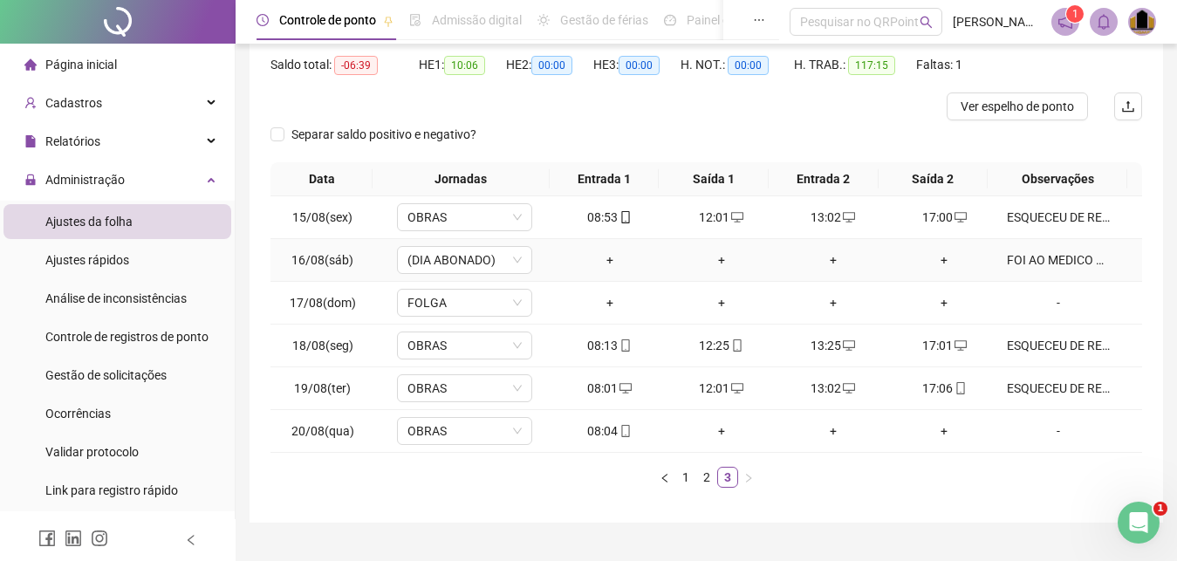
click at [1049, 263] on div "FOI AO MEDICO COM ATESTADO" at bounding box center [1058, 259] width 103 height 19
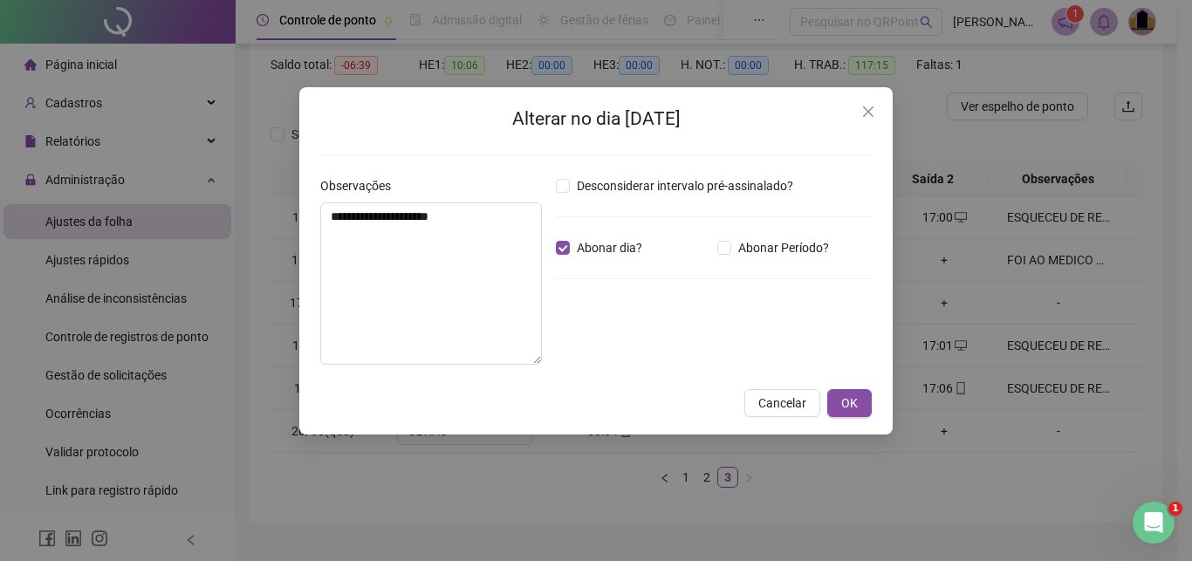
click at [1049, 263] on div "**********" at bounding box center [596, 280] width 1192 height 561
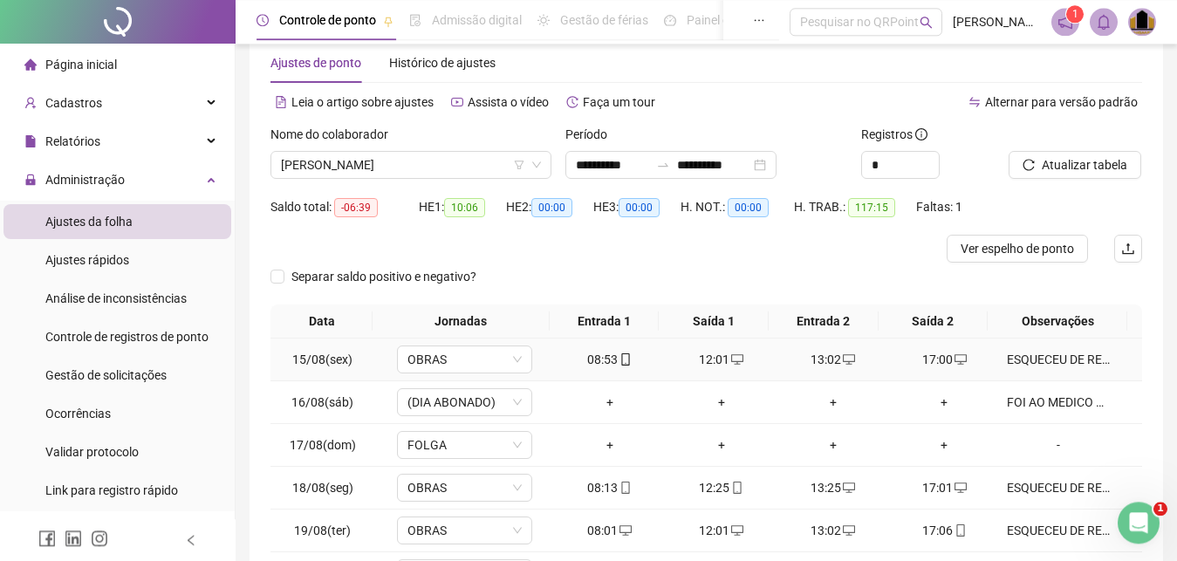
scroll to position [0, 0]
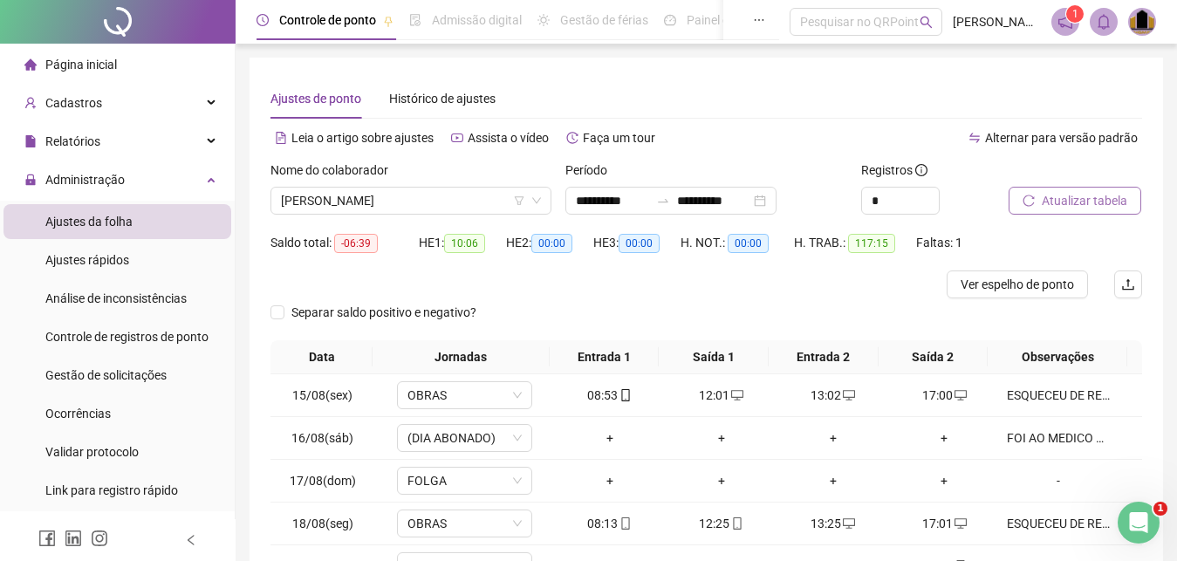
click at [1113, 204] on span "Atualizar tabela" at bounding box center [1085, 200] width 86 height 19
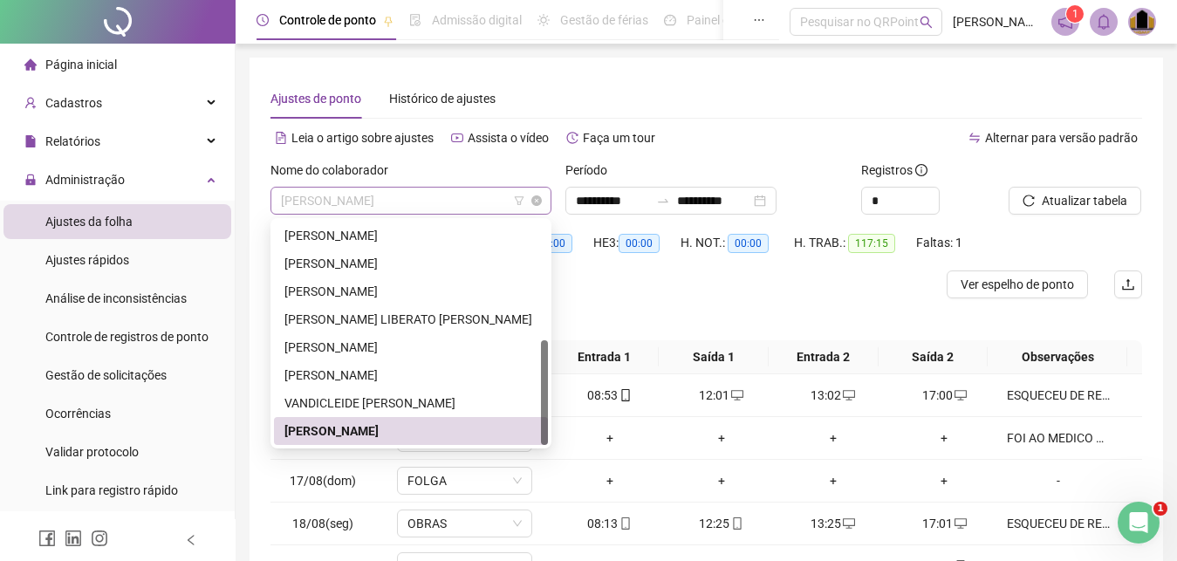
click at [474, 204] on span "[PERSON_NAME]" at bounding box center [411, 201] width 260 height 26
click at [460, 396] on div "VANDICLEIDE [PERSON_NAME]" at bounding box center [411, 403] width 253 height 19
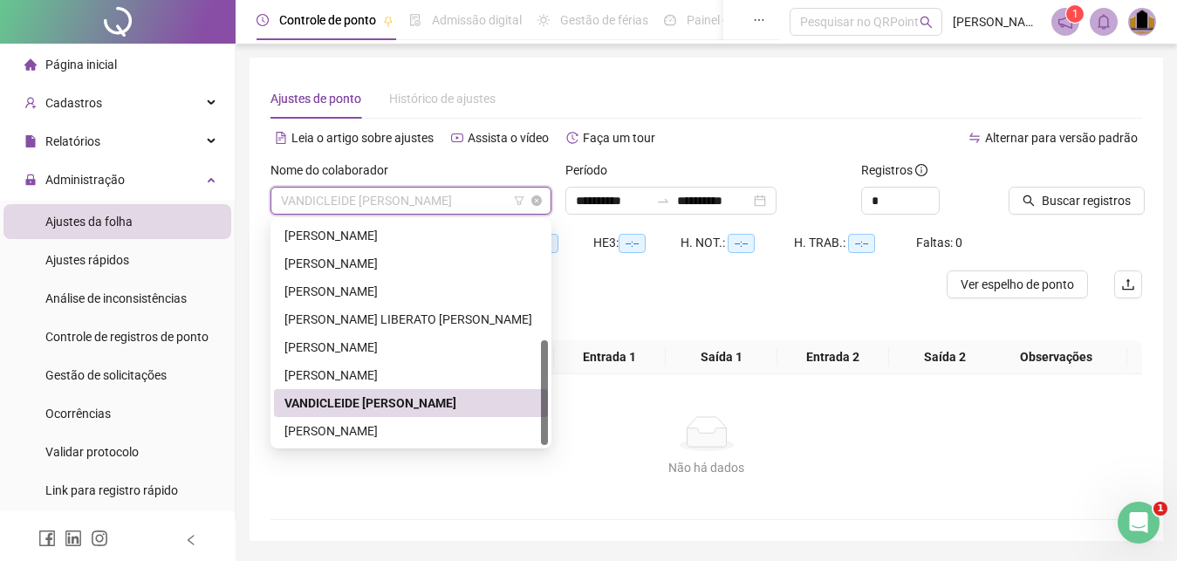
click at [495, 196] on span "VANDICLEIDE [PERSON_NAME]" at bounding box center [411, 201] width 260 height 26
click at [429, 432] on div "[PERSON_NAME]" at bounding box center [411, 431] width 253 height 19
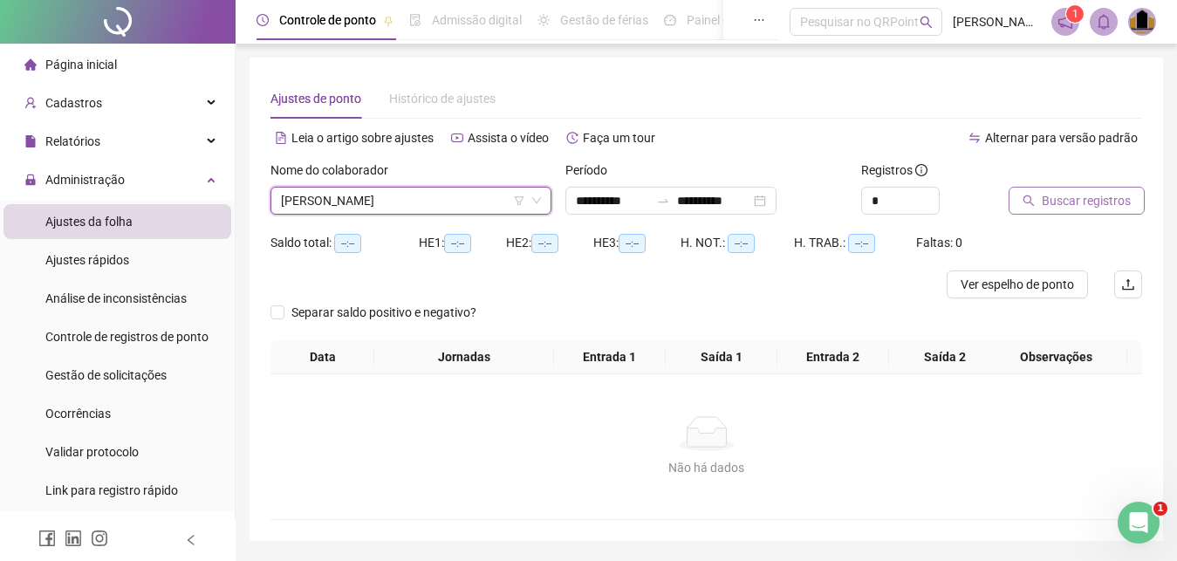
click at [1104, 204] on span "Buscar registros" at bounding box center [1086, 200] width 89 height 19
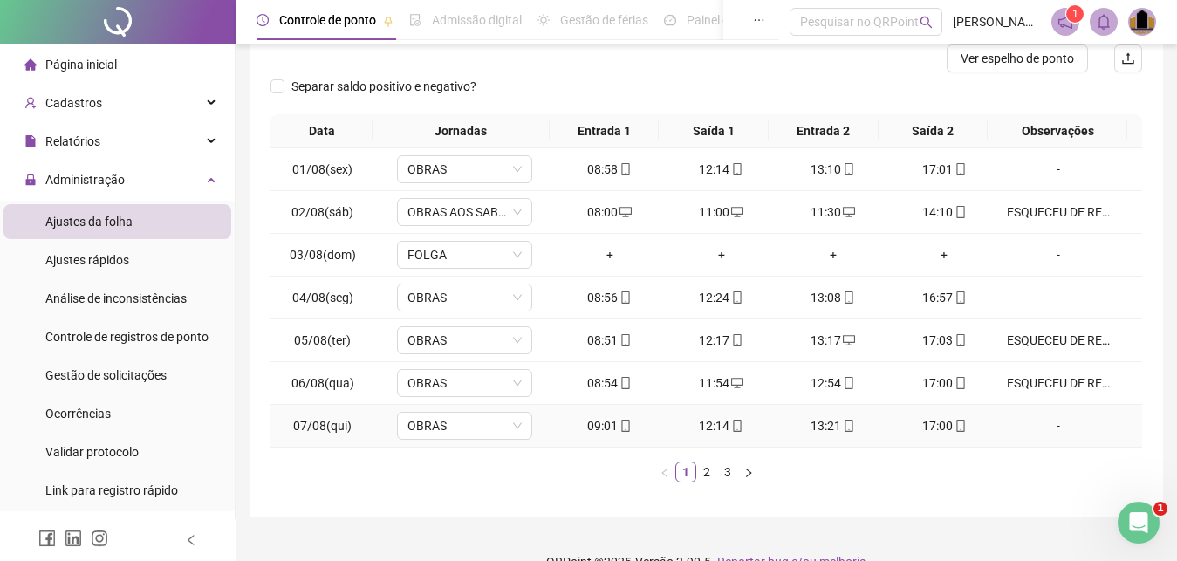
scroll to position [257, 0]
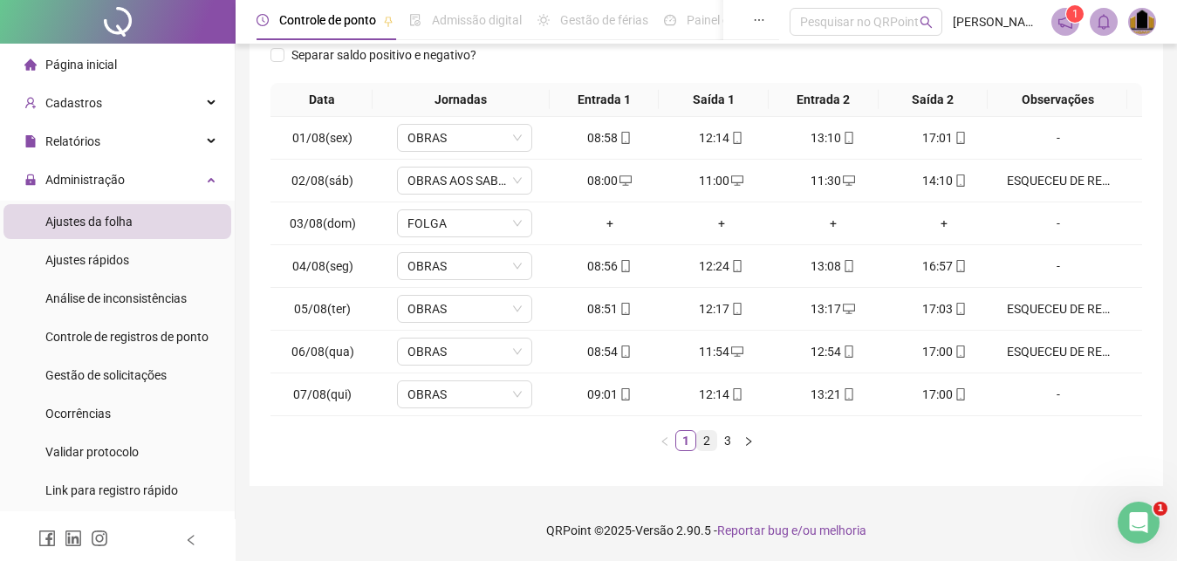
click at [710, 445] on link "2" at bounding box center [706, 440] width 19 height 19
click at [688, 444] on link "1" at bounding box center [685, 440] width 19 height 19
click at [709, 443] on link "2" at bounding box center [706, 440] width 19 height 19
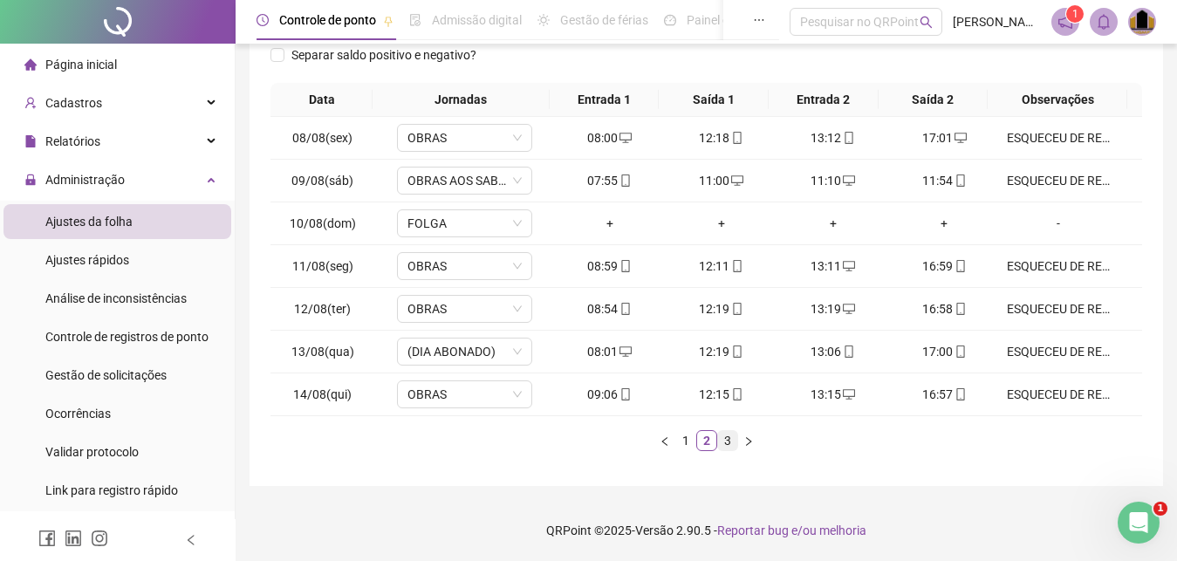
click at [726, 441] on link "3" at bounding box center [727, 440] width 19 height 19
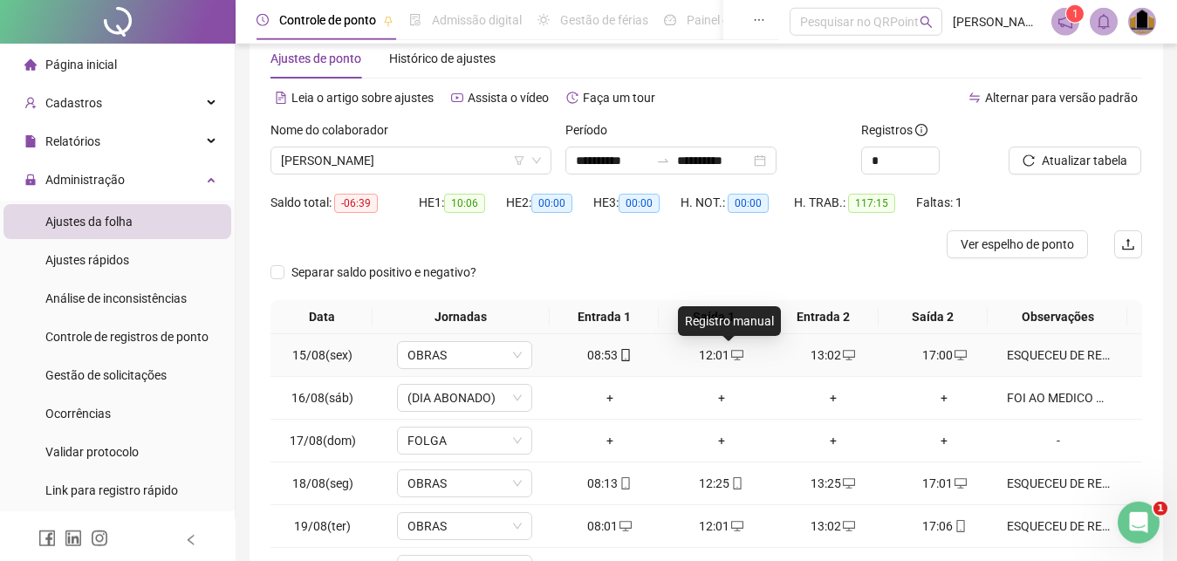
scroll to position [37, 0]
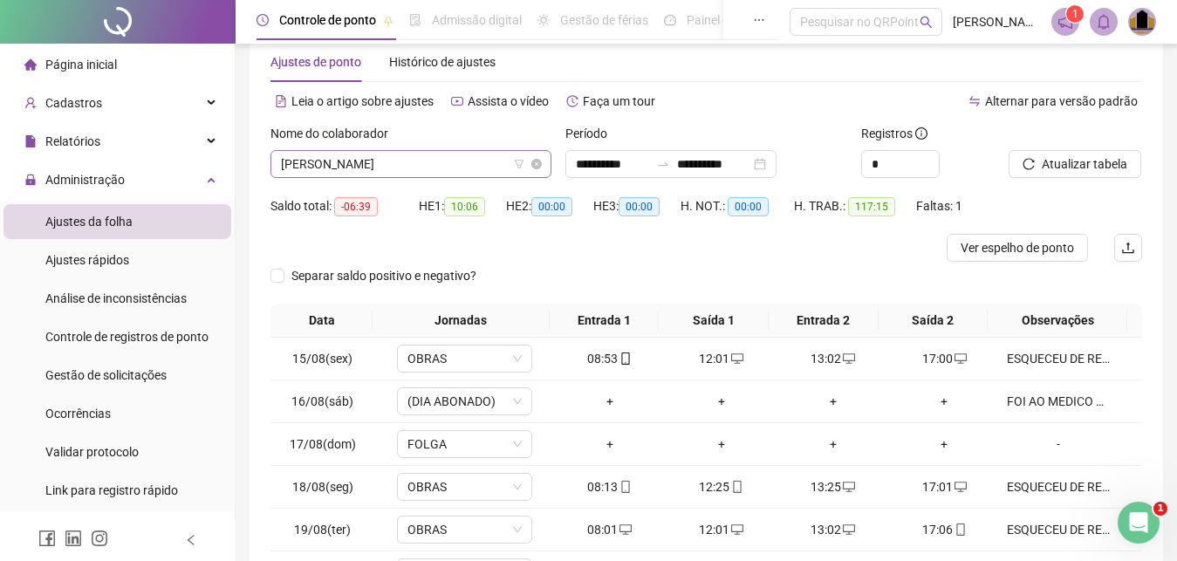
click at [490, 167] on span "[PERSON_NAME]" at bounding box center [411, 164] width 260 height 26
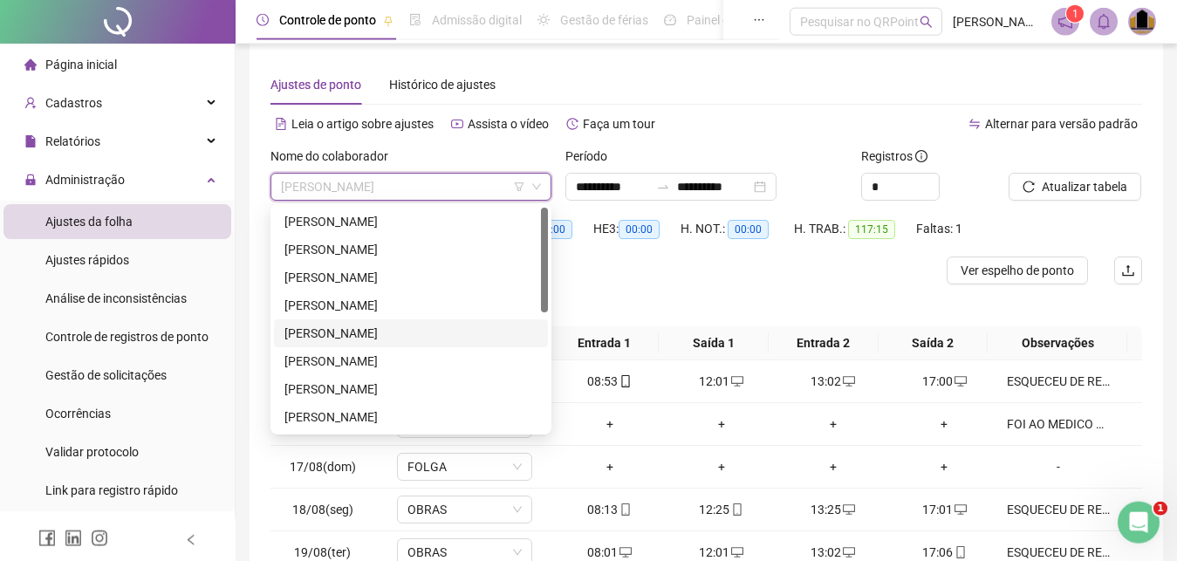
scroll to position [0, 0]
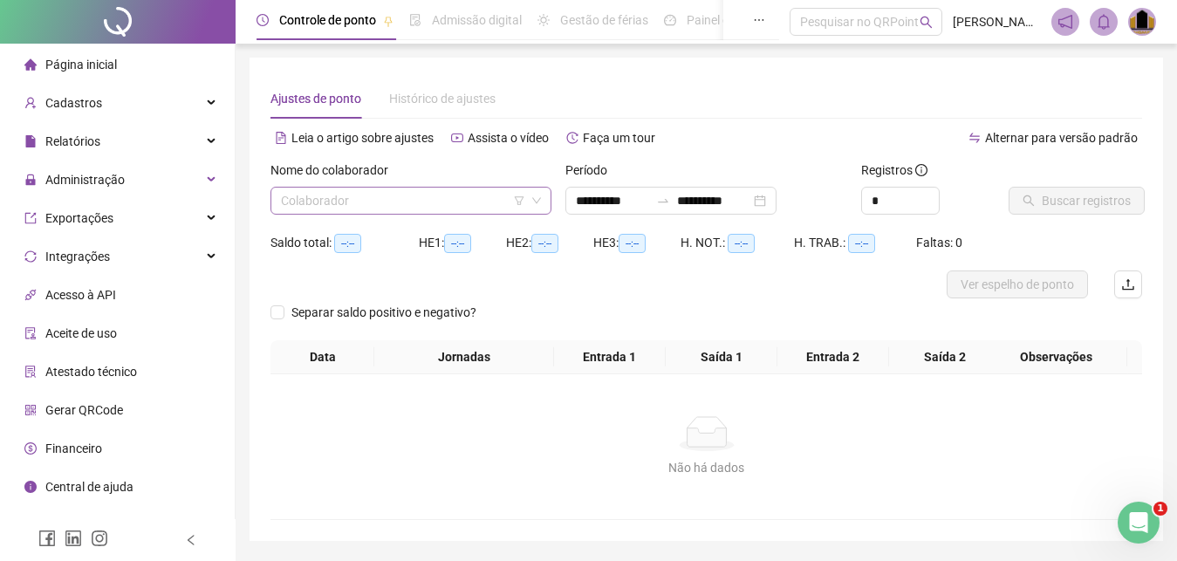
click at [427, 205] on input "search" at bounding box center [403, 201] width 244 height 26
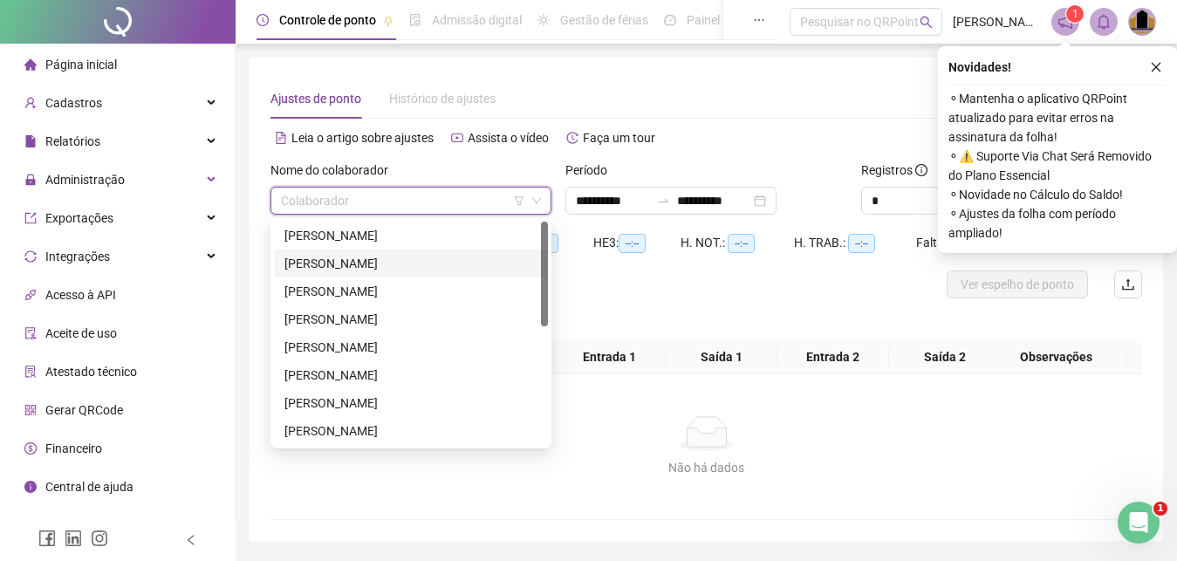
click at [429, 200] on input "search" at bounding box center [403, 201] width 244 height 26
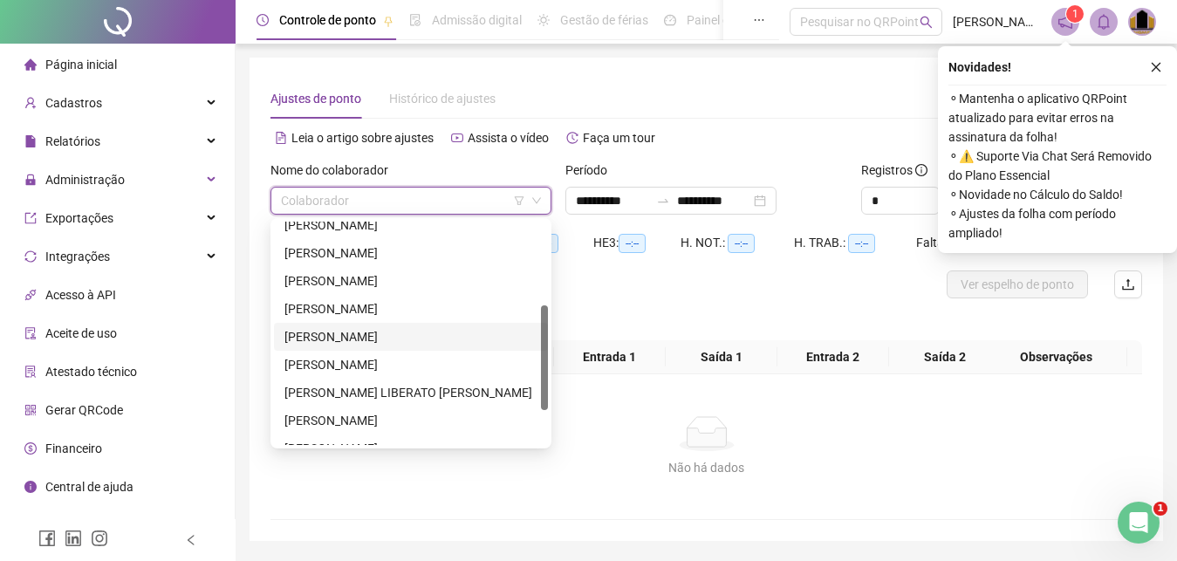
scroll to position [251, 0]
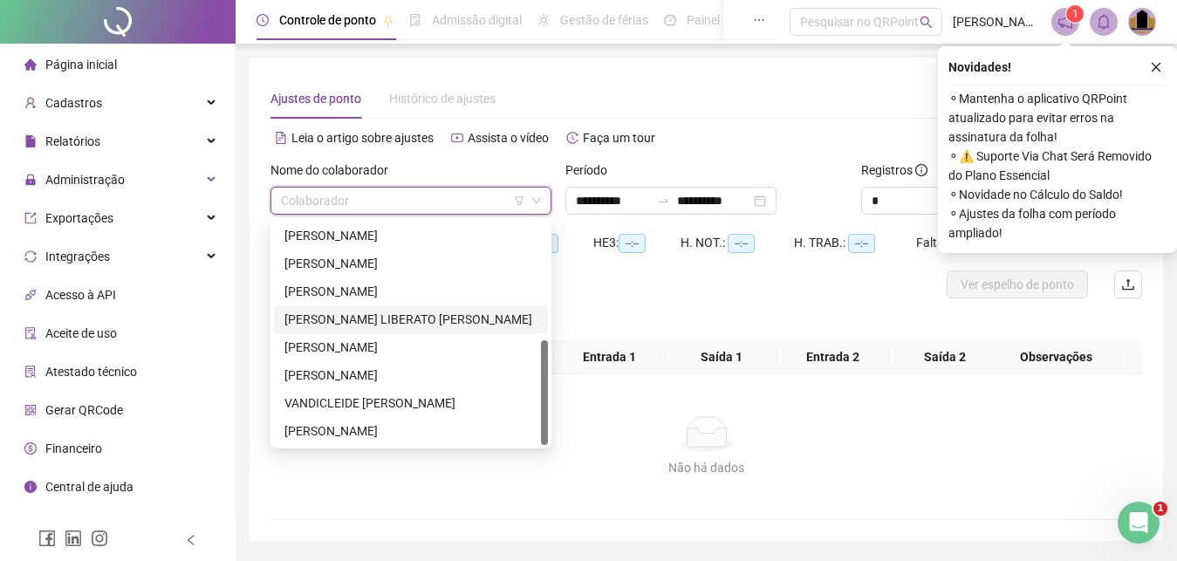
click at [376, 326] on div "[PERSON_NAME] LIBERATO [PERSON_NAME]" at bounding box center [411, 319] width 253 height 19
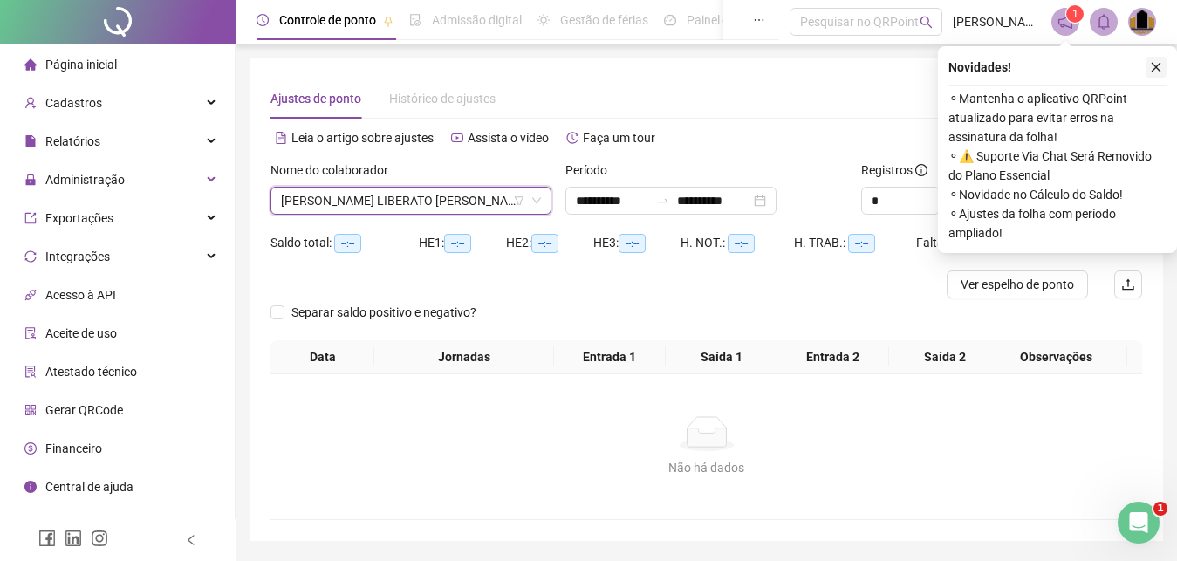
click at [1155, 65] on icon "close" at bounding box center [1156, 67] width 12 height 12
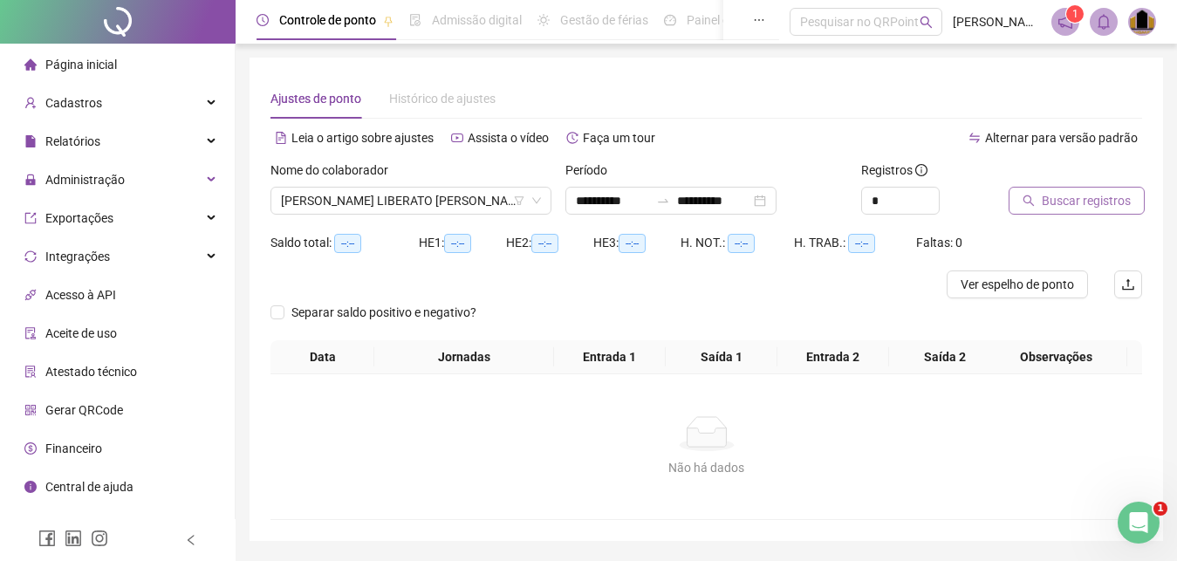
click at [1108, 201] on span "Buscar registros" at bounding box center [1086, 200] width 89 height 19
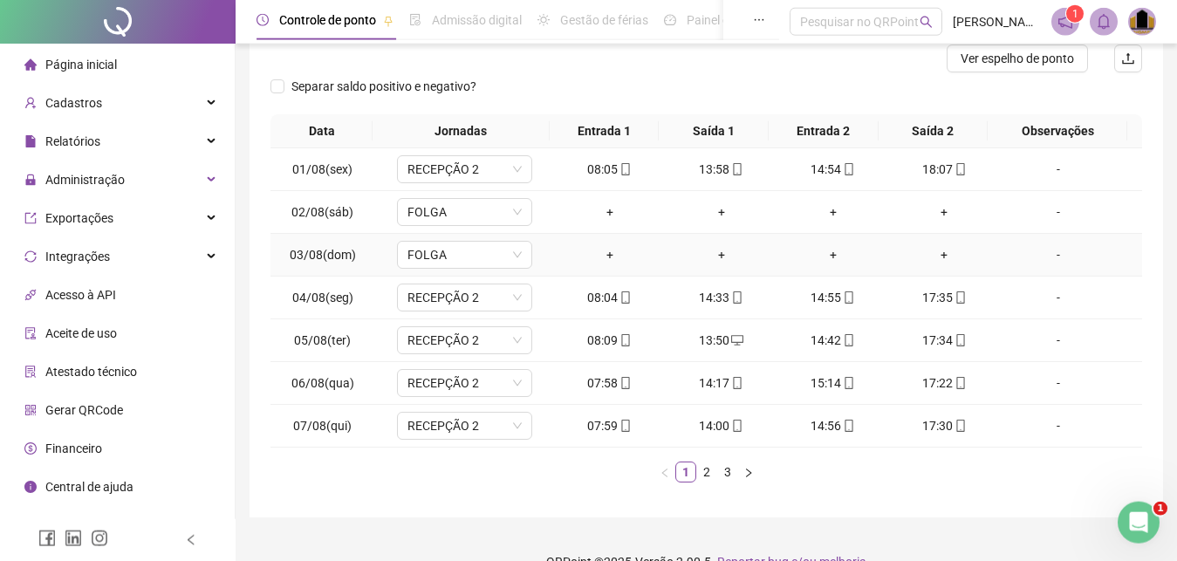
scroll to position [257, 0]
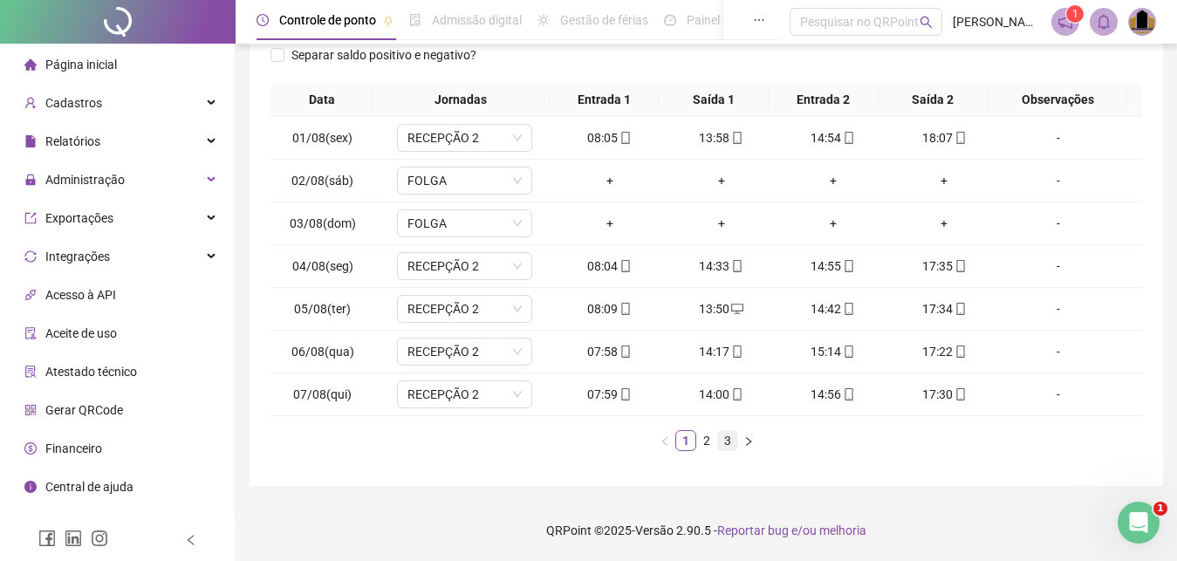
click at [723, 440] on link "3" at bounding box center [727, 440] width 19 height 19
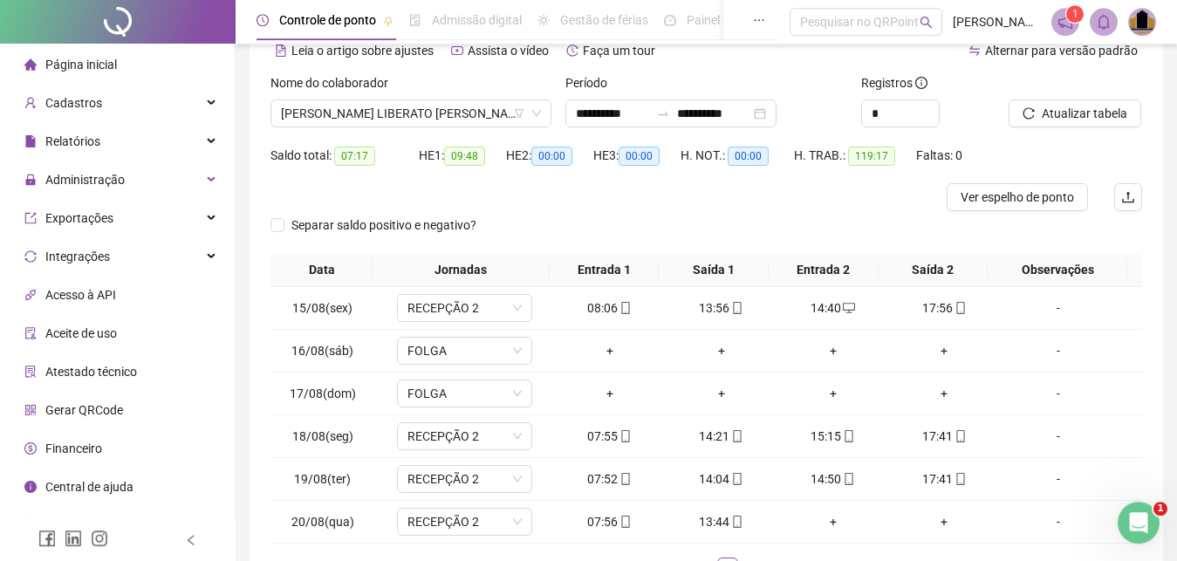
scroll to position [0, 0]
